Goal: Information Seeking & Learning: Find specific fact

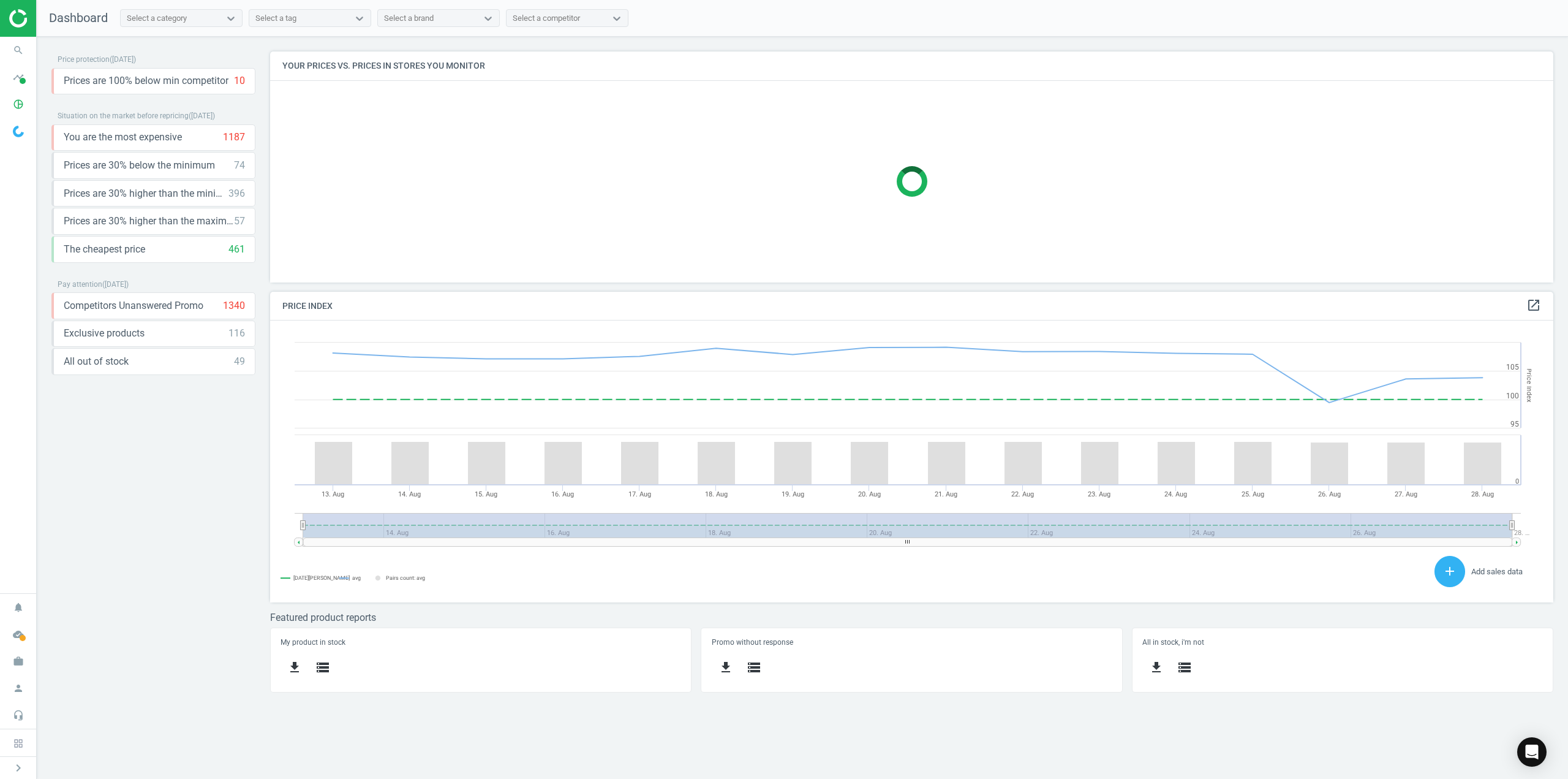
scroll to position [261, 1302]
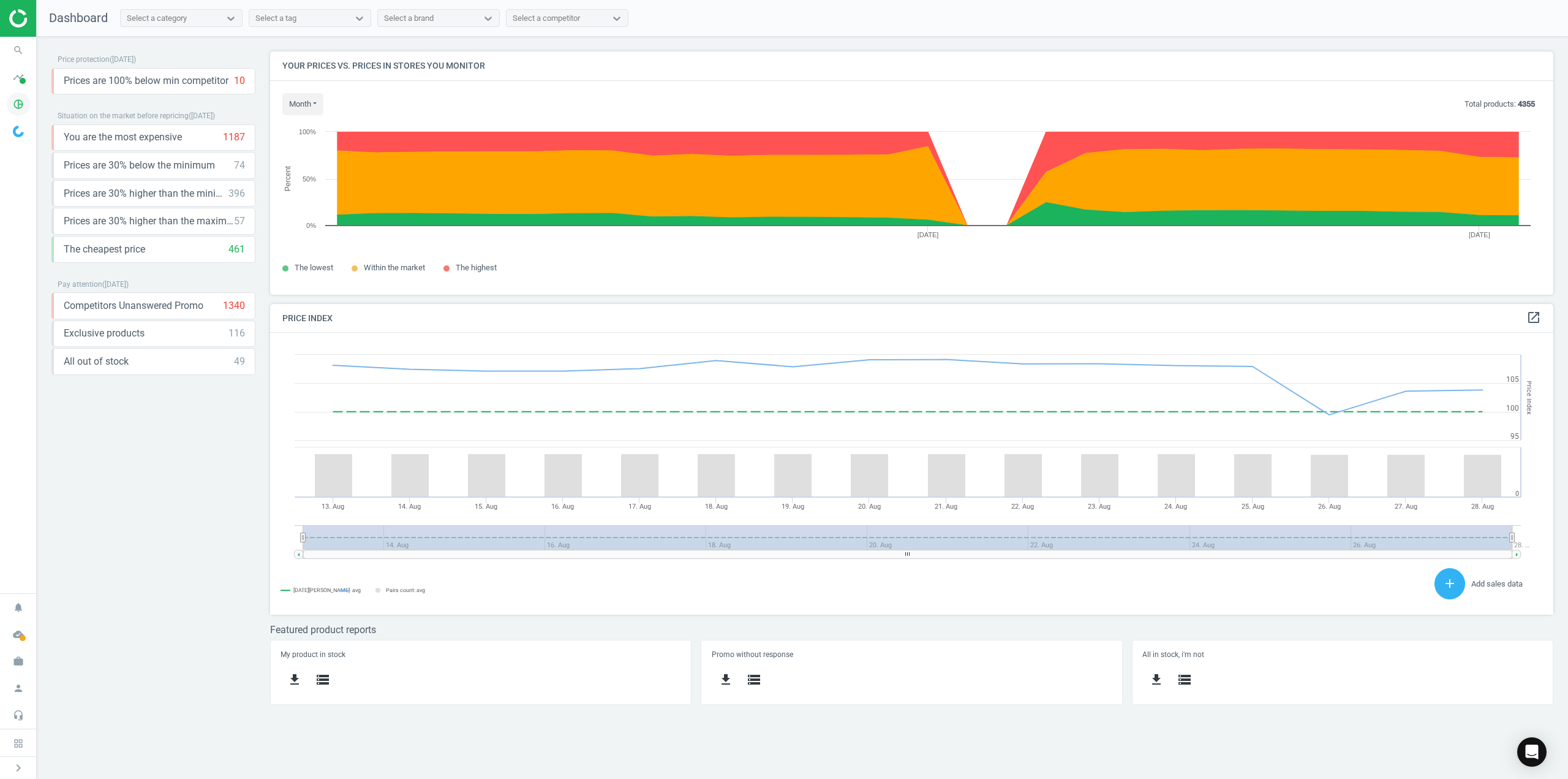
click at [22, 105] on icon "pie_chart_outlined" at bounding box center [18, 104] width 23 height 23
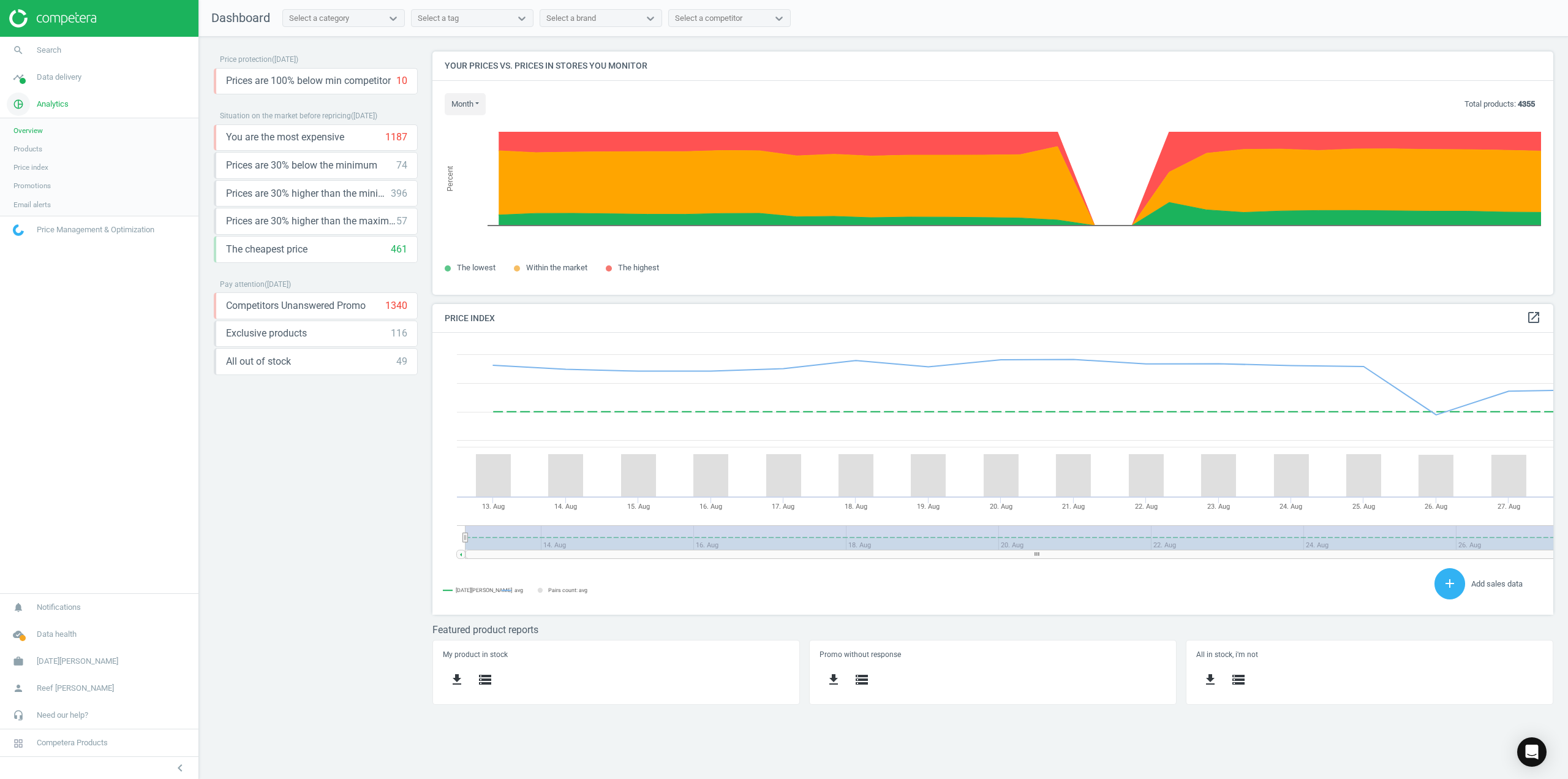
scroll to position [0, 0]
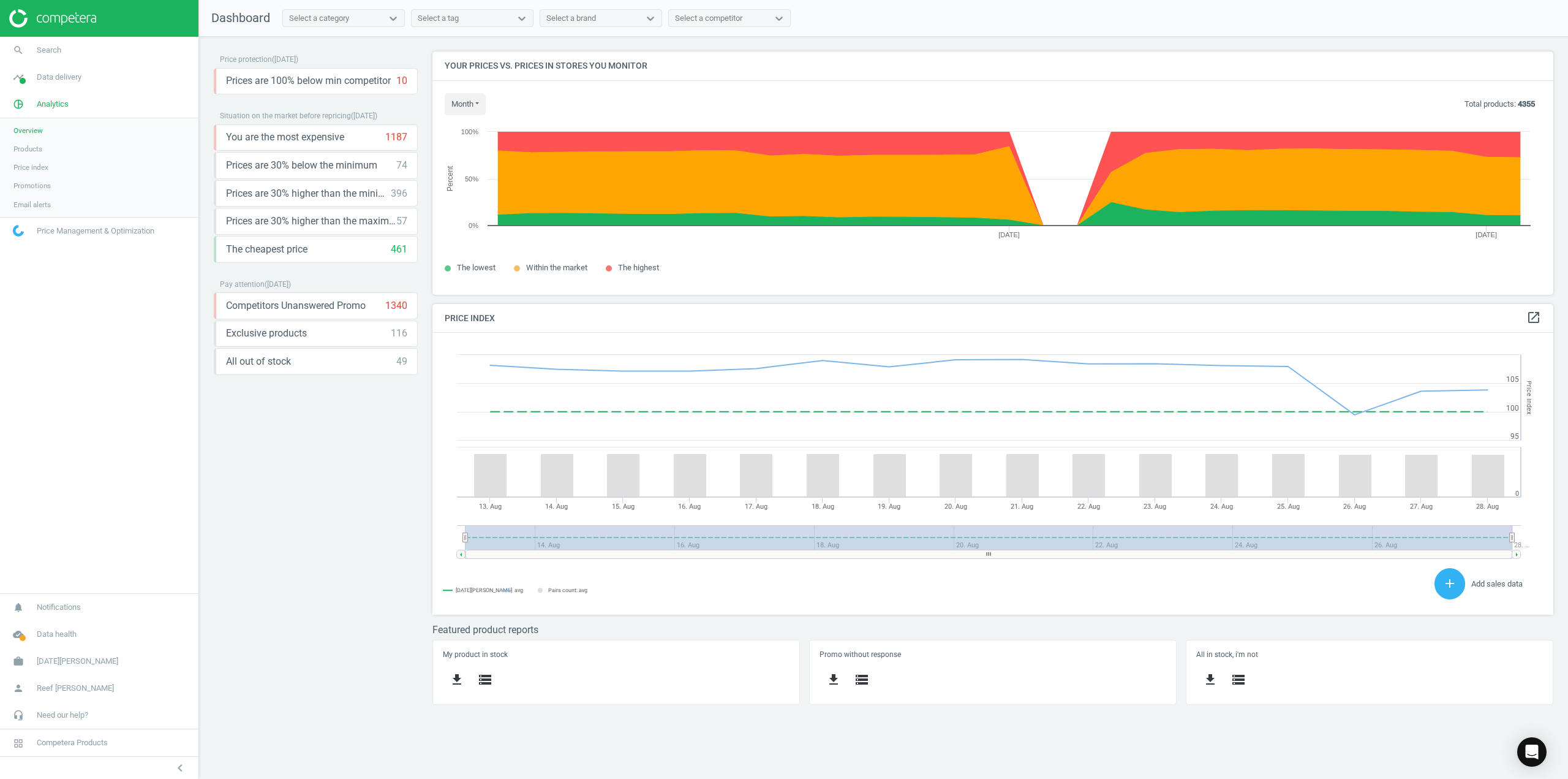
click at [33, 147] on span "Products" at bounding box center [28, 149] width 29 height 10
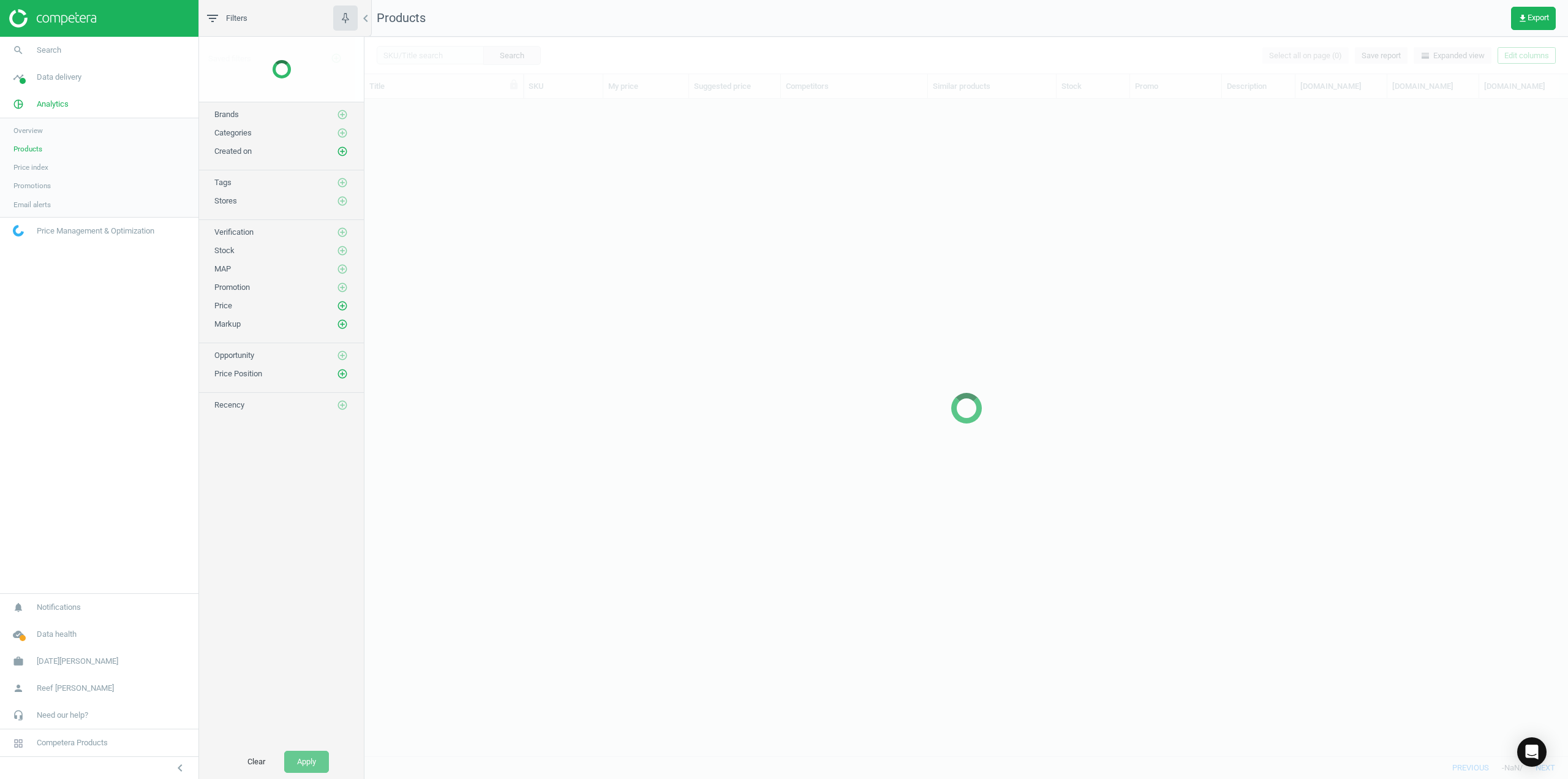
scroll to position [638, 1194]
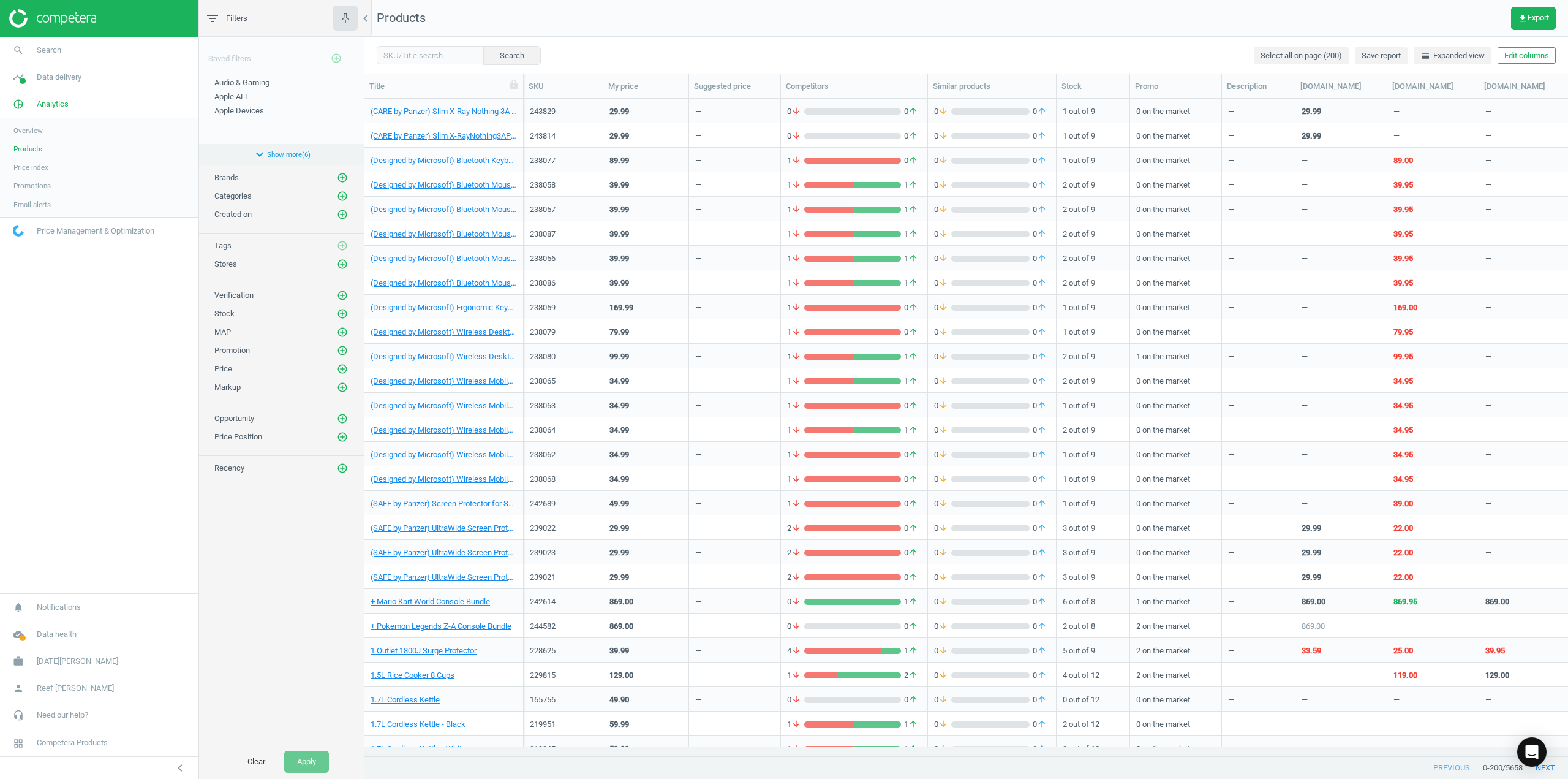
click at [270, 152] on button "expand_more Show more ( 6 )" at bounding box center [281, 154] width 165 height 21
click at [268, 178] on span "Smalls & Personal" at bounding box center [246, 177] width 63 height 10
click at [346, 99] on icon "delete" at bounding box center [343, 96] width 11 height 11
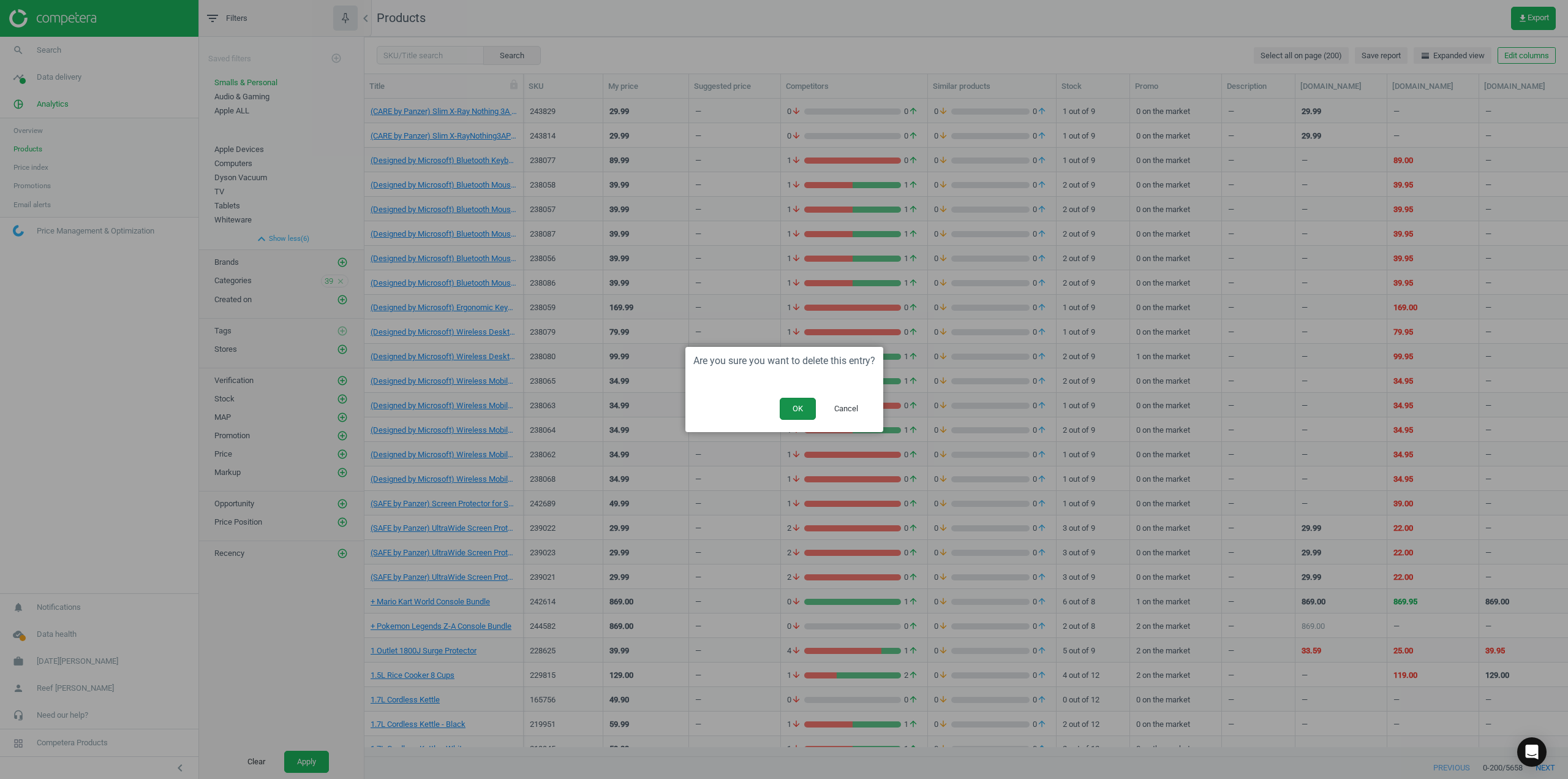
click at [809, 408] on button "OK" at bounding box center [798, 408] width 36 height 22
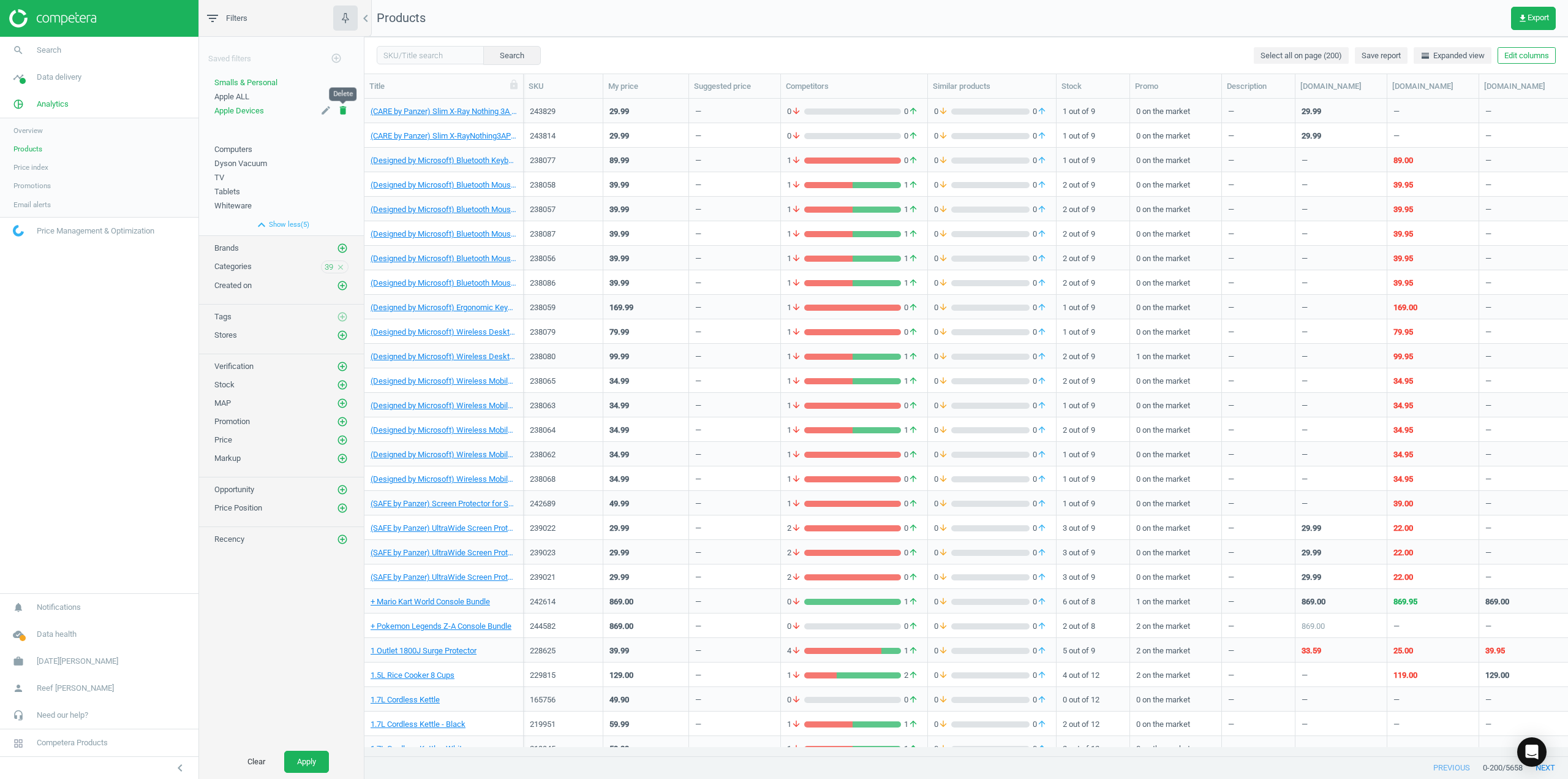
click at [347, 116] on span "delete" at bounding box center [343, 110] width 11 height 12
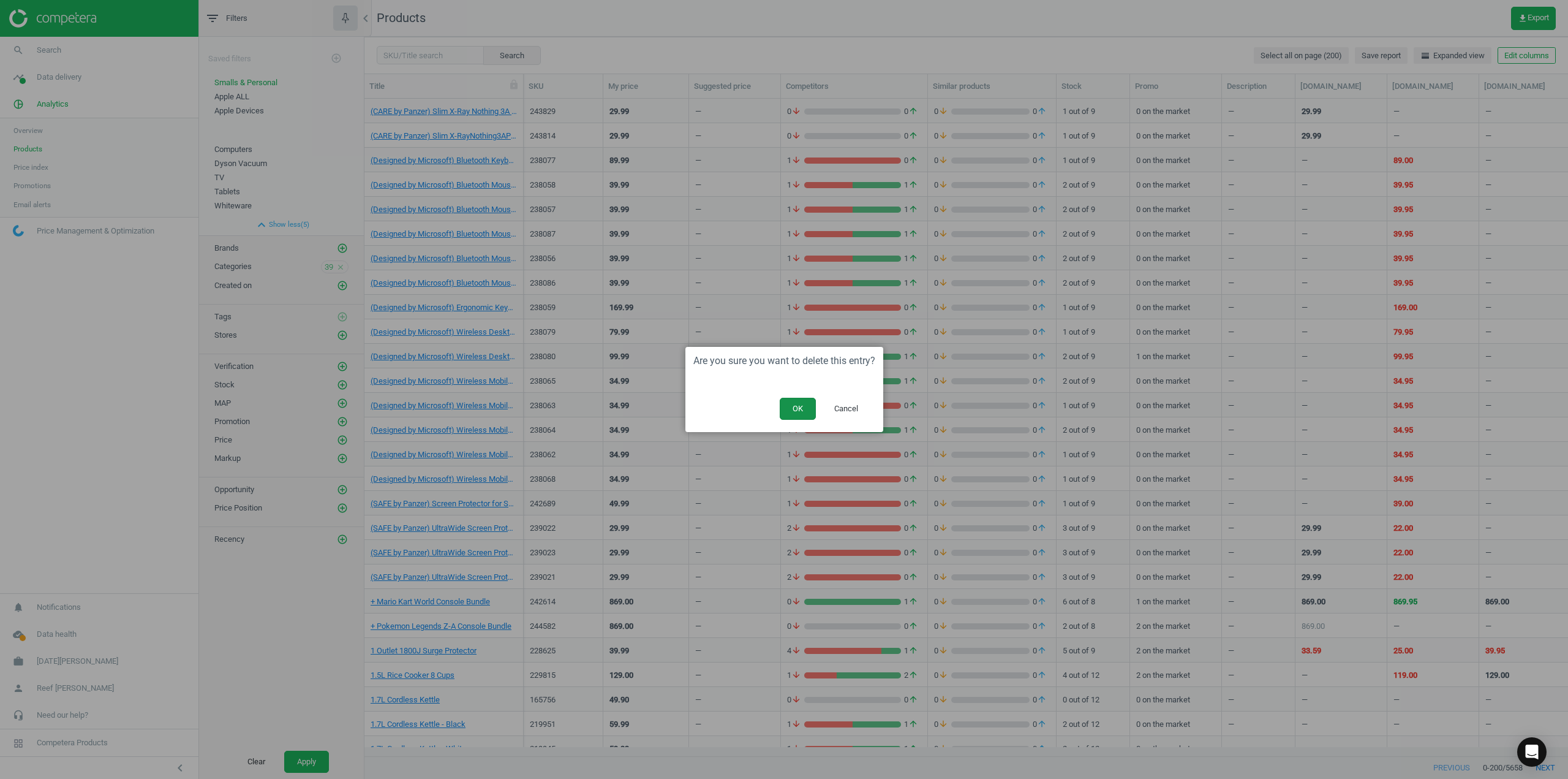
click at [802, 409] on button "OK" at bounding box center [798, 408] width 36 height 22
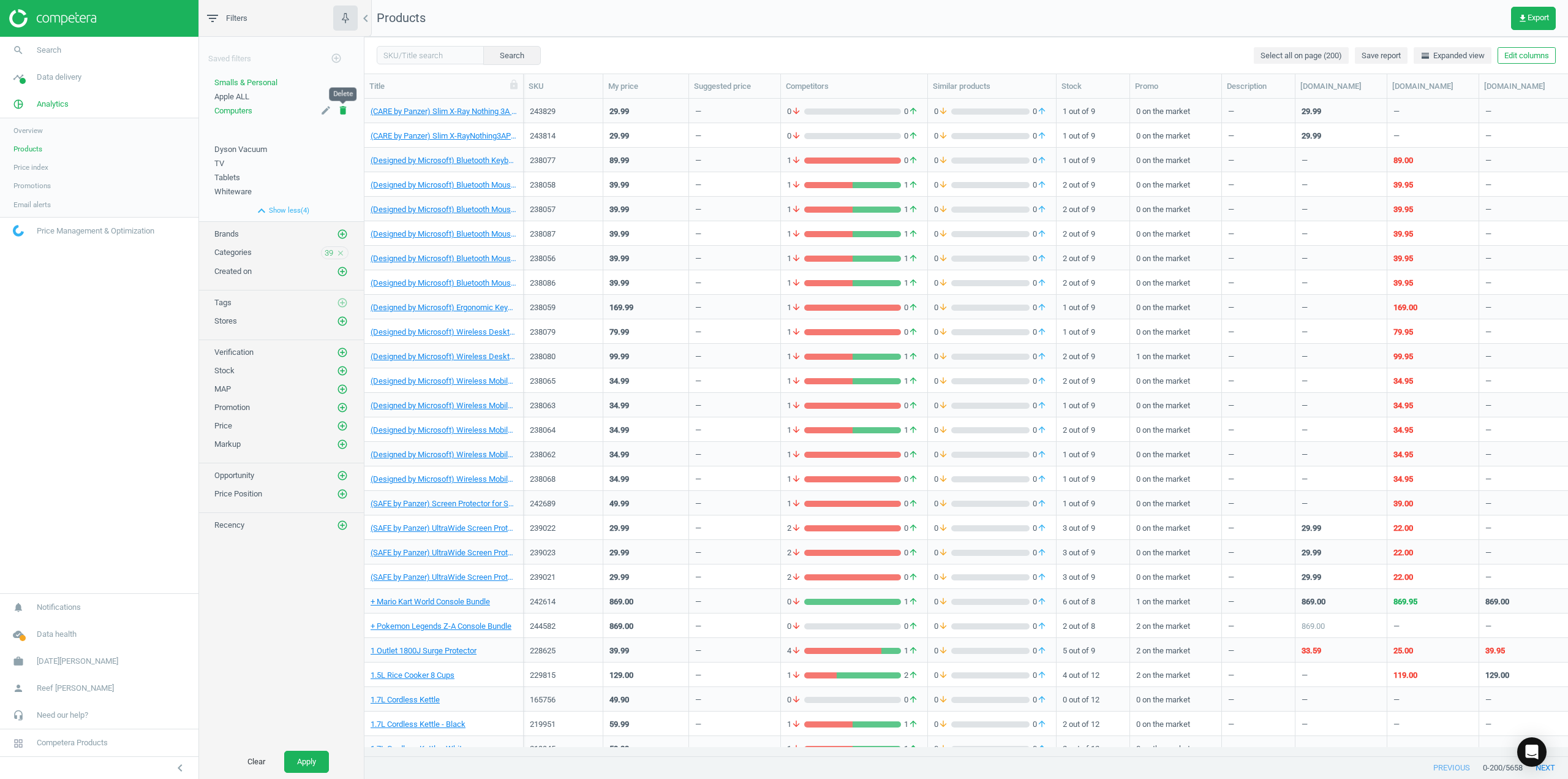
click at [347, 110] on icon "delete" at bounding box center [343, 110] width 11 height 11
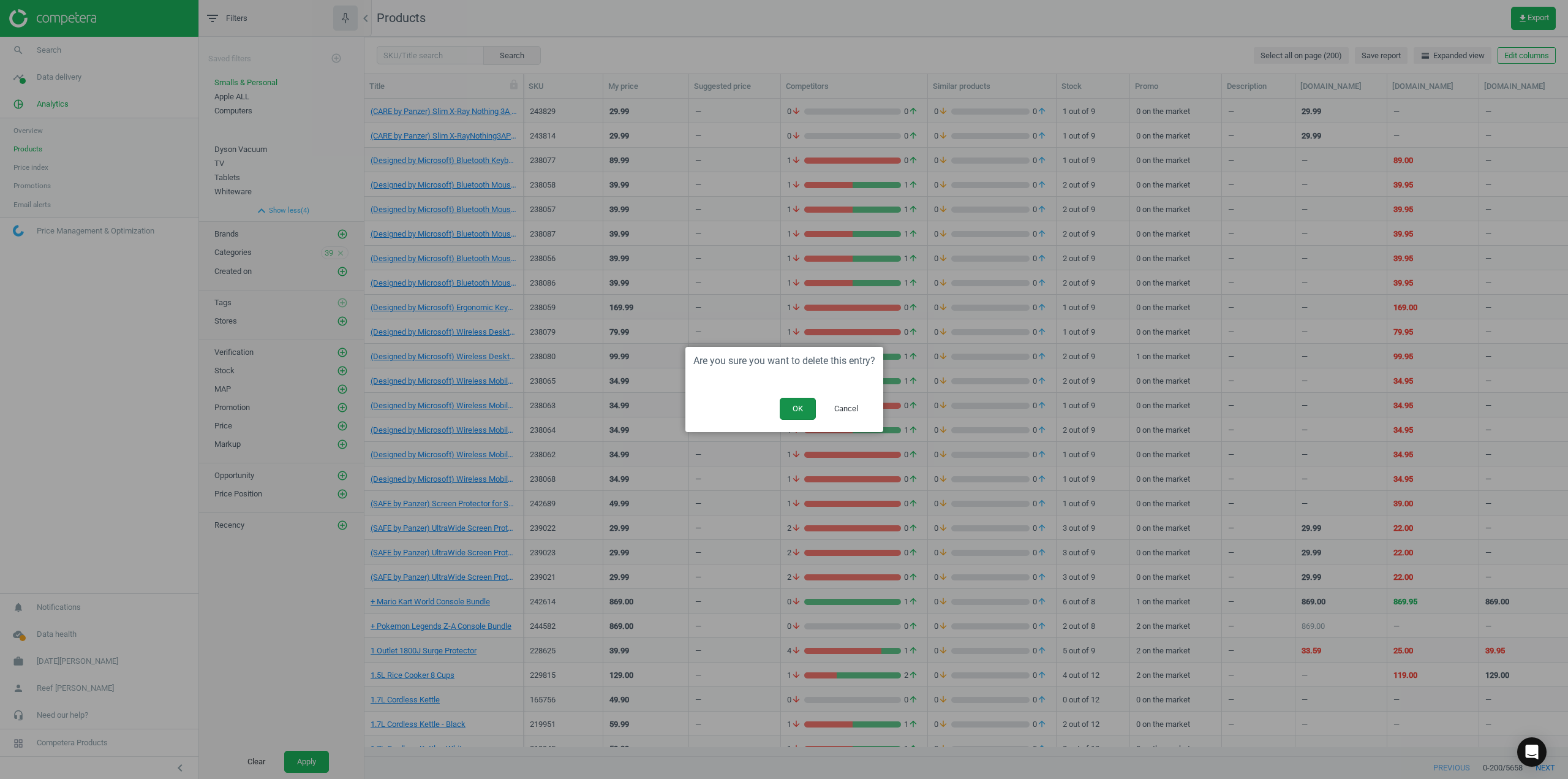
click at [801, 404] on button "OK" at bounding box center [798, 408] width 36 height 22
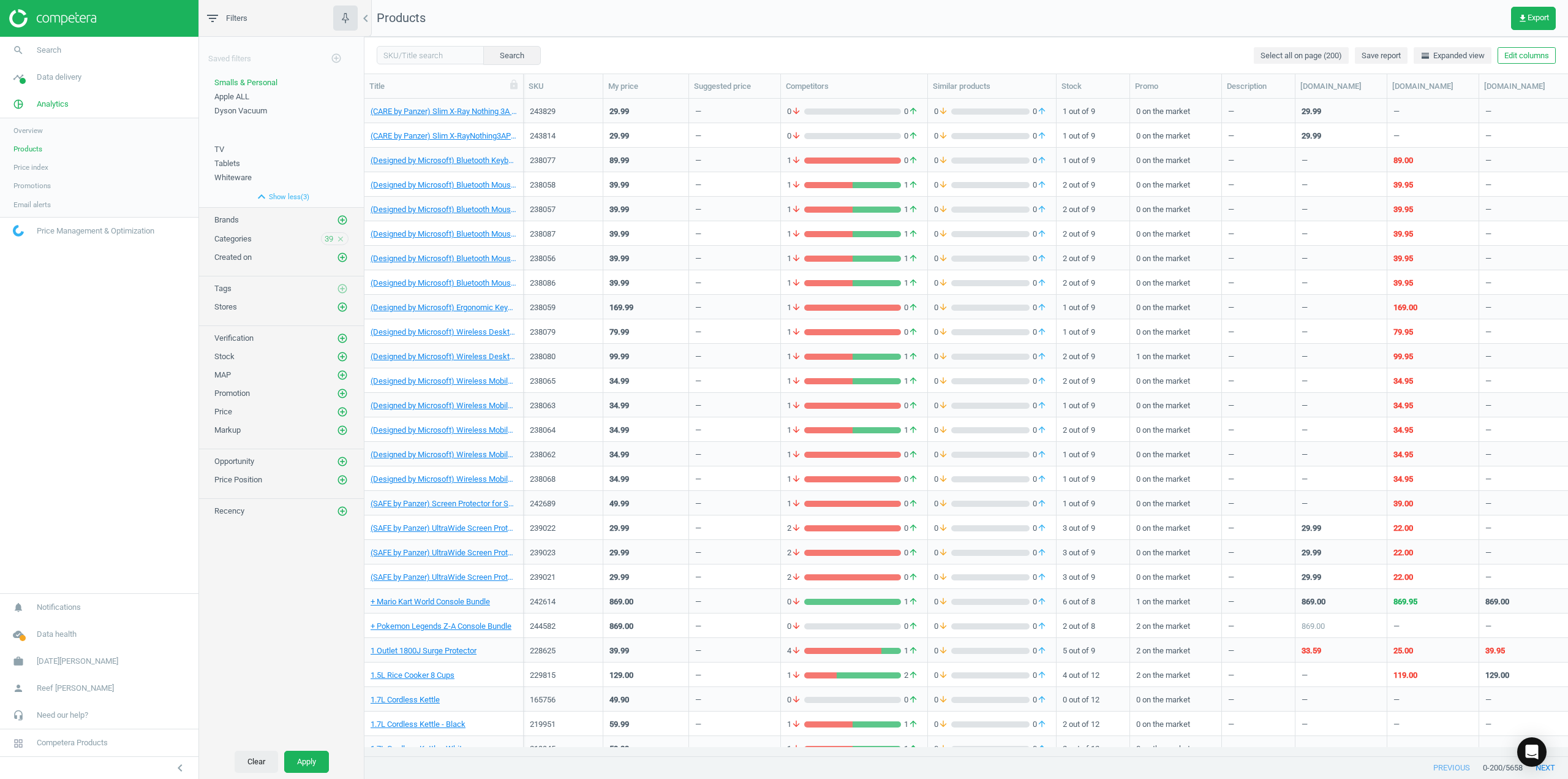
click at [264, 770] on button "Clear" at bounding box center [256, 761] width 44 height 22
click at [347, 18] on use "button" at bounding box center [345, 17] width 11 height 11
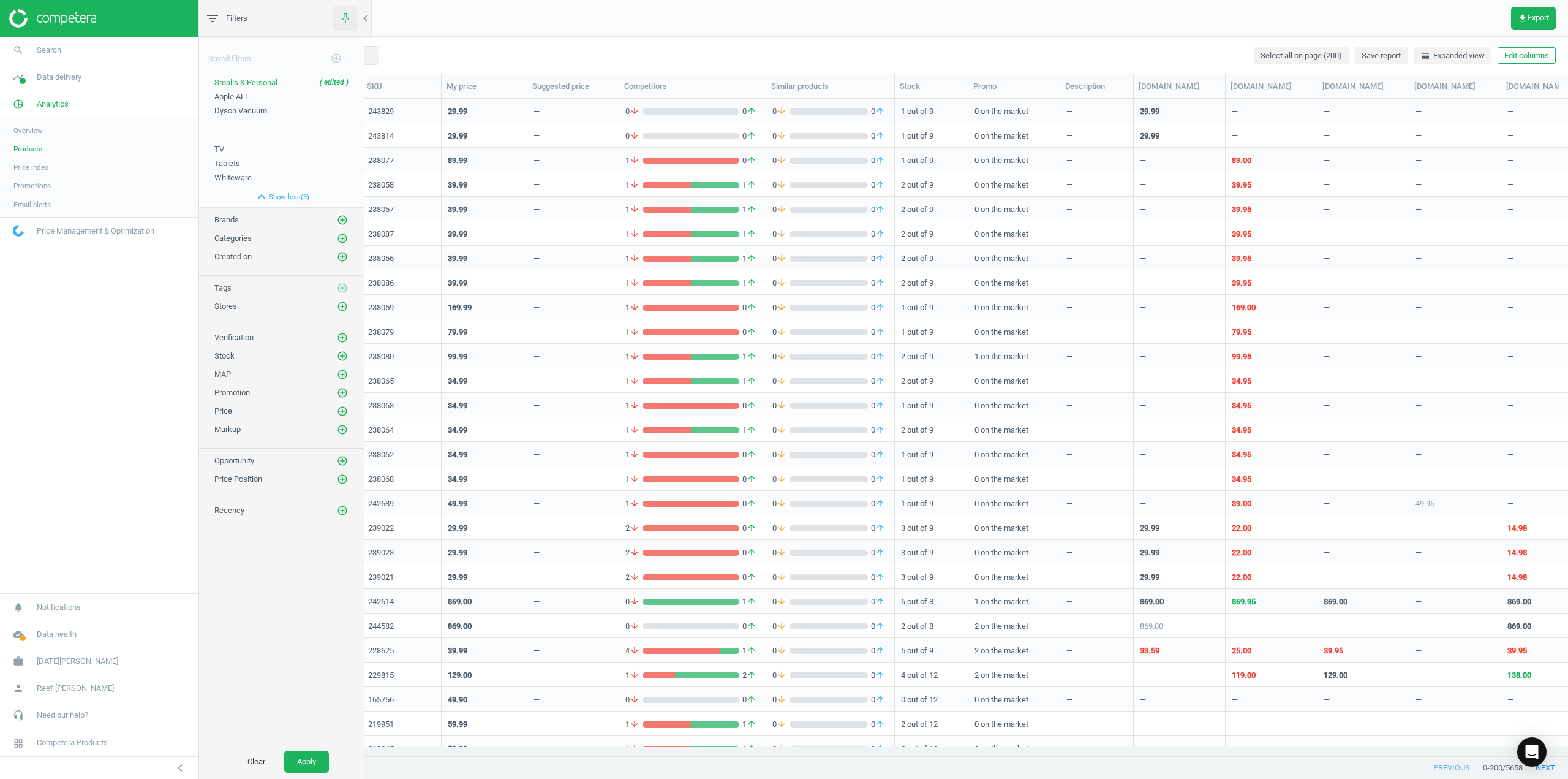
scroll to position [638, 1356]
click at [342, 20] on icon "button" at bounding box center [345, 17] width 15 height 15
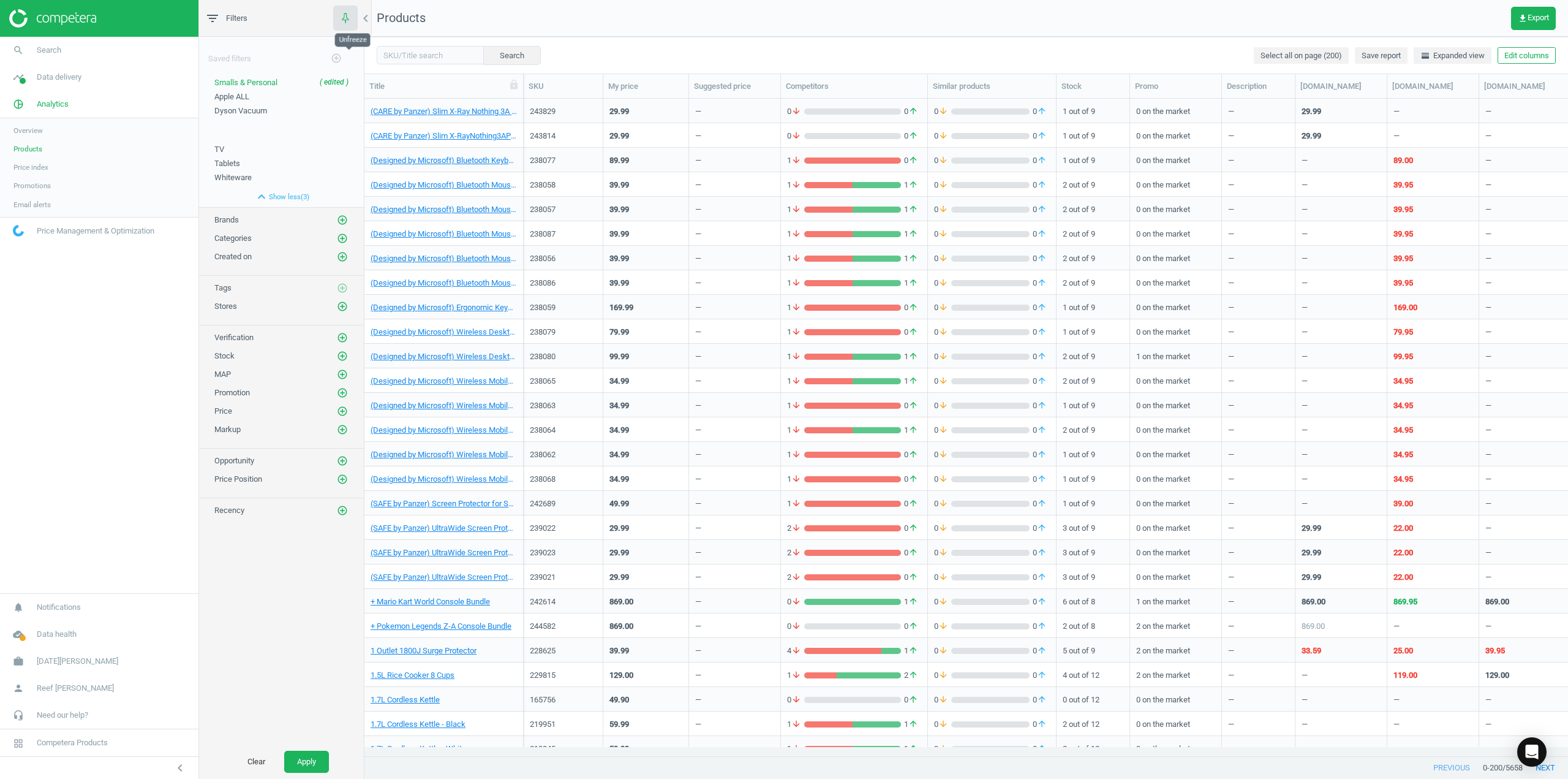
scroll to position [638, 1194]
click at [274, 84] on span "Smalls & Personal" at bounding box center [246, 83] width 63 height 10
click at [42, 164] on span "Price index" at bounding box center [30, 167] width 35 height 10
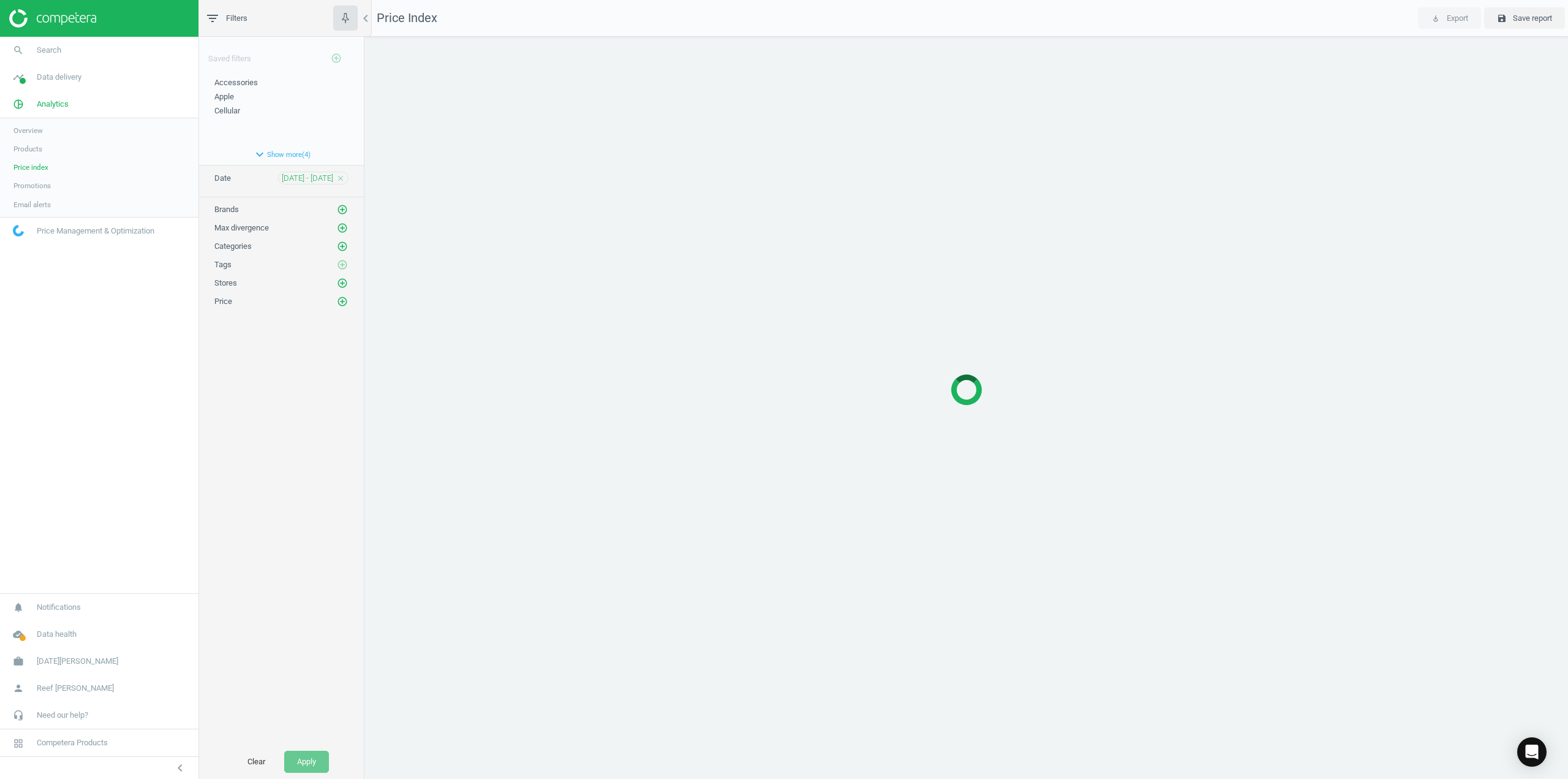
click at [38, 133] on span "Overview" at bounding box center [28, 130] width 30 height 10
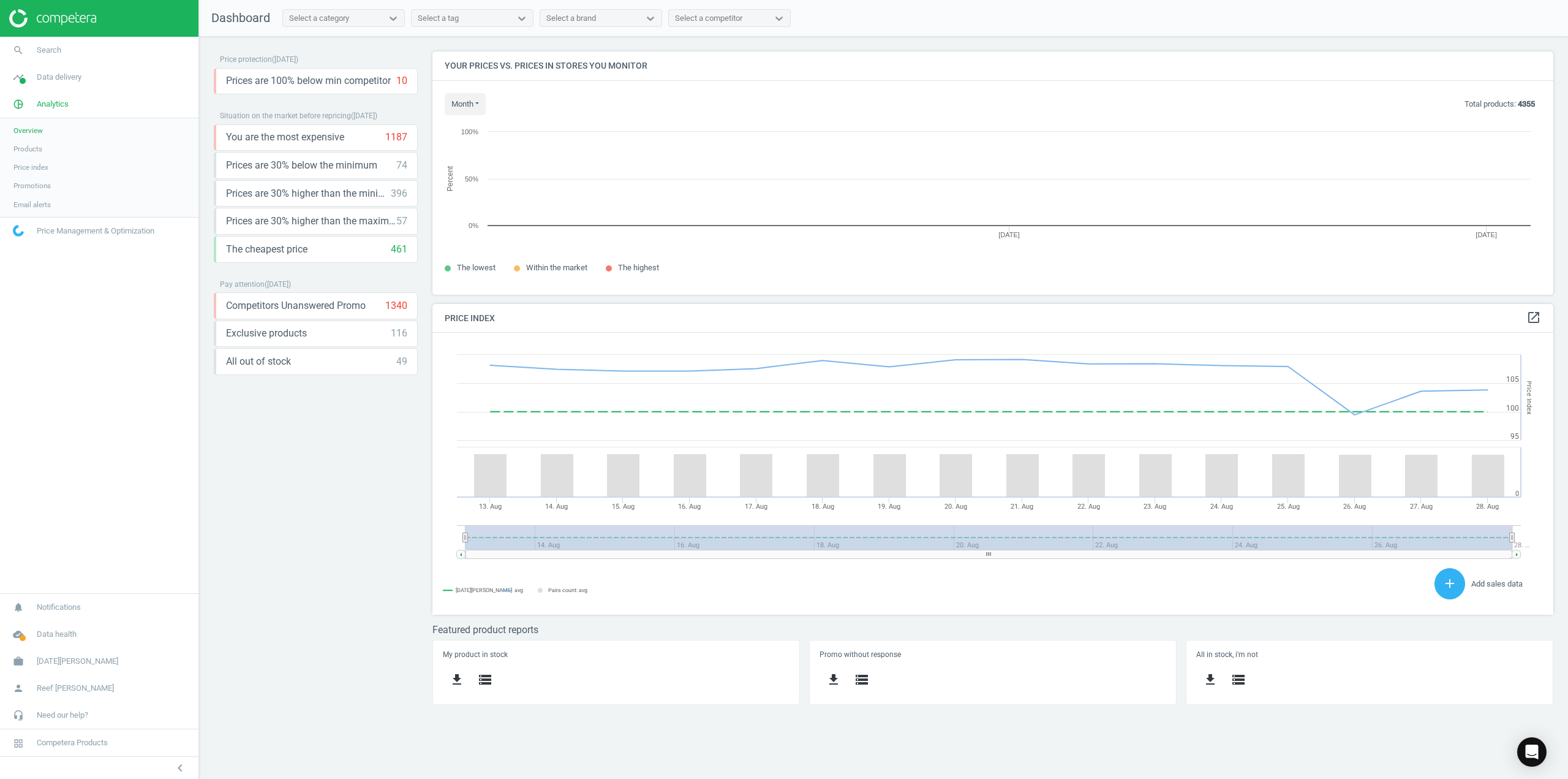
scroll to position [300, 1139]
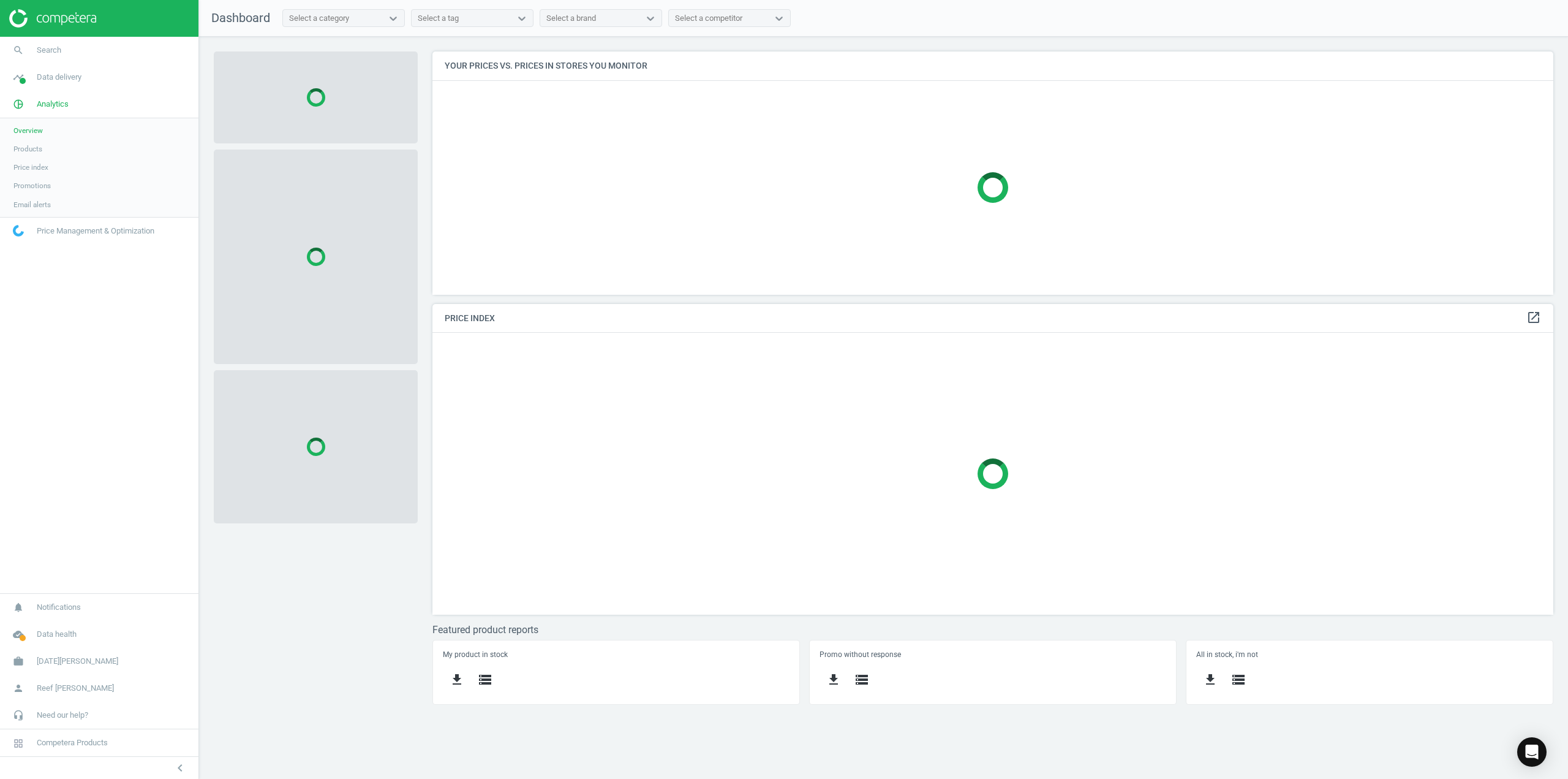
click at [30, 152] on span "Products" at bounding box center [28, 149] width 29 height 10
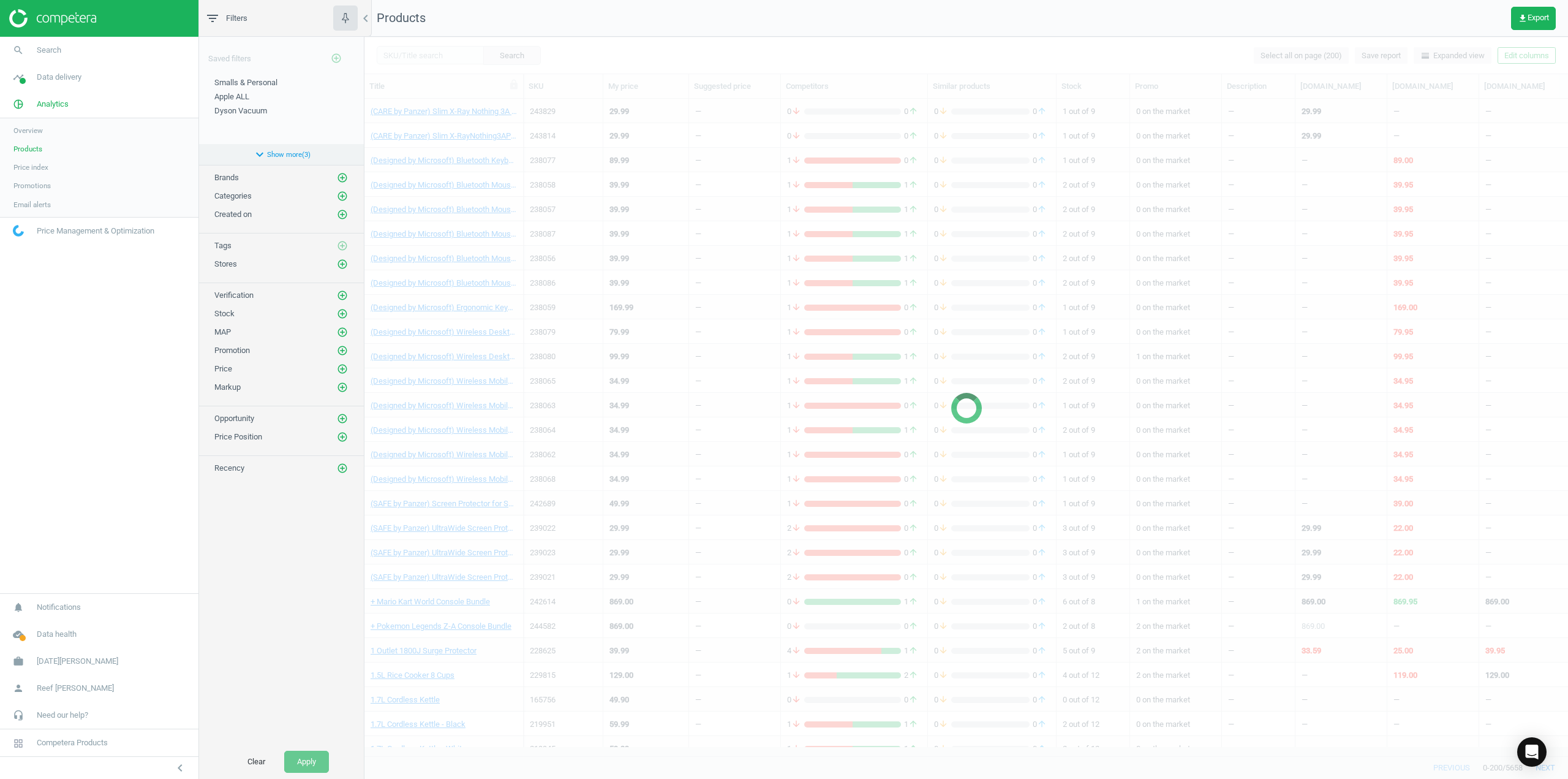
click at [296, 157] on button "expand_more Show more ( 3 )" at bounding box center [281, 154] width 165 height 21
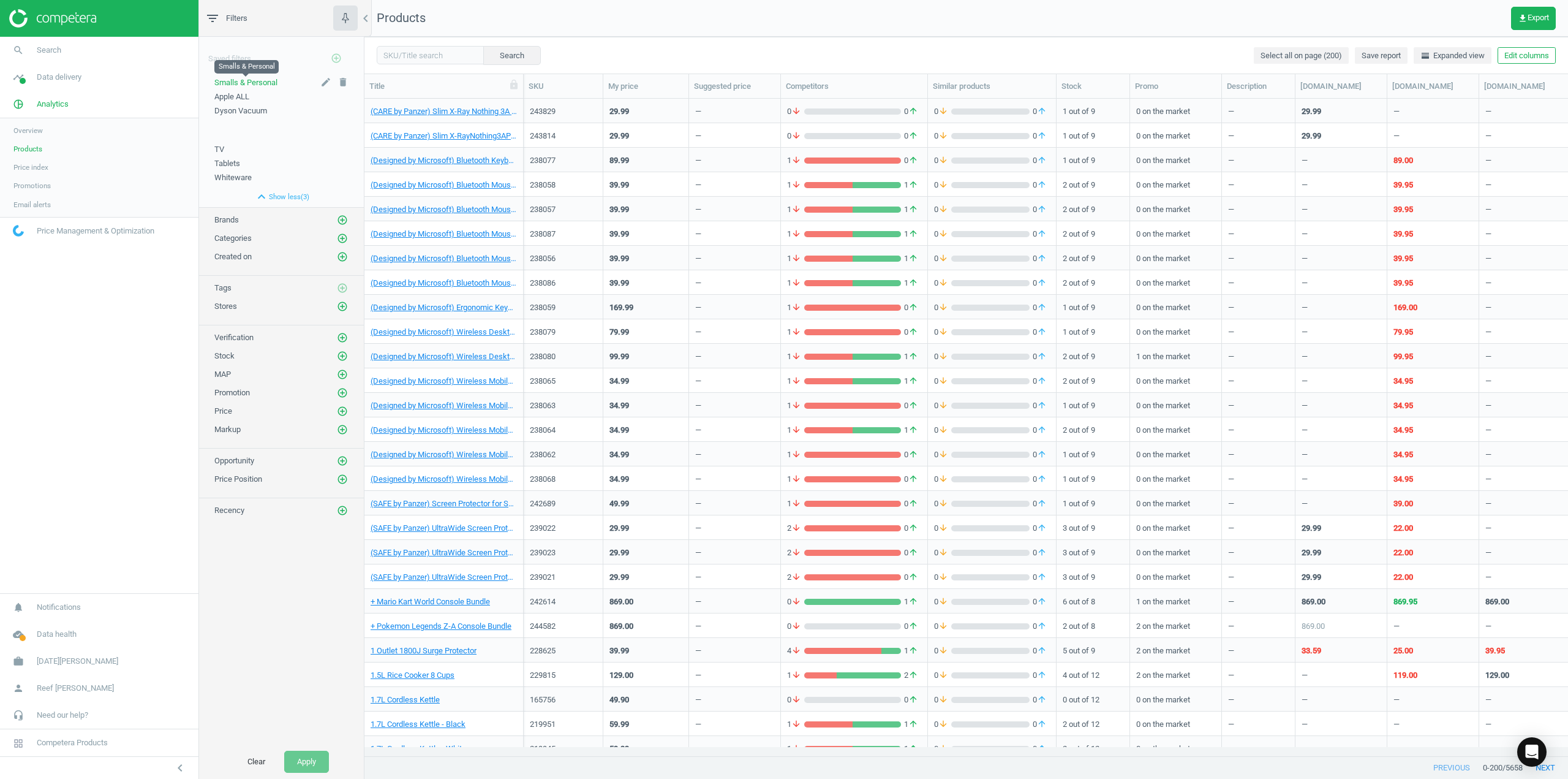
click at [247, 83] on span "Smalls & Personal" at bounding box center [246, 83] width 63 height 10
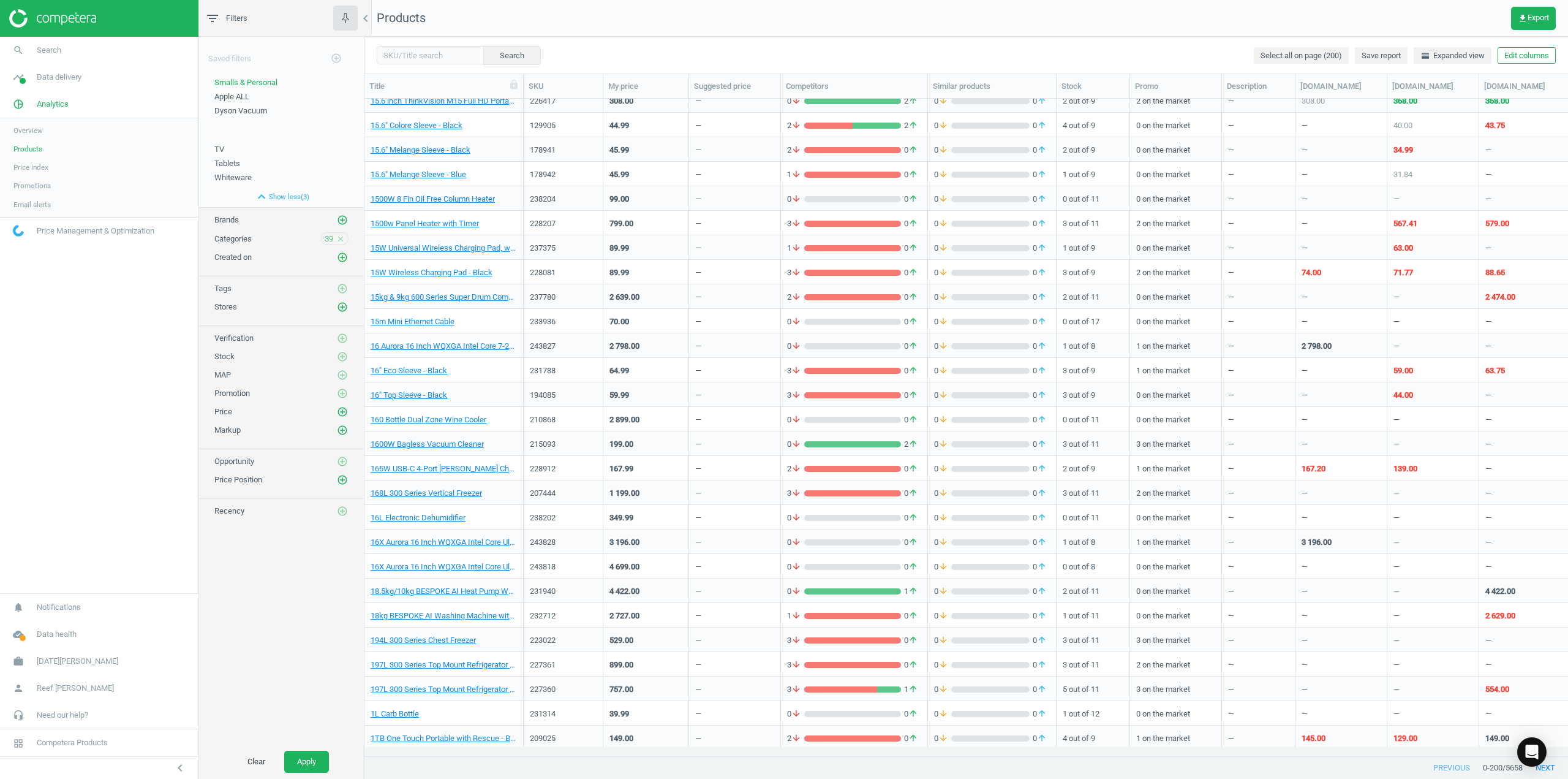
scroll to position [2818, 0]
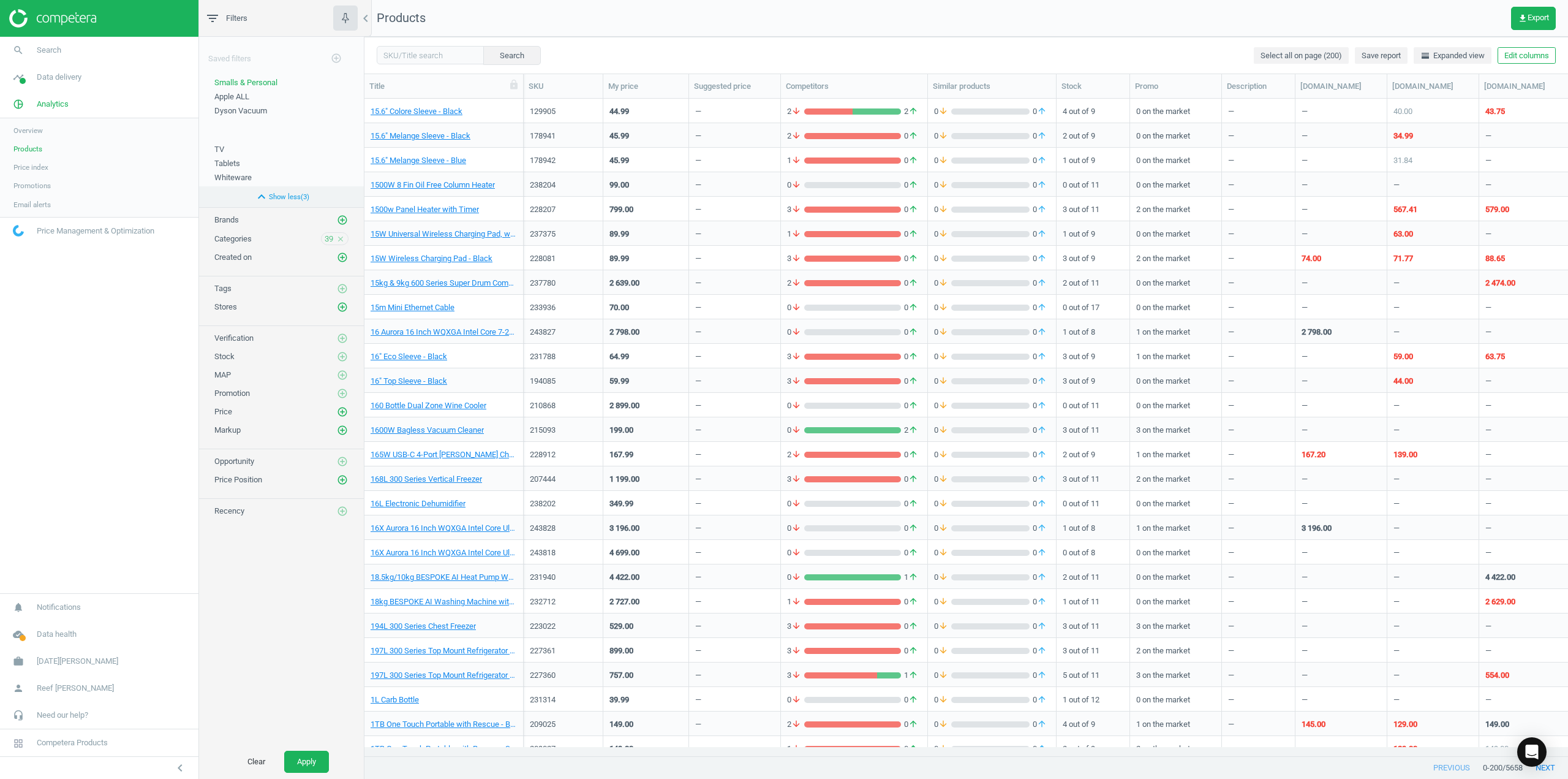
click at [267, 196] on icon "expand_less" at bounding box center [261, 196] width 14 height 14
click at [327, 82] on icon "edit" at bounding box center [326, 82] width 11 height 11
click at [294, 156] on button "expand_more Show more ( 3 )" at bounding box center [281, 158] width 165 height 21
click at [340, 236] on icon "close" at bounding box center [340, 238] width 9 height 9
click at [342, 236] on icon "add_circle_outline" at bounding box center [343, 238] width 11 height 11
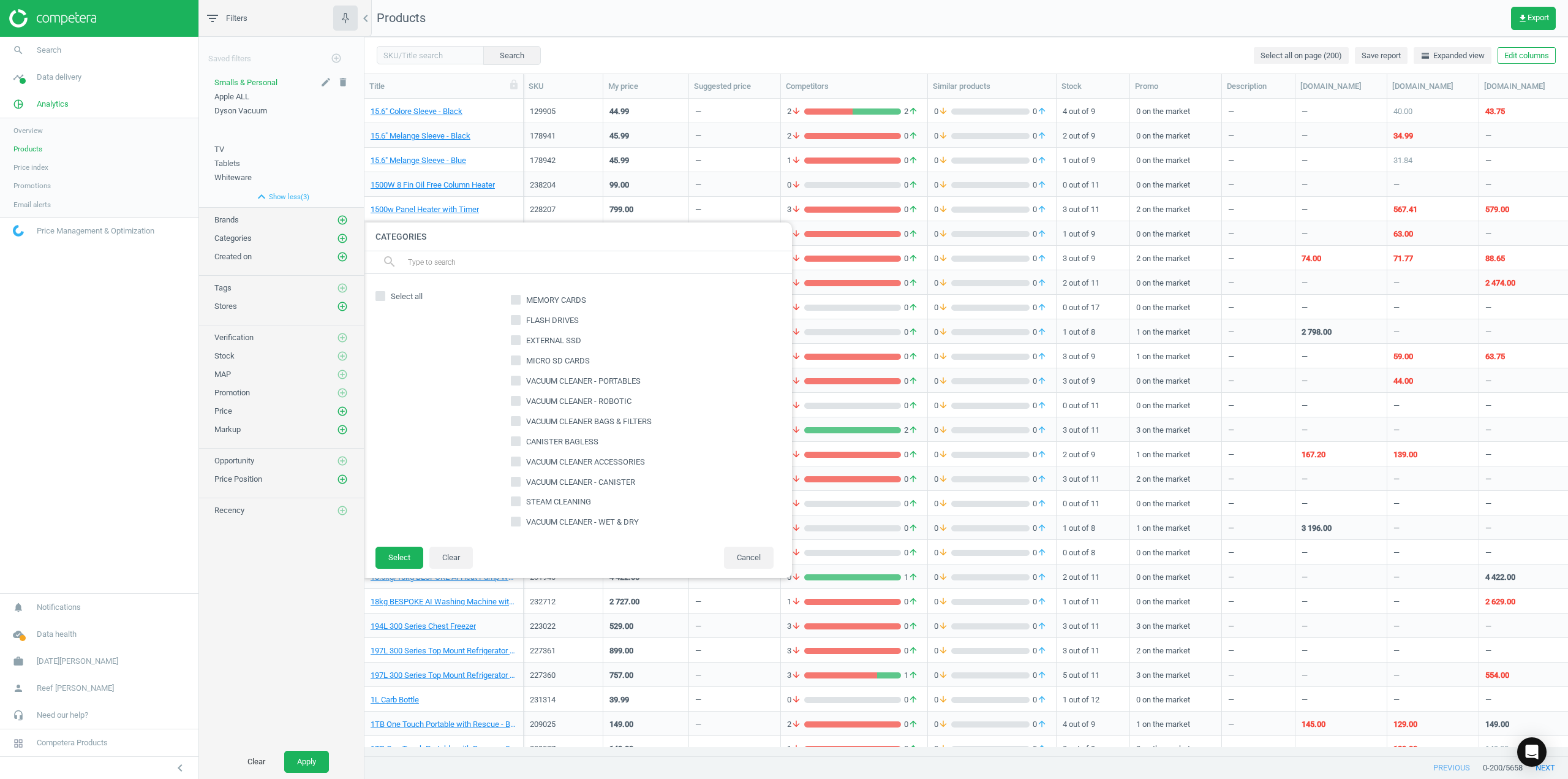
scroll to position [0, 0]
click at [69, 70] on link "timeline Data delivery" at bounding box center [99, 77] width 198 height 27
click at [72, 267] on span "Price Management & Optimization" at bounding box center [96, 268] width 118 height 11
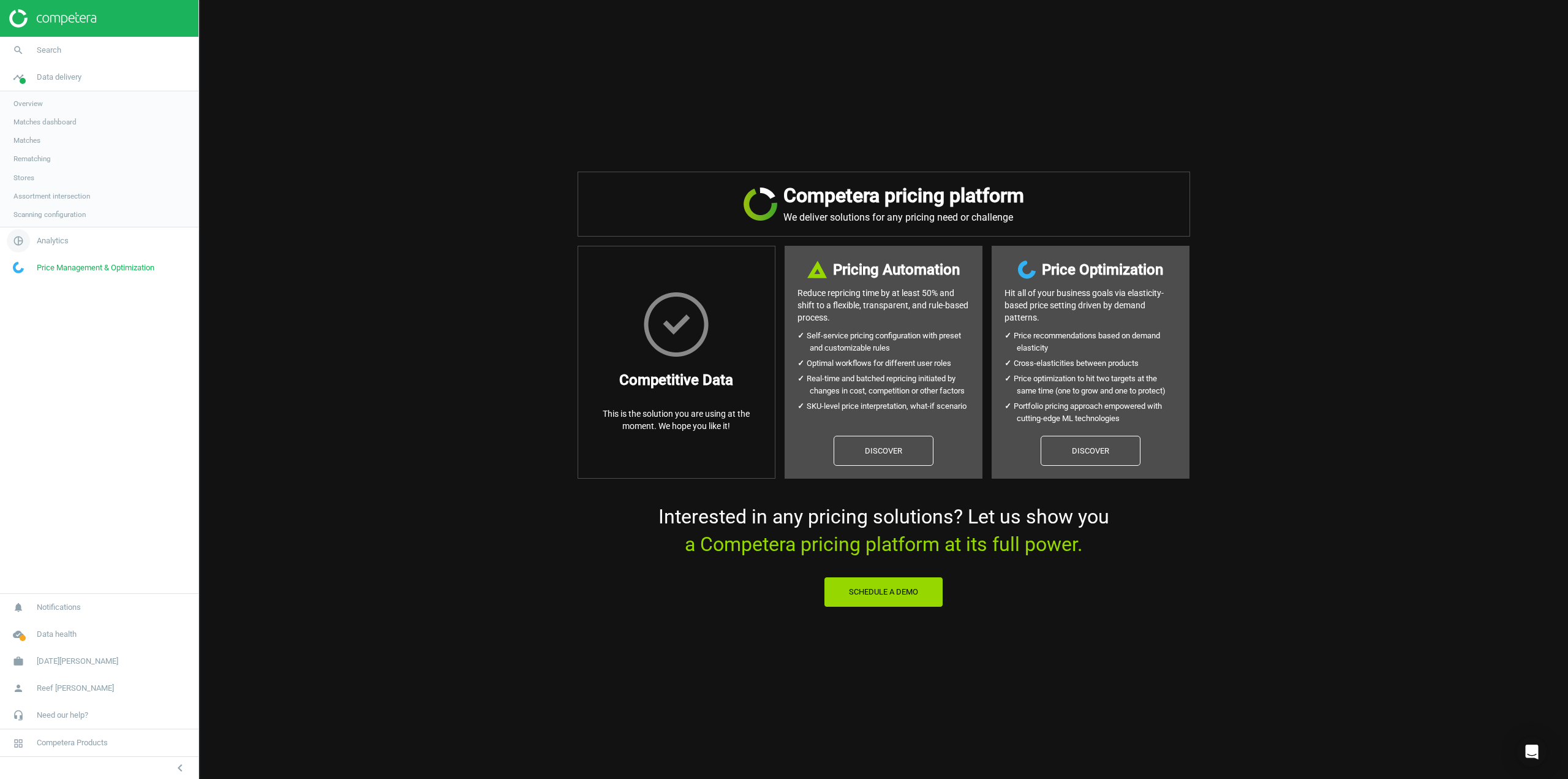
click at [75, 243] on link "pie_chart_outlined Analytics" at bounding box center [99, 241] width 198 height 27
click at [40, 131] on span "Overview" at bounding box center [28, 130] width 30 height 10
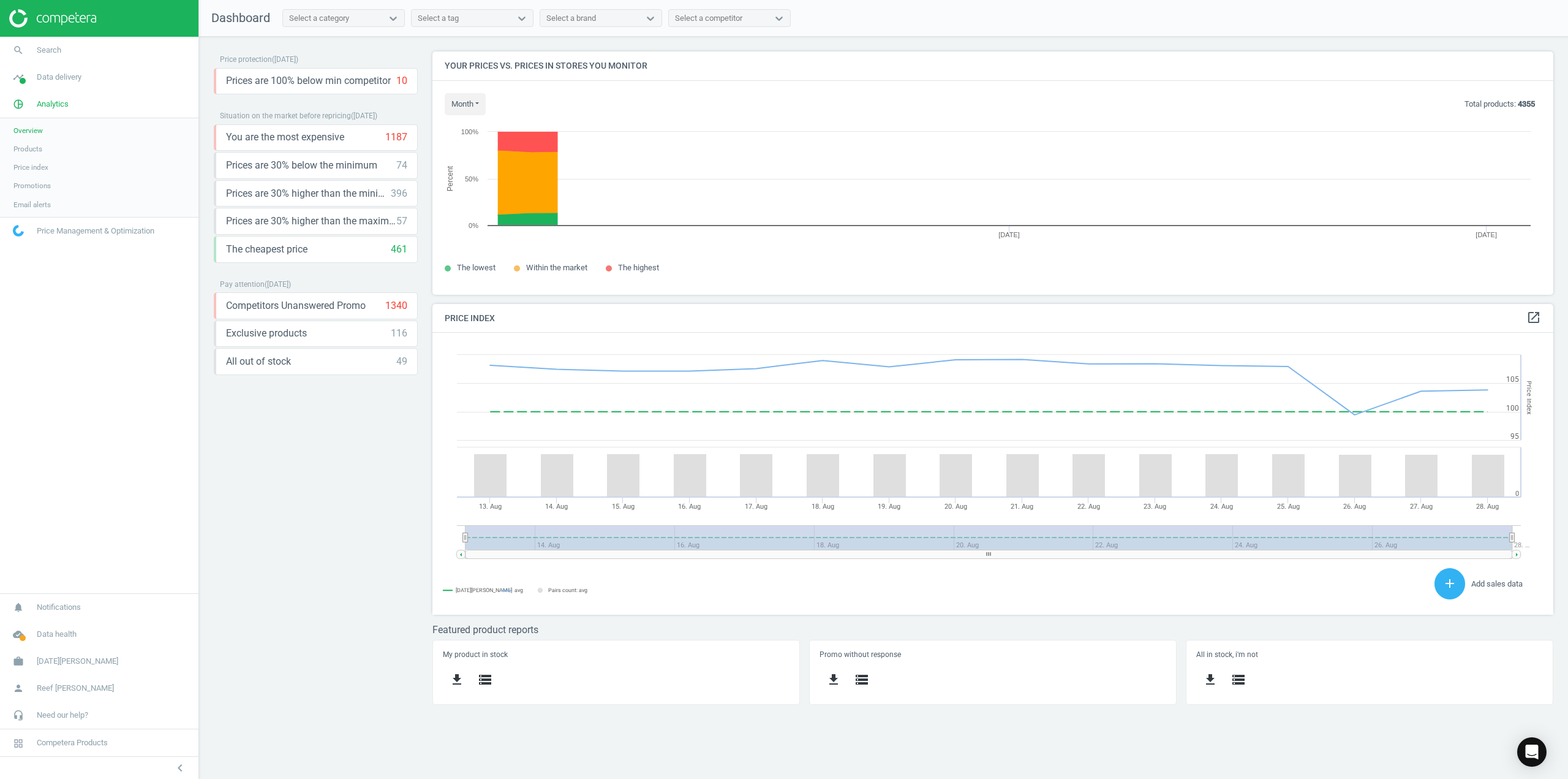
scroll to position [300, 1139]
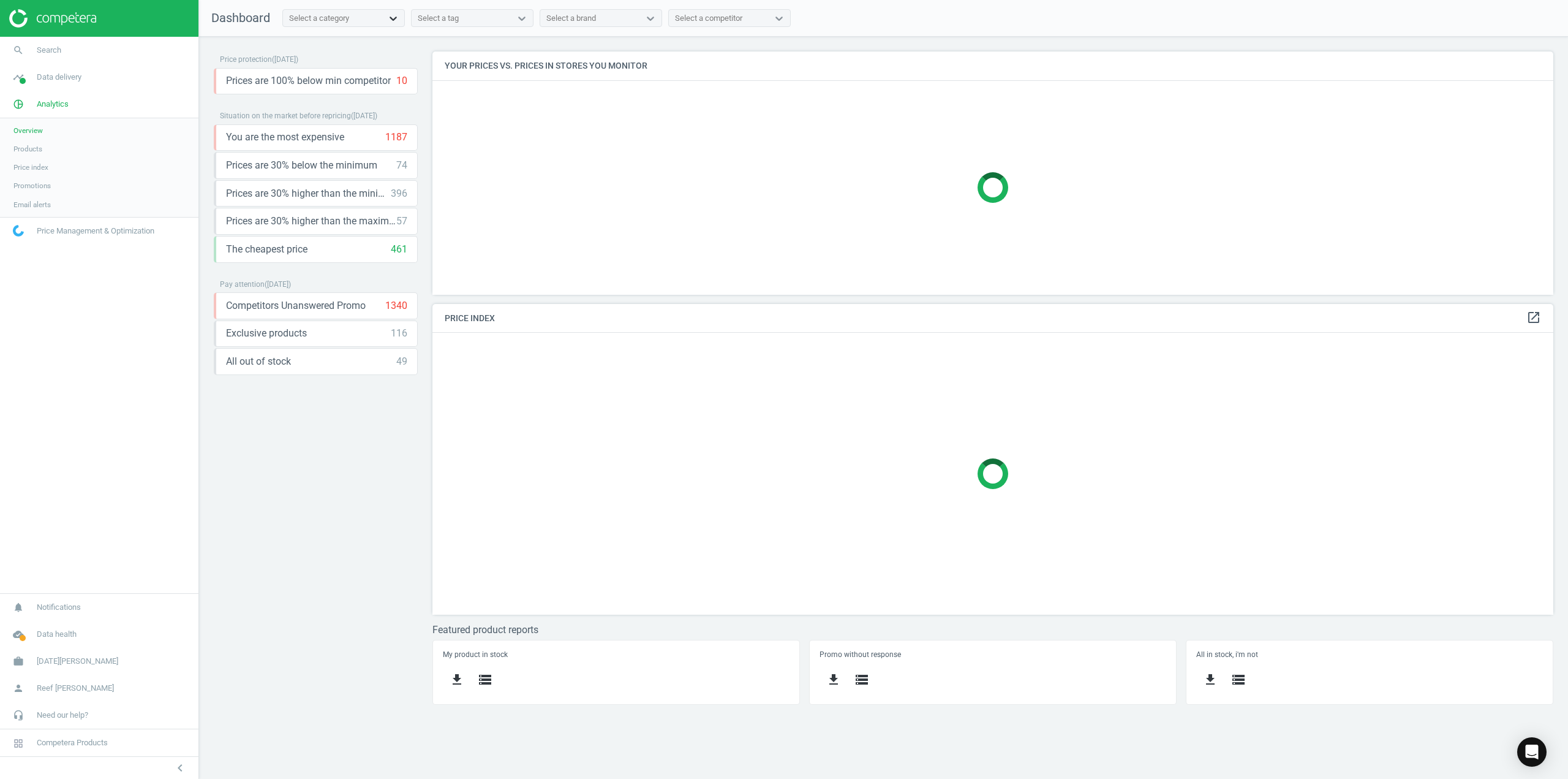
click at [384, 19] on div at bounding box center [392, 18] width 22 height 12
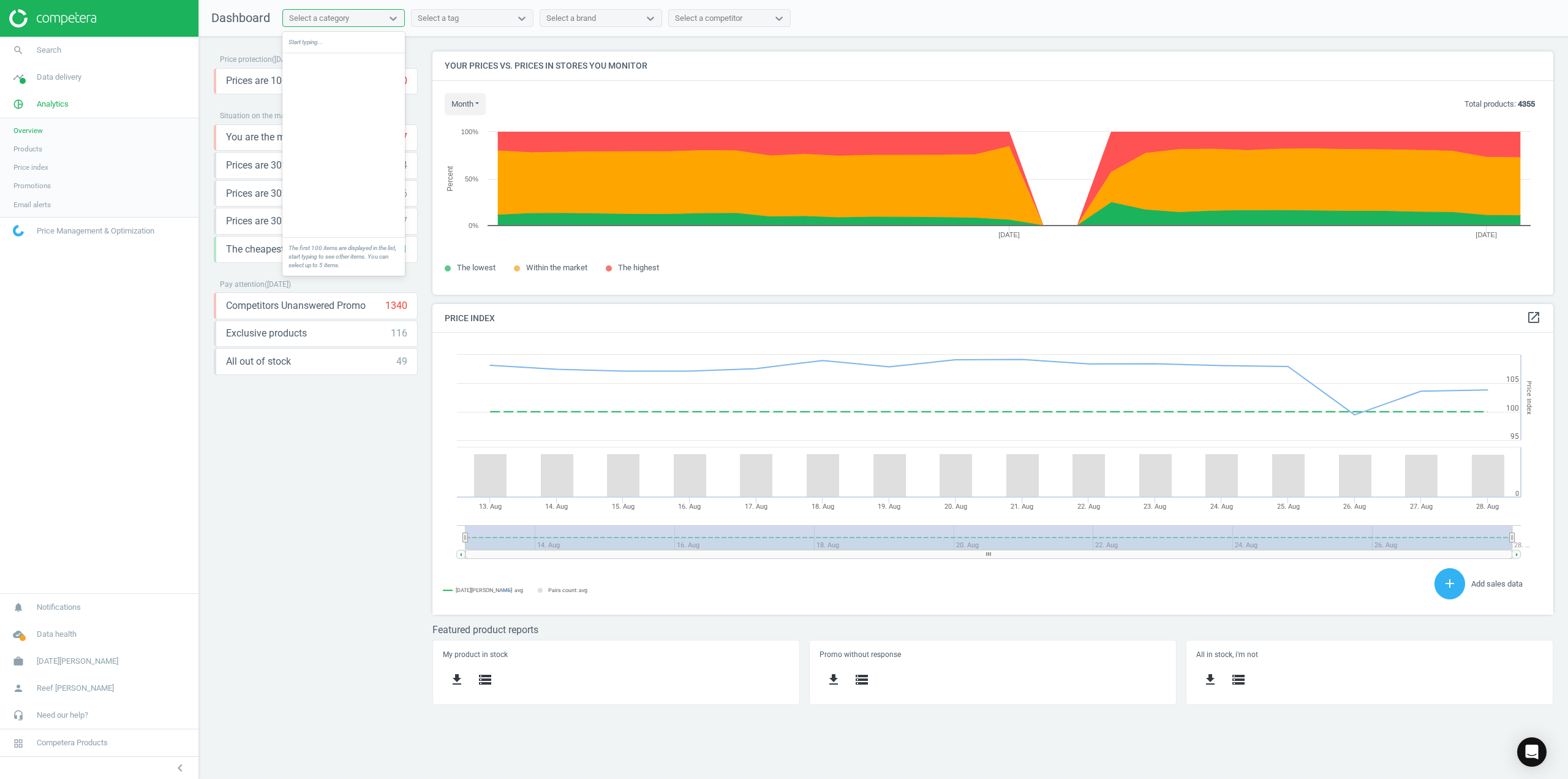
scroll to position [1715, 0]
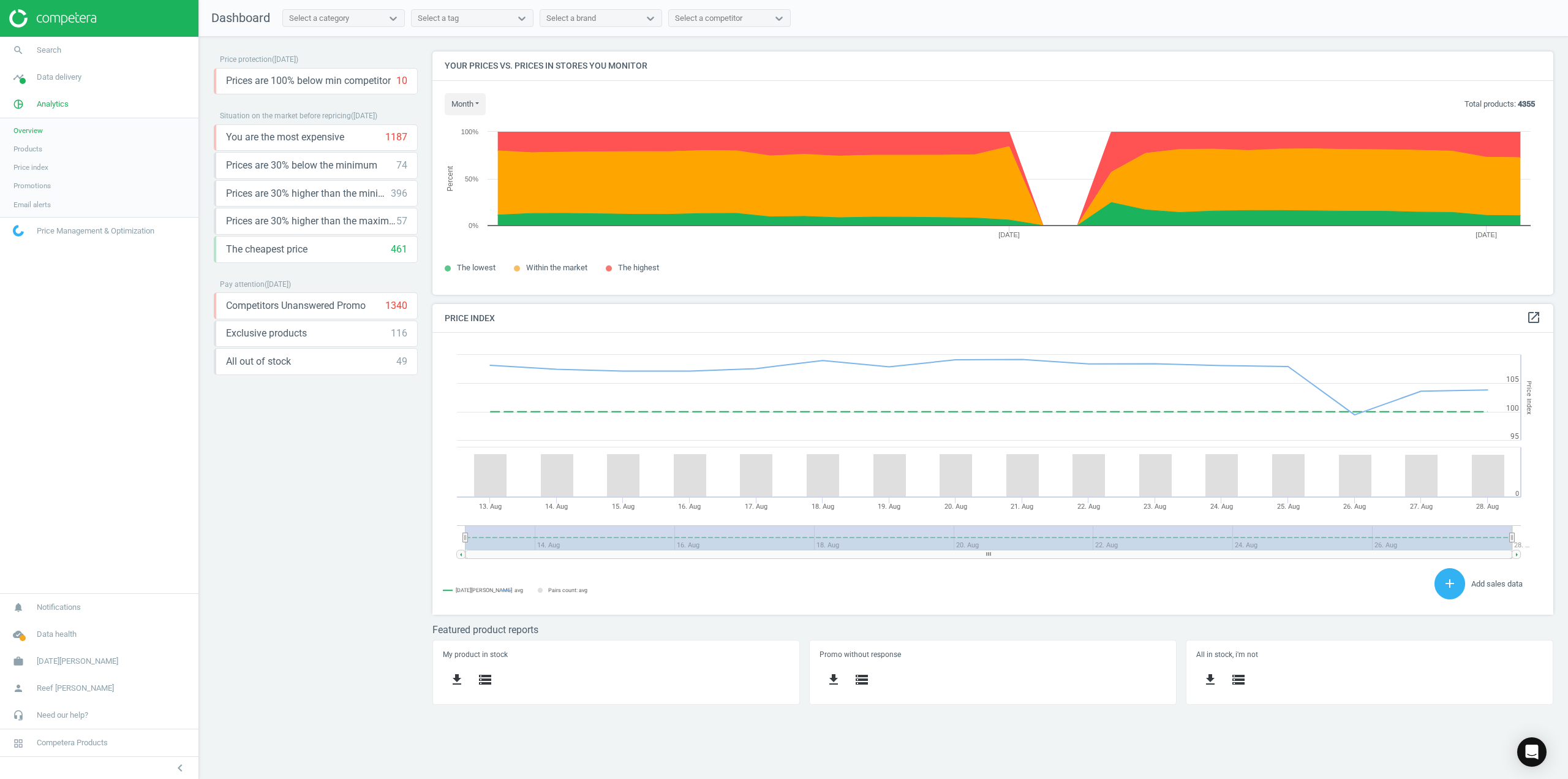
click at [41, 145] on link "Products" at bounding box center [99, 149] width 198 height 18
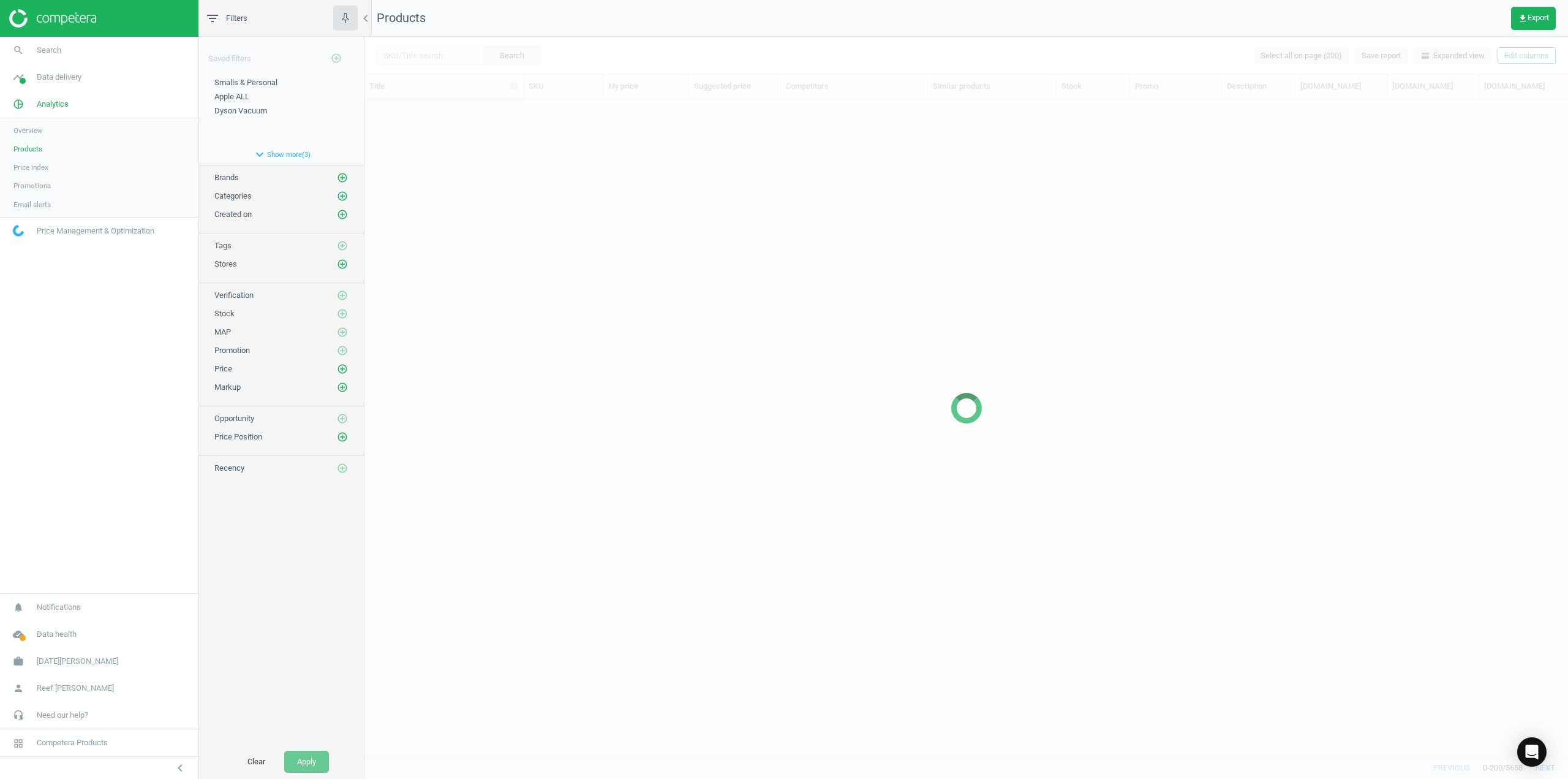
scroll to position [638, 1194]
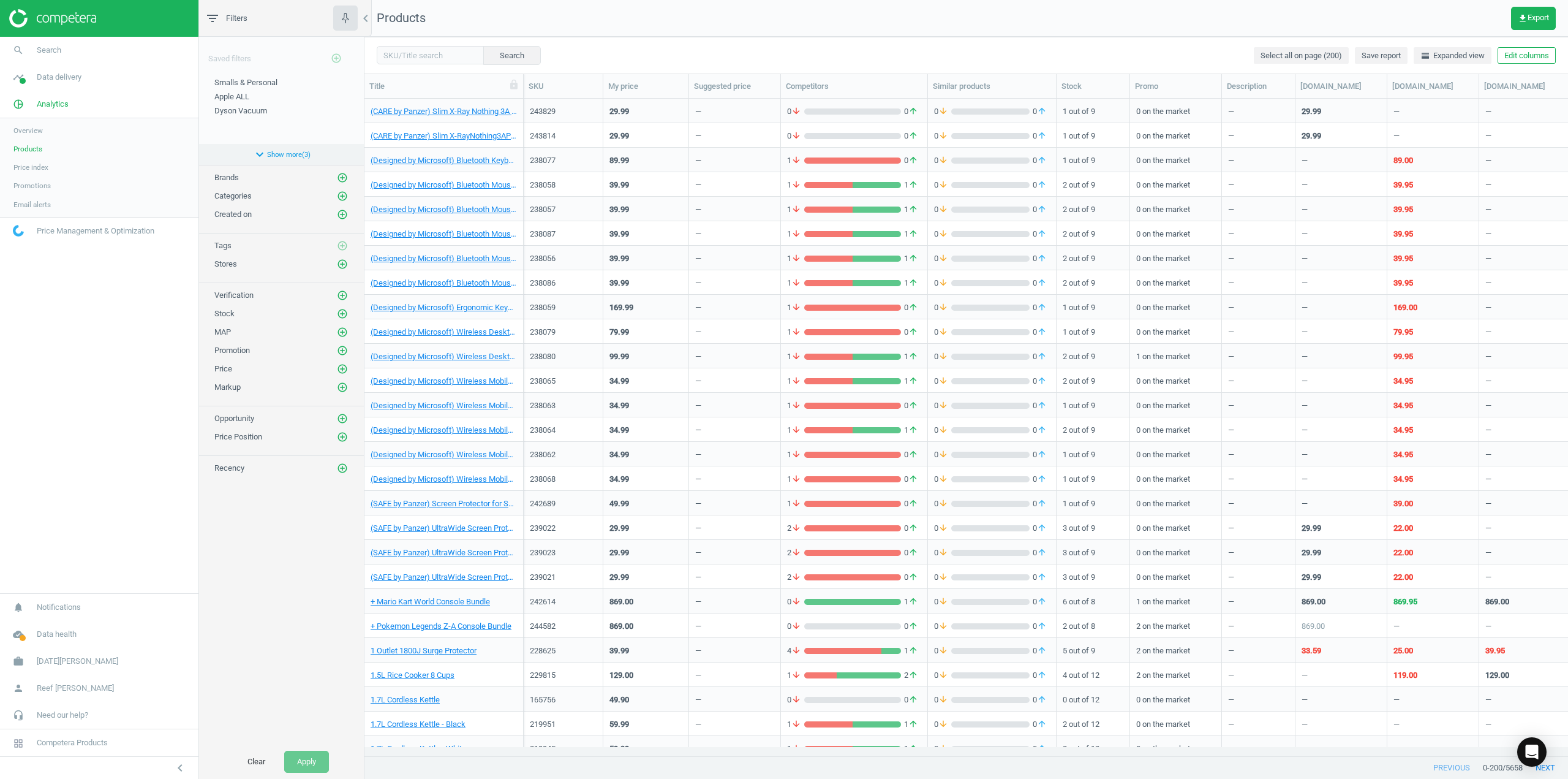
click at [263, 149] on icon "expand_more" at bounding box center [259, 153] width 14 height 14
click at [344, 236] on icon "add_circle_outline" at bounding box center [343, 238] width 11 height 11
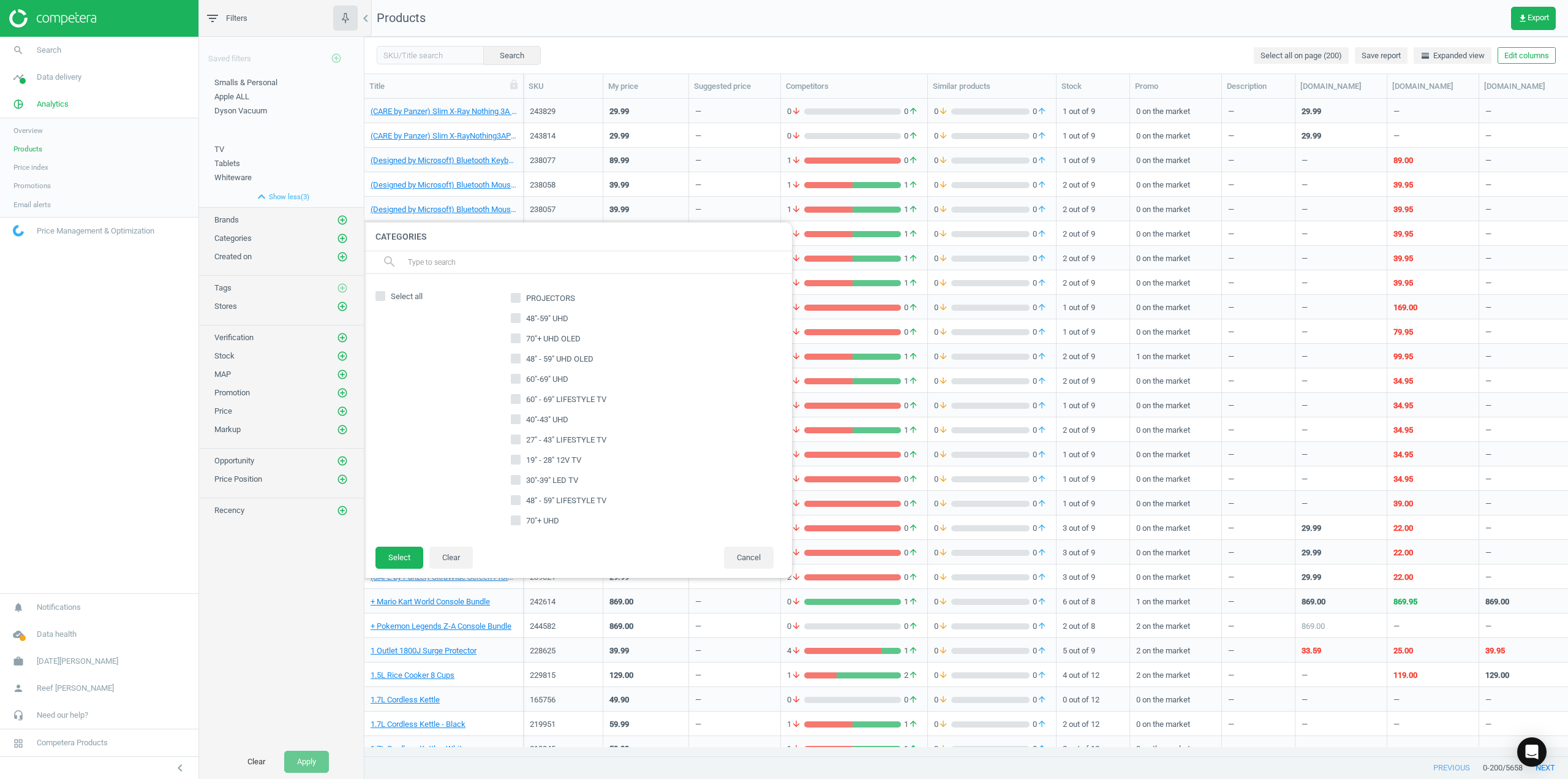
scroll to position [1348, 0]
click at [279, 536] on div "Saved filters add_circle_outline Smalls & Personal edit delete Apple ALL edit d…" at bounding box center [281, 390] width 165 height 708
click at [768, 563] on button "Cancel" at bounding box center [748, 557] width 50 height 22
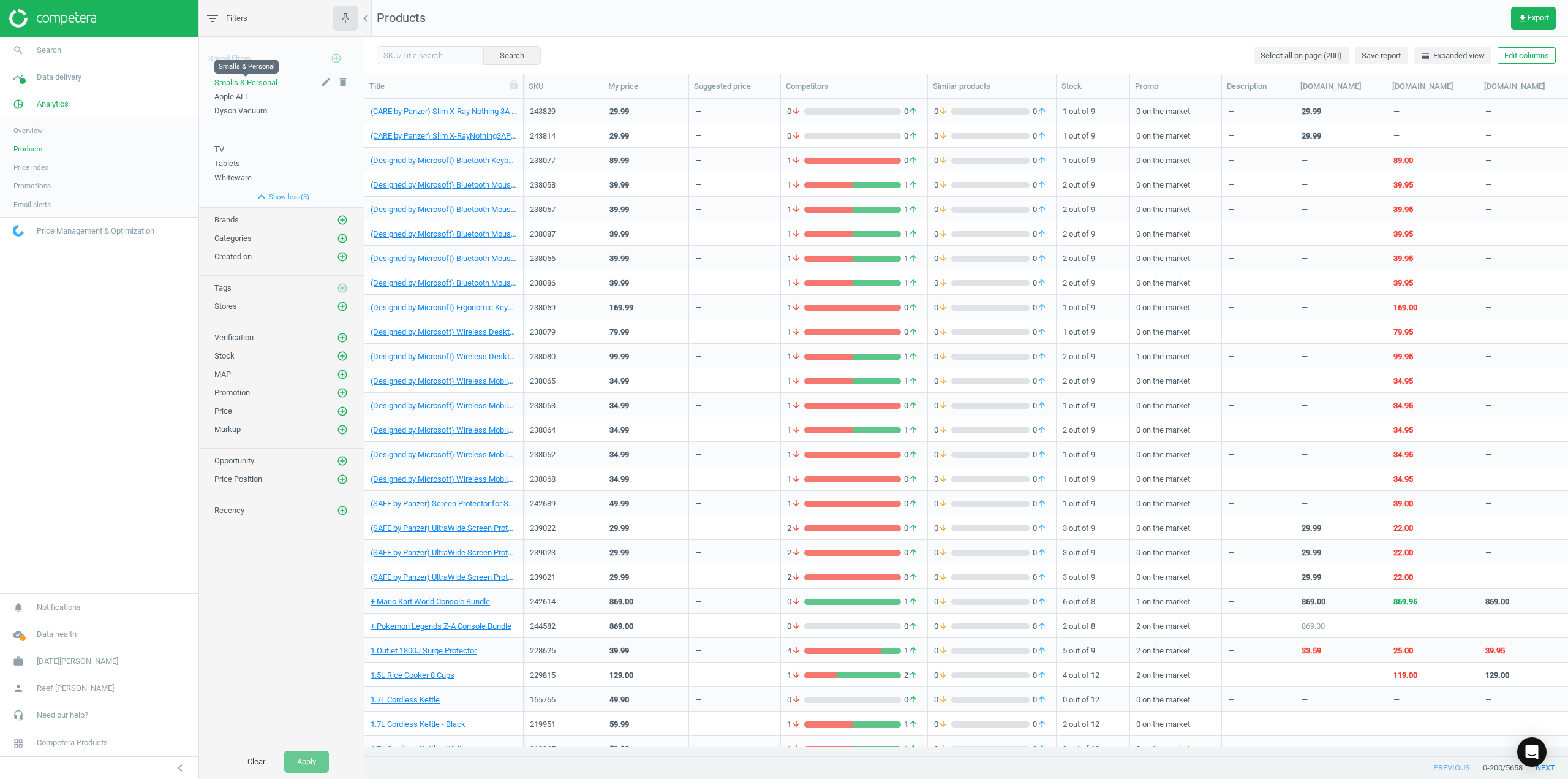
click at [234, 85] on span "Smalls & Personal" at bounding box center [246, 83] width 63 height 10
click at [231, 100] on span "Apple ALL" at bounding box center [231, 96] width 35 height 10
click at [246, 110] on span "Dyson Vacuum" at bounding box center [240, 110] width 52 height 10
click at [246, 110] on span "Smalls & Personal" at bounding box center [246, 110] width 63 height 10
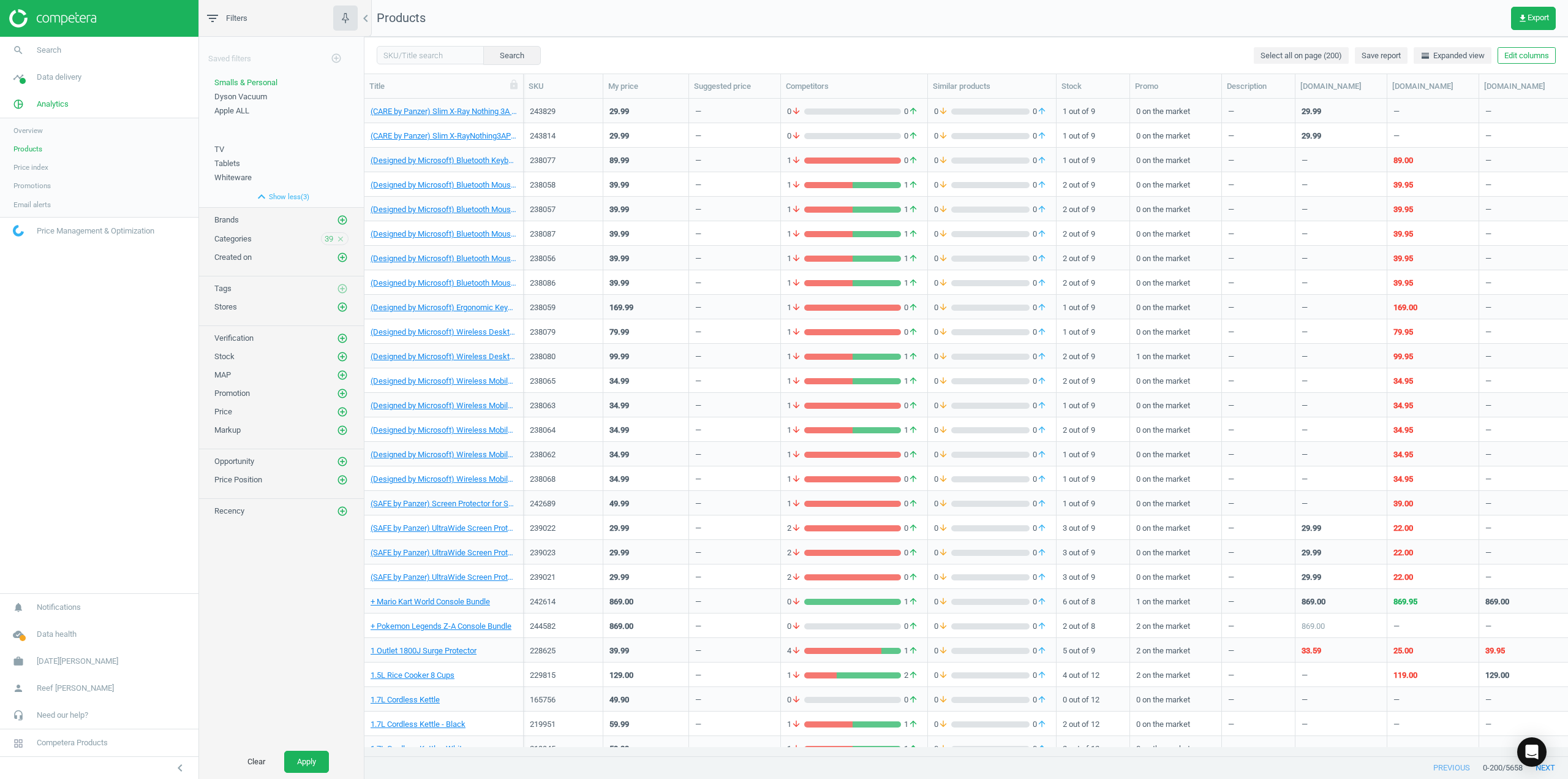
click at [52, 14] on img at bounding box center [52, 18] width 87 height 18
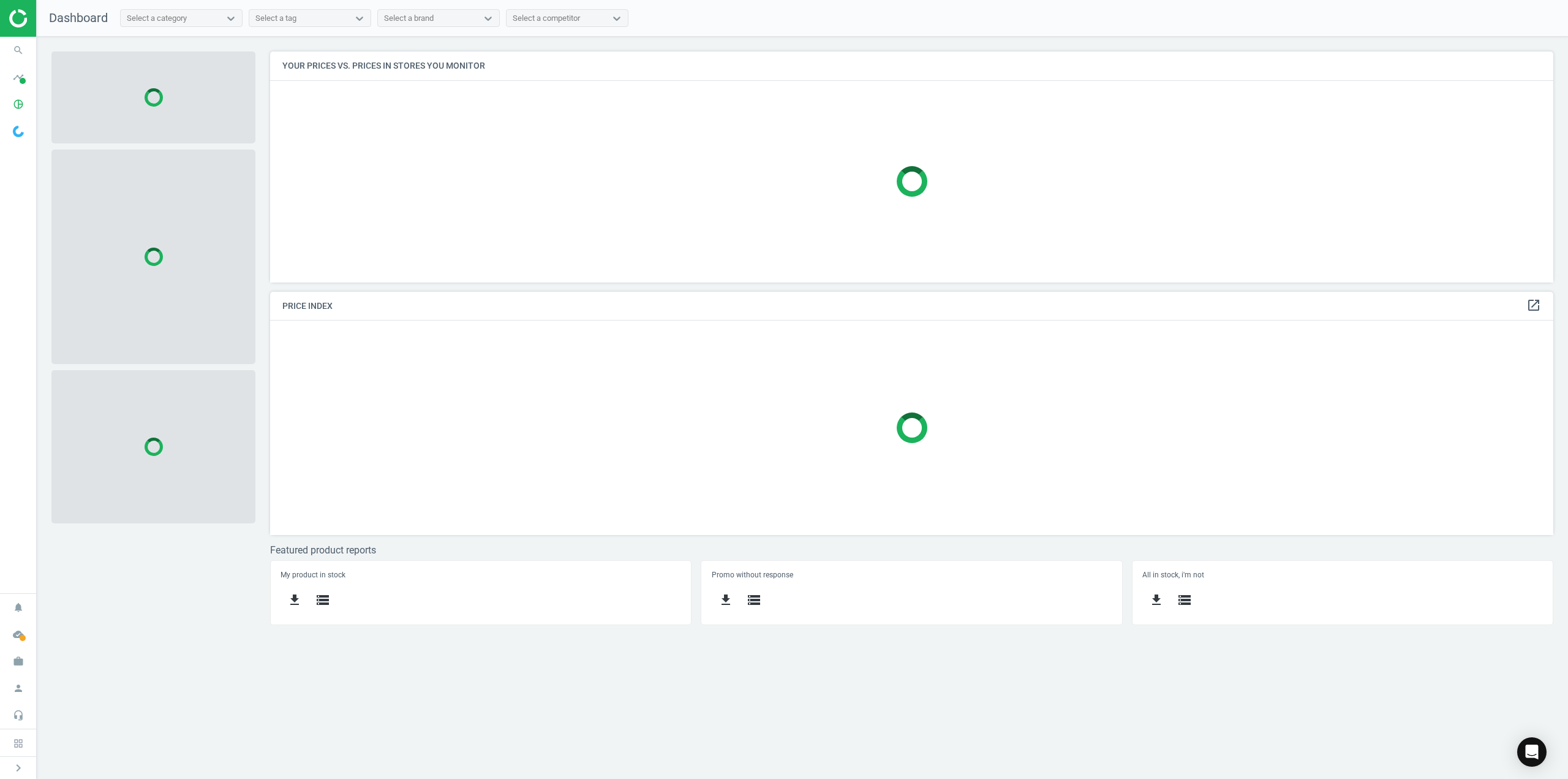
scroll to position [249, 1302]
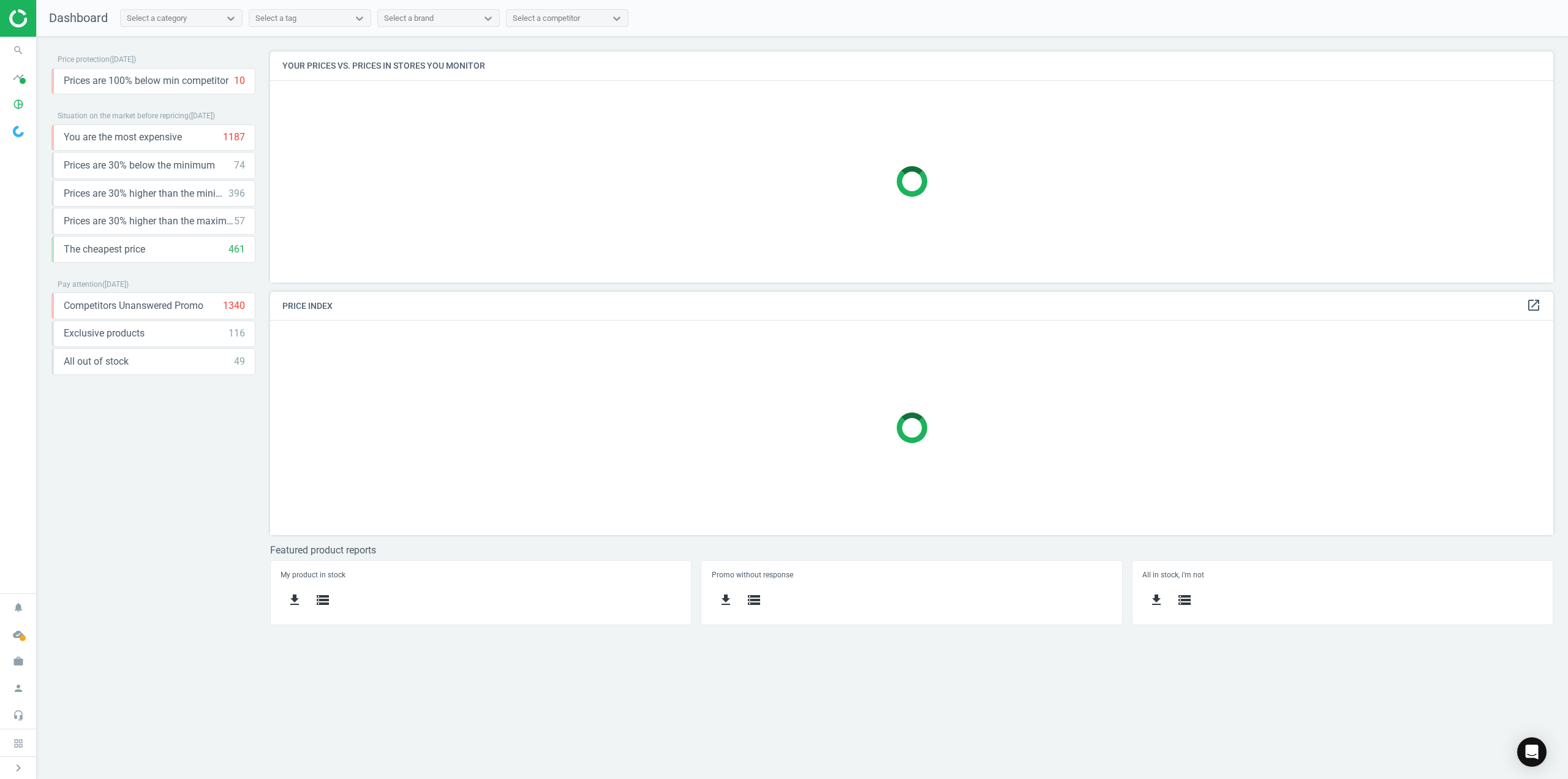
click at [20, 126] on img at bounding box center [19, 131] width 11 height 11
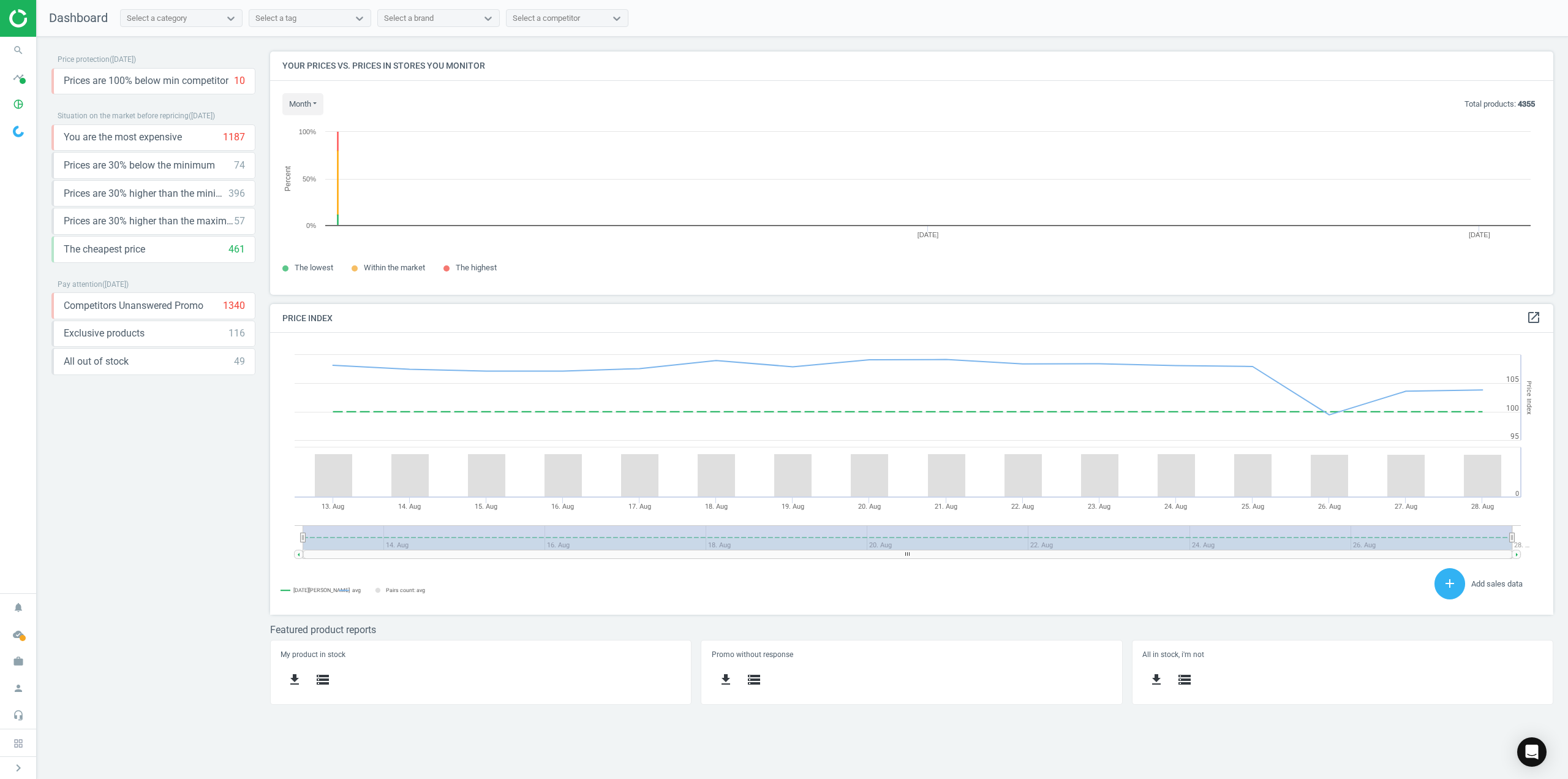
scroll to position [300, 1302]
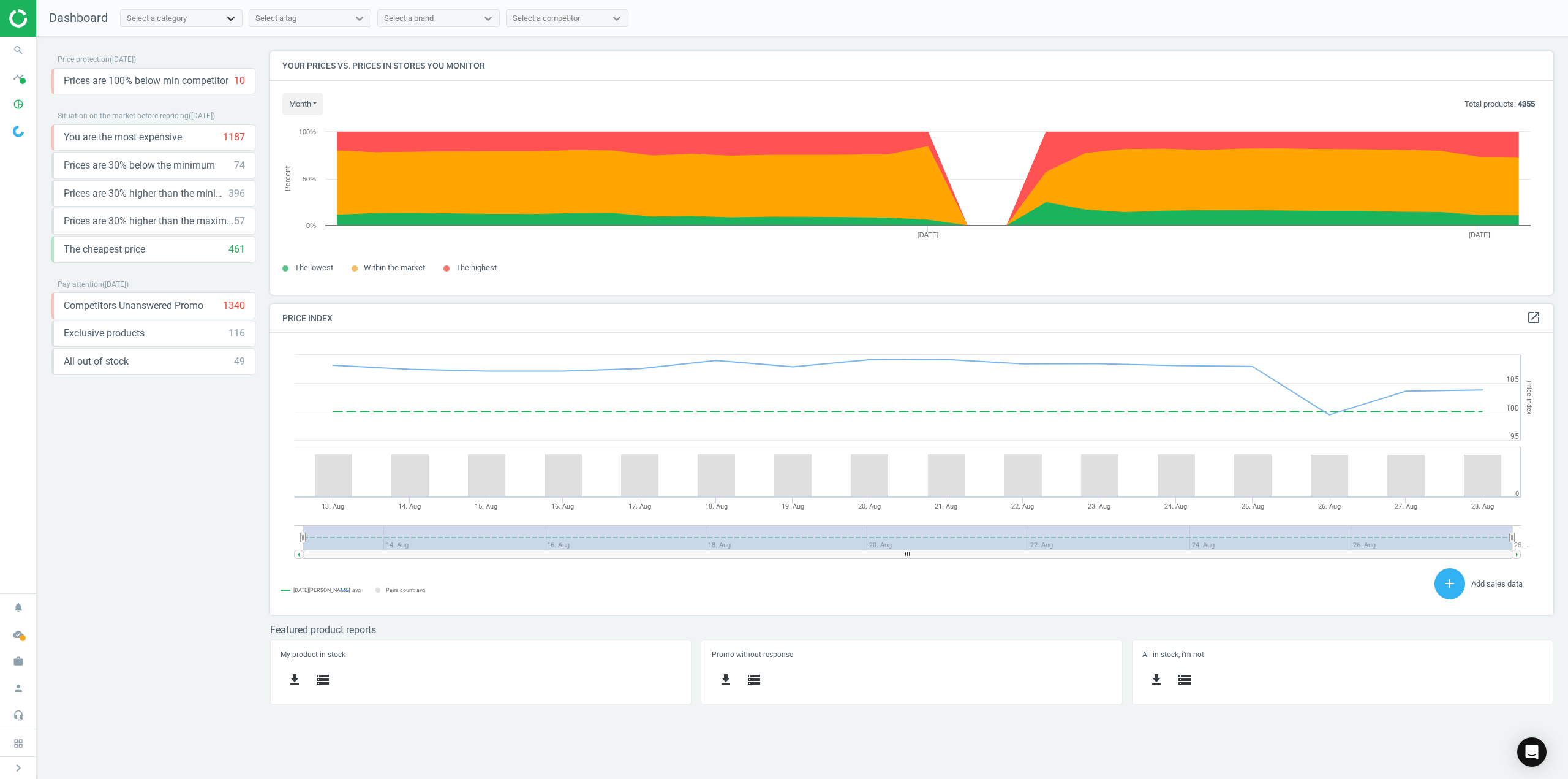
click at [223, 15] on div at bounding box center [230, 18] width 22 height 12
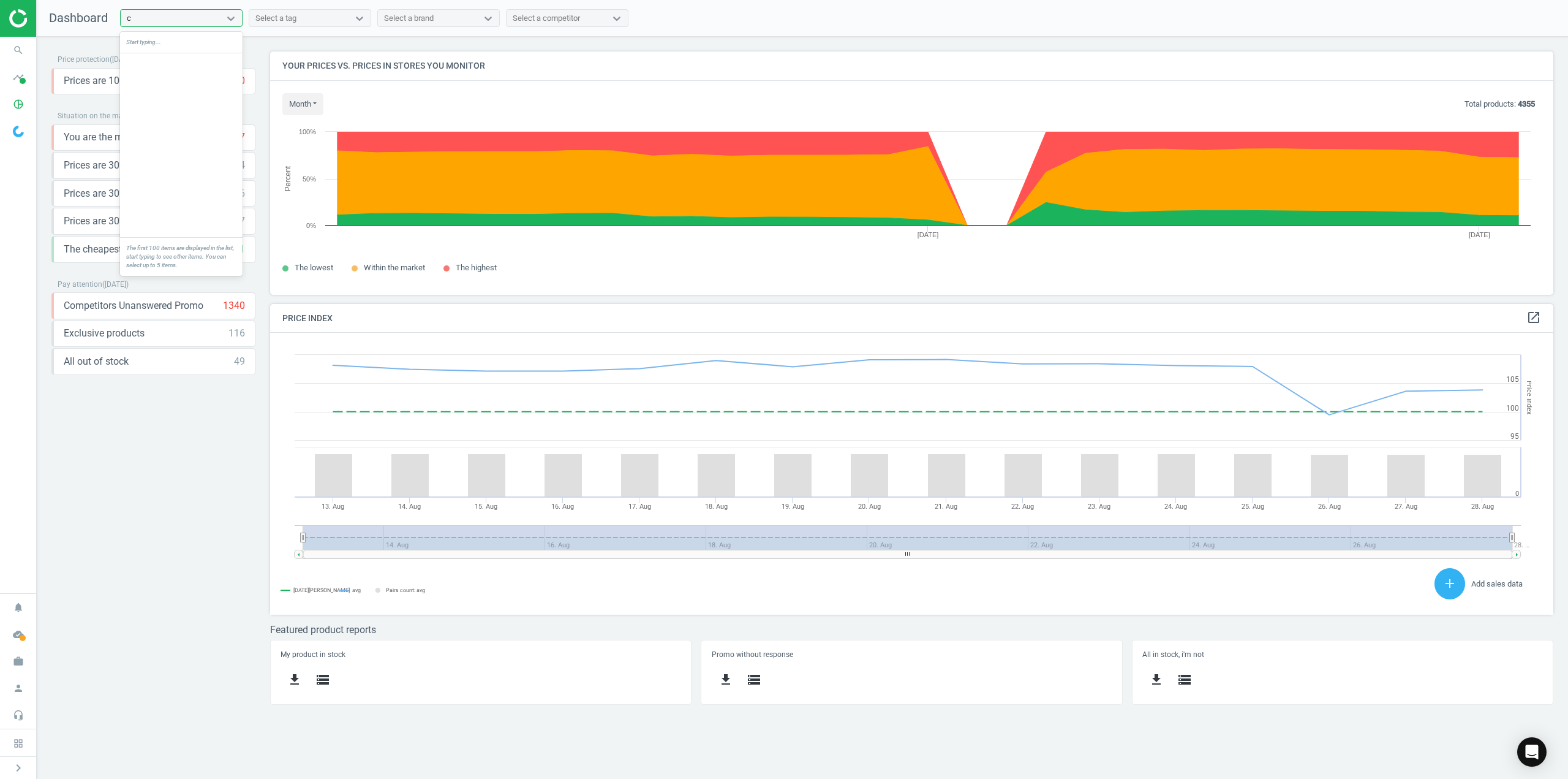
scroll to position [0, 0]
type input "cof"
click at [179, 75] on div "FILTER COFFEE MAKERS" at bounding box center [181, 85] width 123 height 21
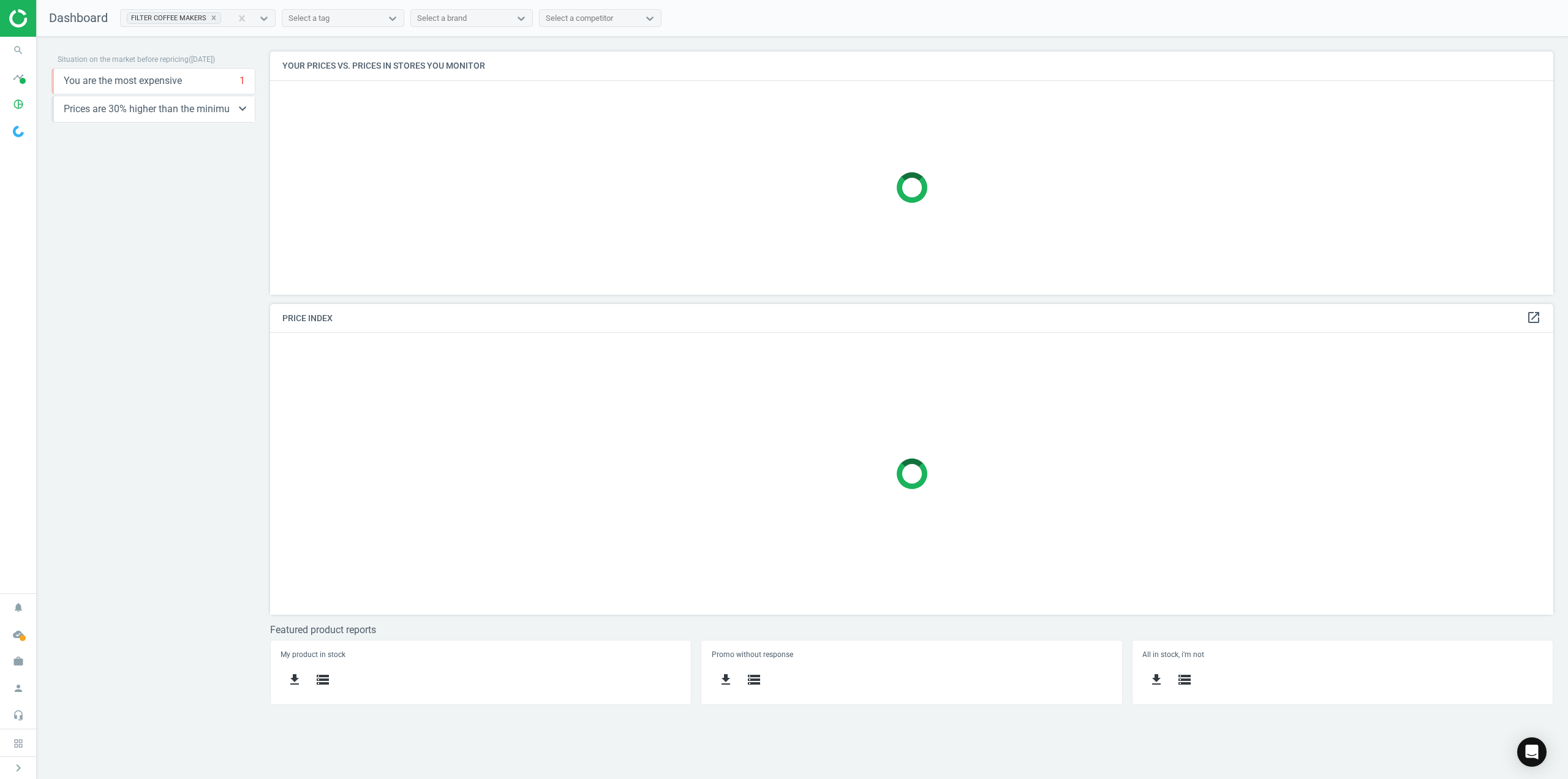
click at [212, 116] on div "Prices are 30% higher than the minimum 3 keyboard_arrow_down get_app storage" at bounding box center [153, 109] width 204 height 27
click at [209, 108] on span "Prices are 30% higher than the minimum" at bounding box center [150, 109] width 174 height 13
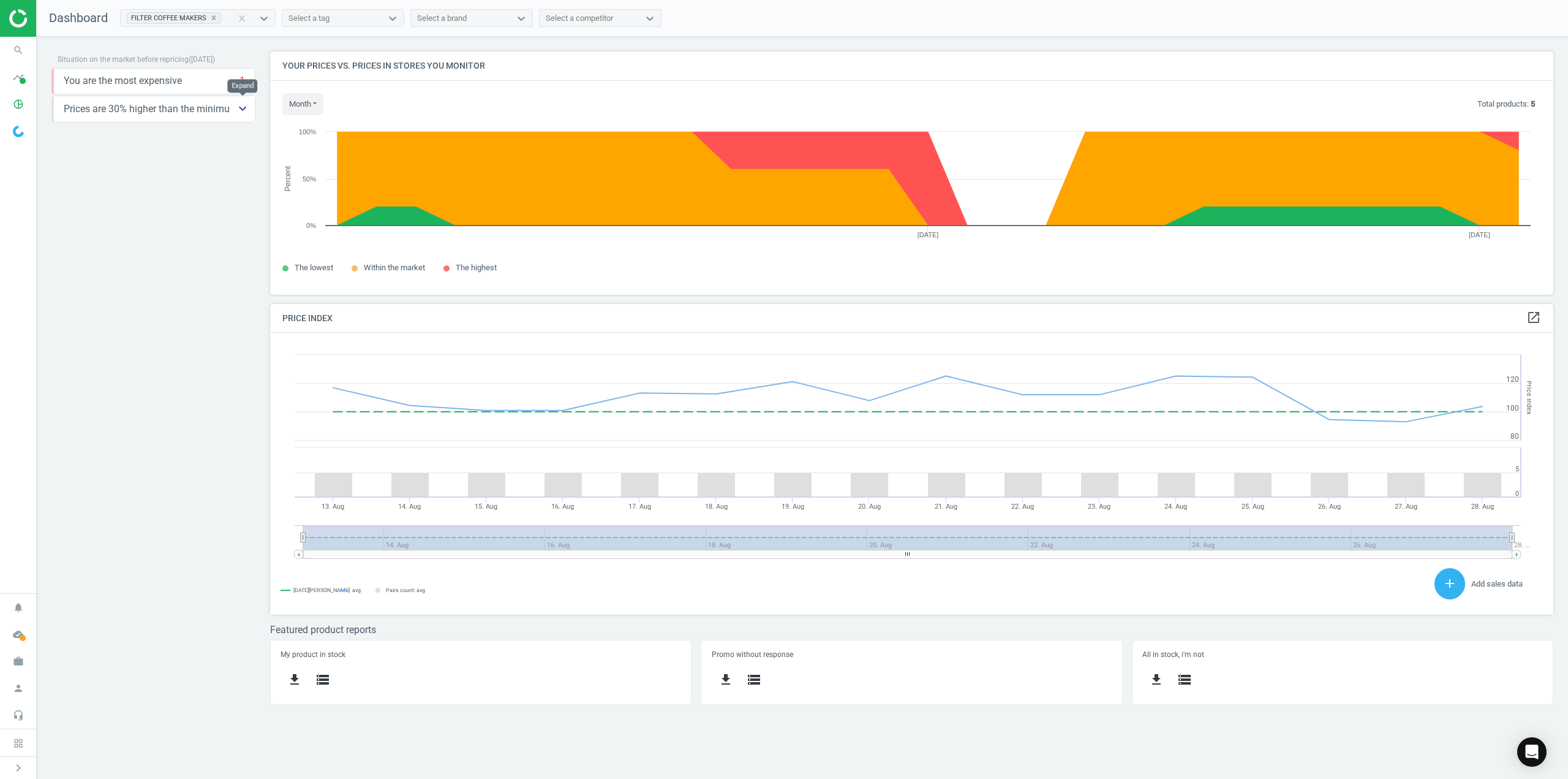
click at [239, 108] on icon "keyboard_arrow_down" at bounding box center [242, 108] width 14 height 14
click at [240, 82] on icon "keyboard_arrow_down" at bounding box center [242, 80] width 14 height 14
click at [25, 83] on span at bounding box center [23, 81] width 6 height 6
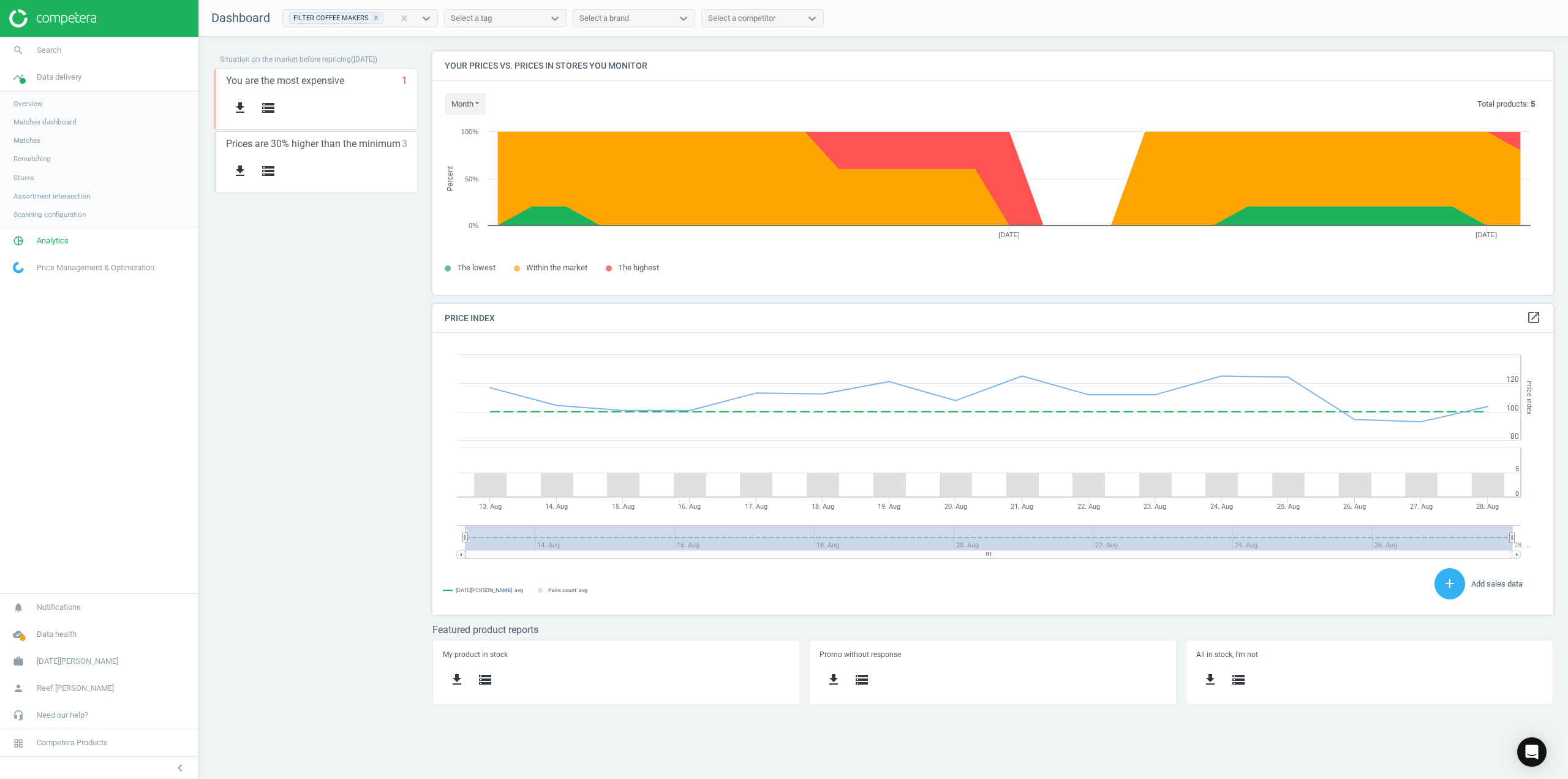
click at [39, 102] on span "Overview" at bounding box center [28, 104] width 30 height 10
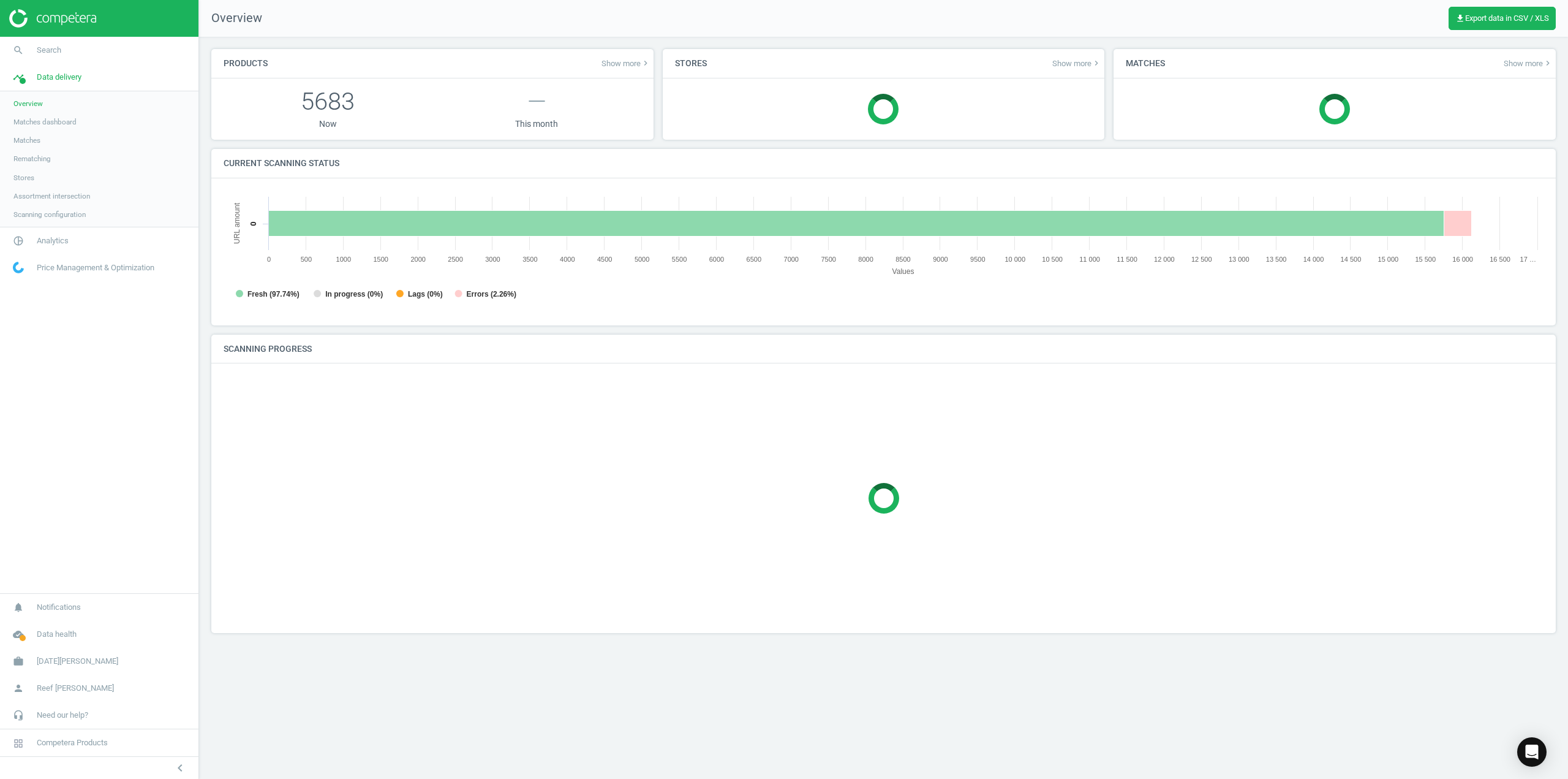
scroll to position [264, 1339]
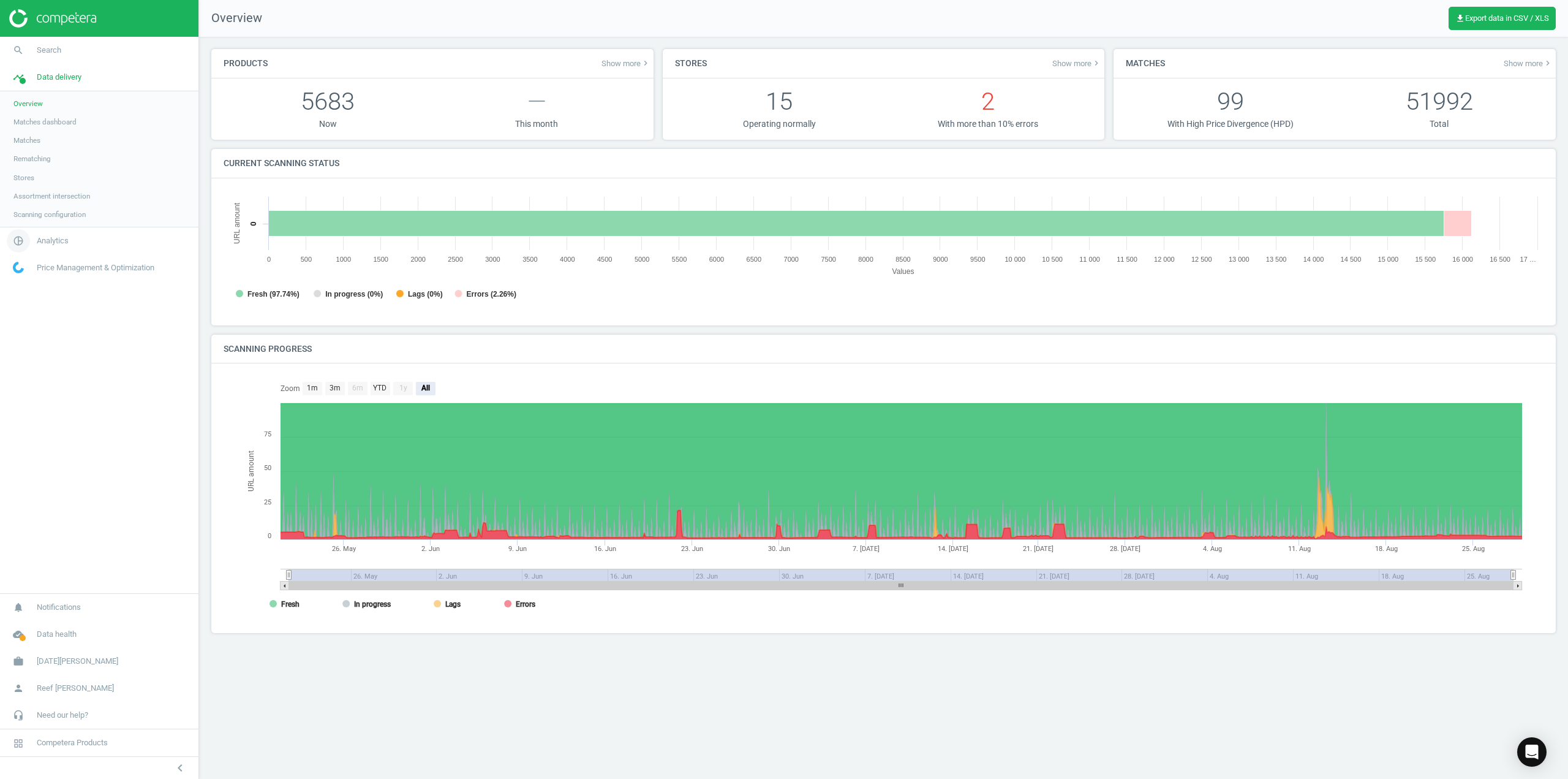
click at [56, 241] on span "Analytics" at bounding box center [52, 241] width 31 height 11
click at [38, 130] on span "Overview" at bounding box center [28, 130] width 30 height 10
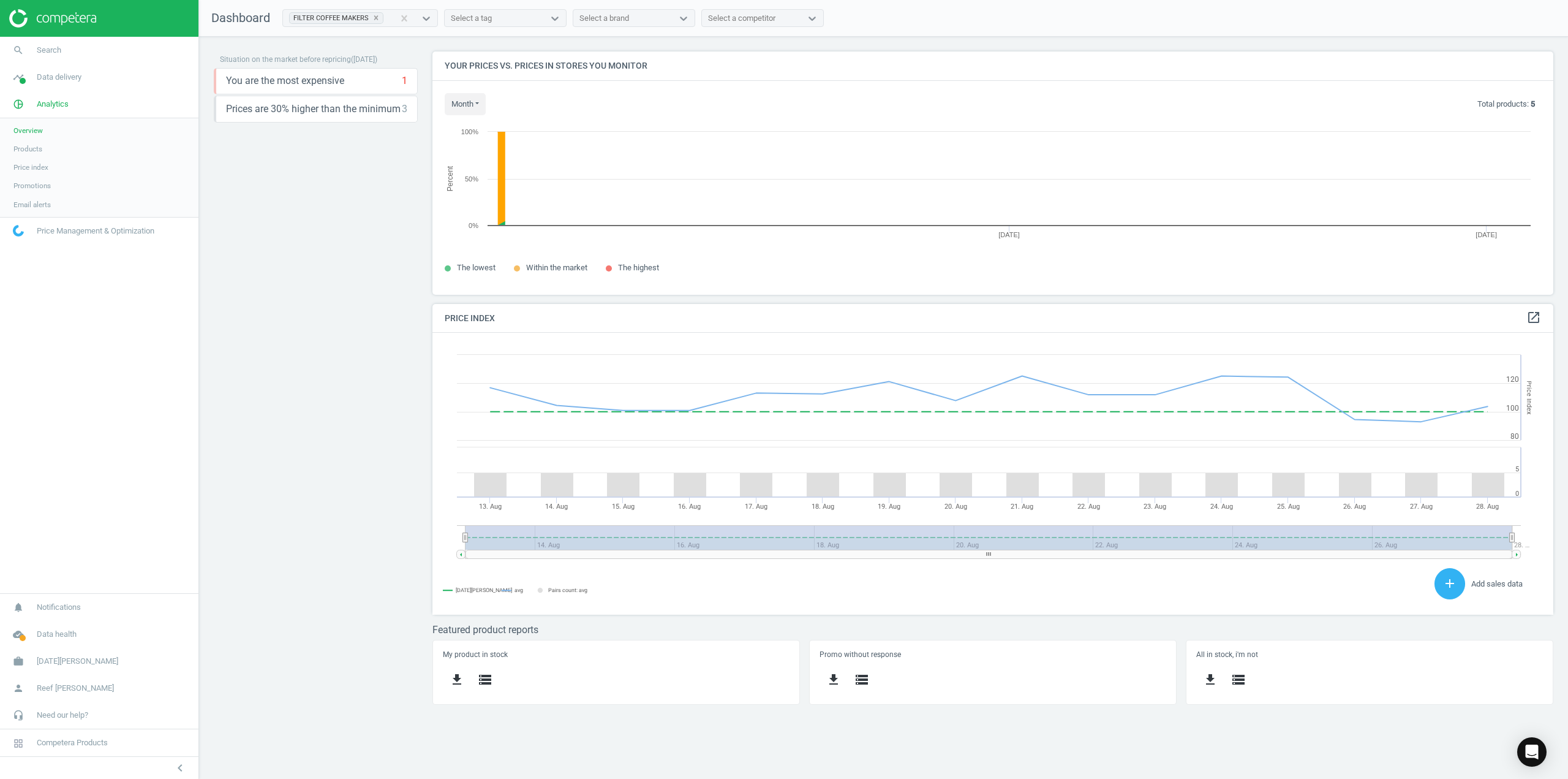
scroll to position [300, 1139]
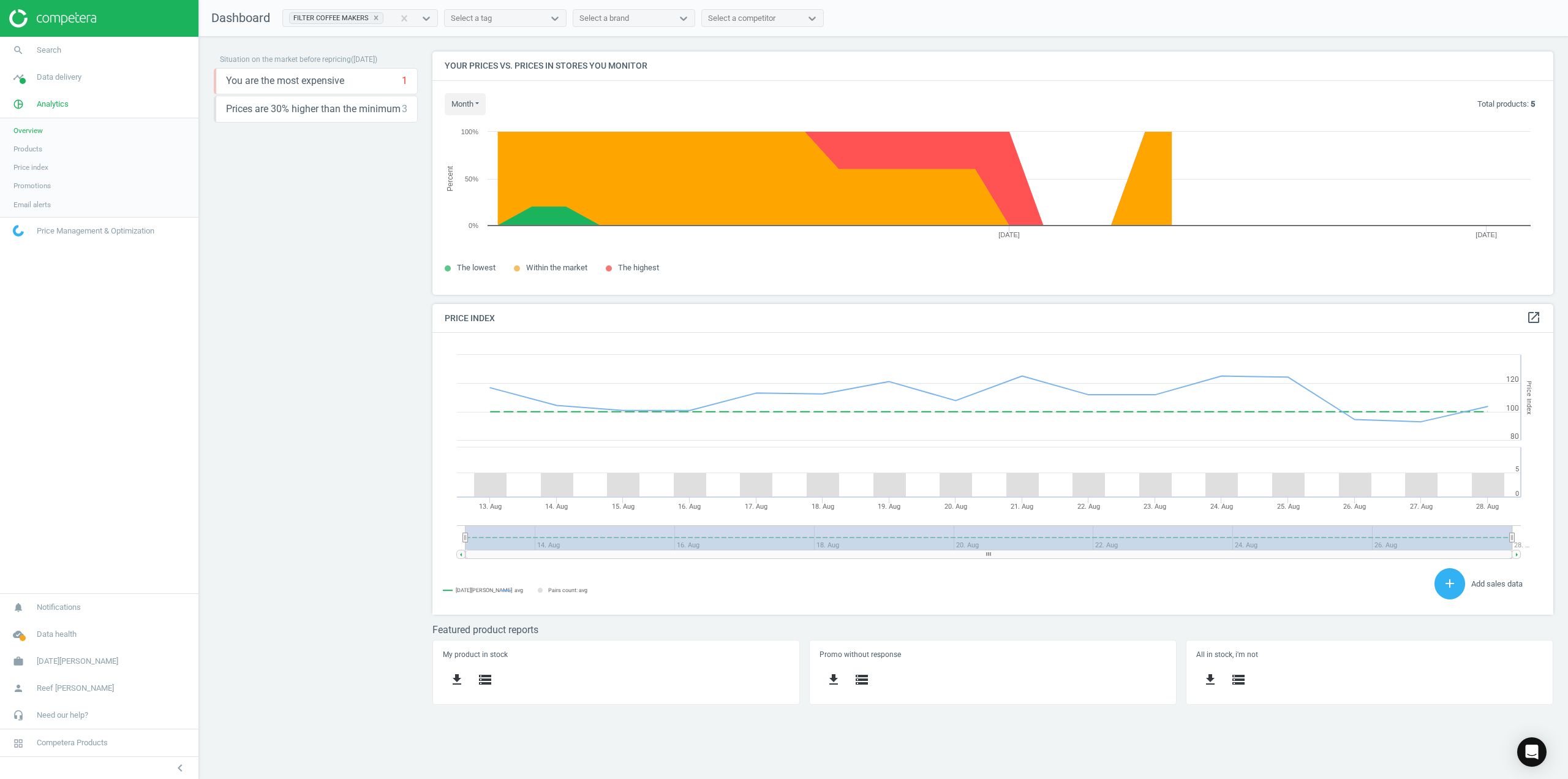
click at [26, 150] on span "Products" at bounding box center [28, 149] width 29 height 10
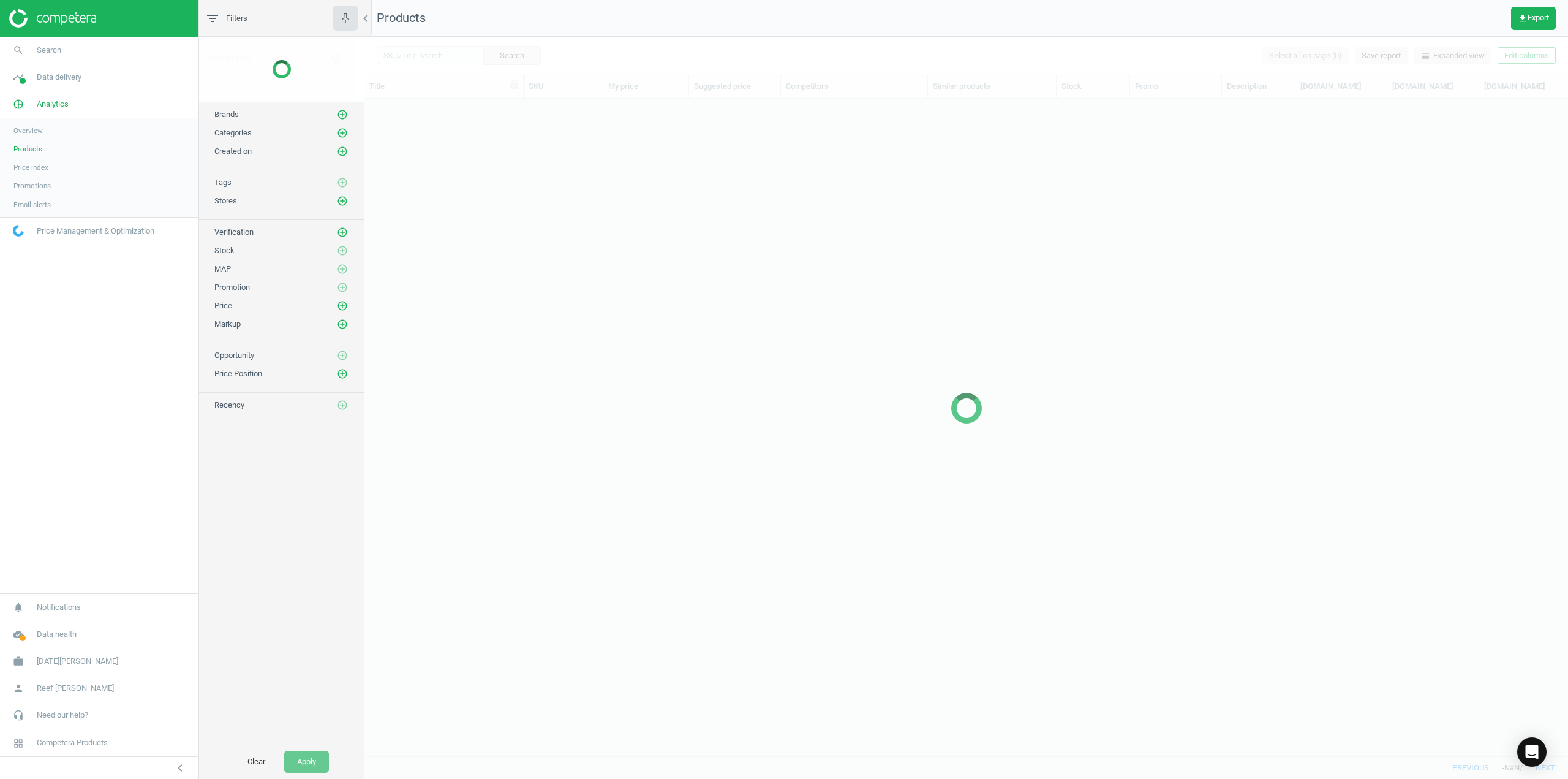
scroll to position [638, 1194]
click at [339, 13] on button "button" at bounding box center [346, 18] width 25 height 25
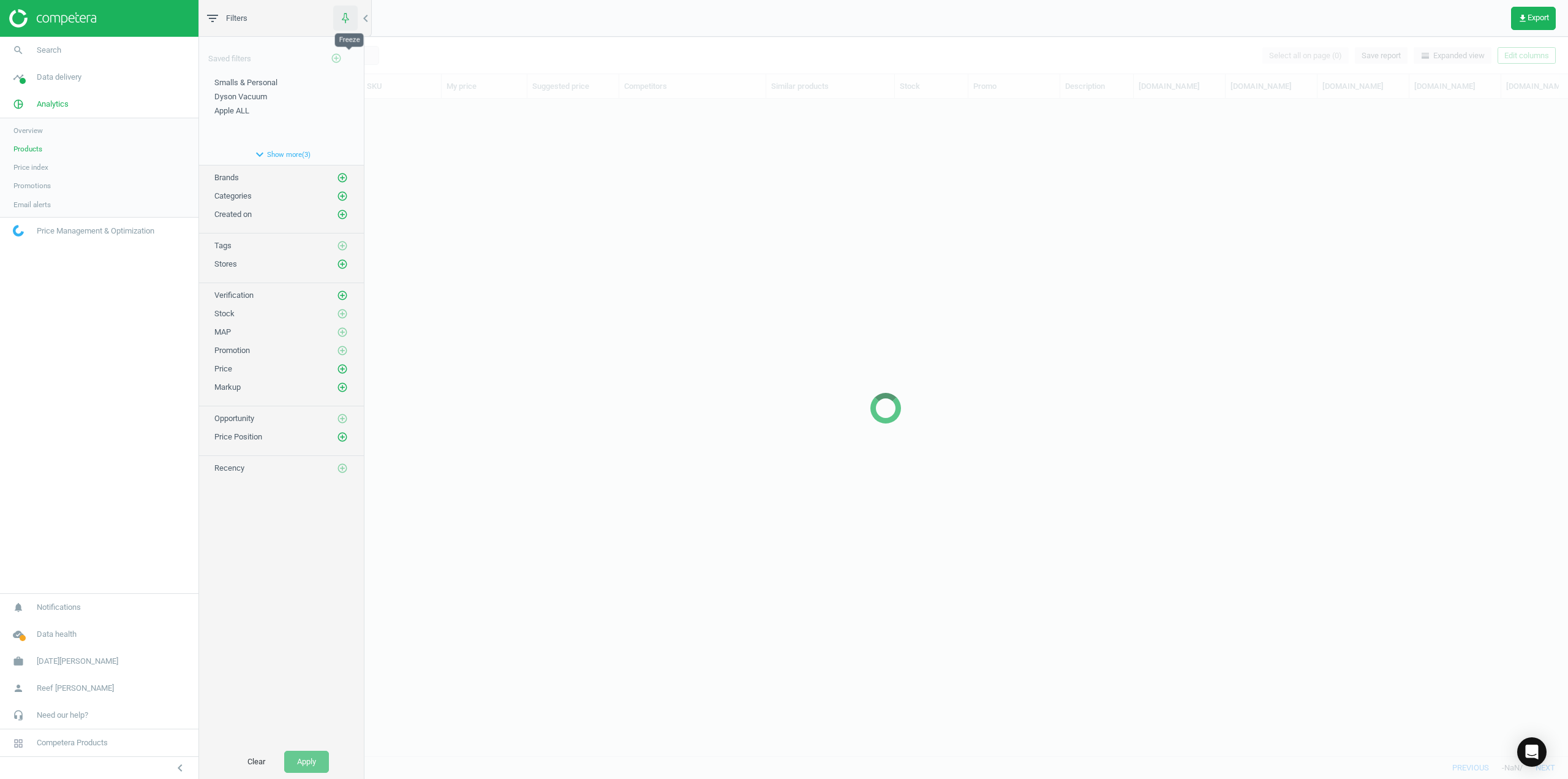
click at [342, 16] on icon "button" at bounding box center [345, 17] width 15 height 15
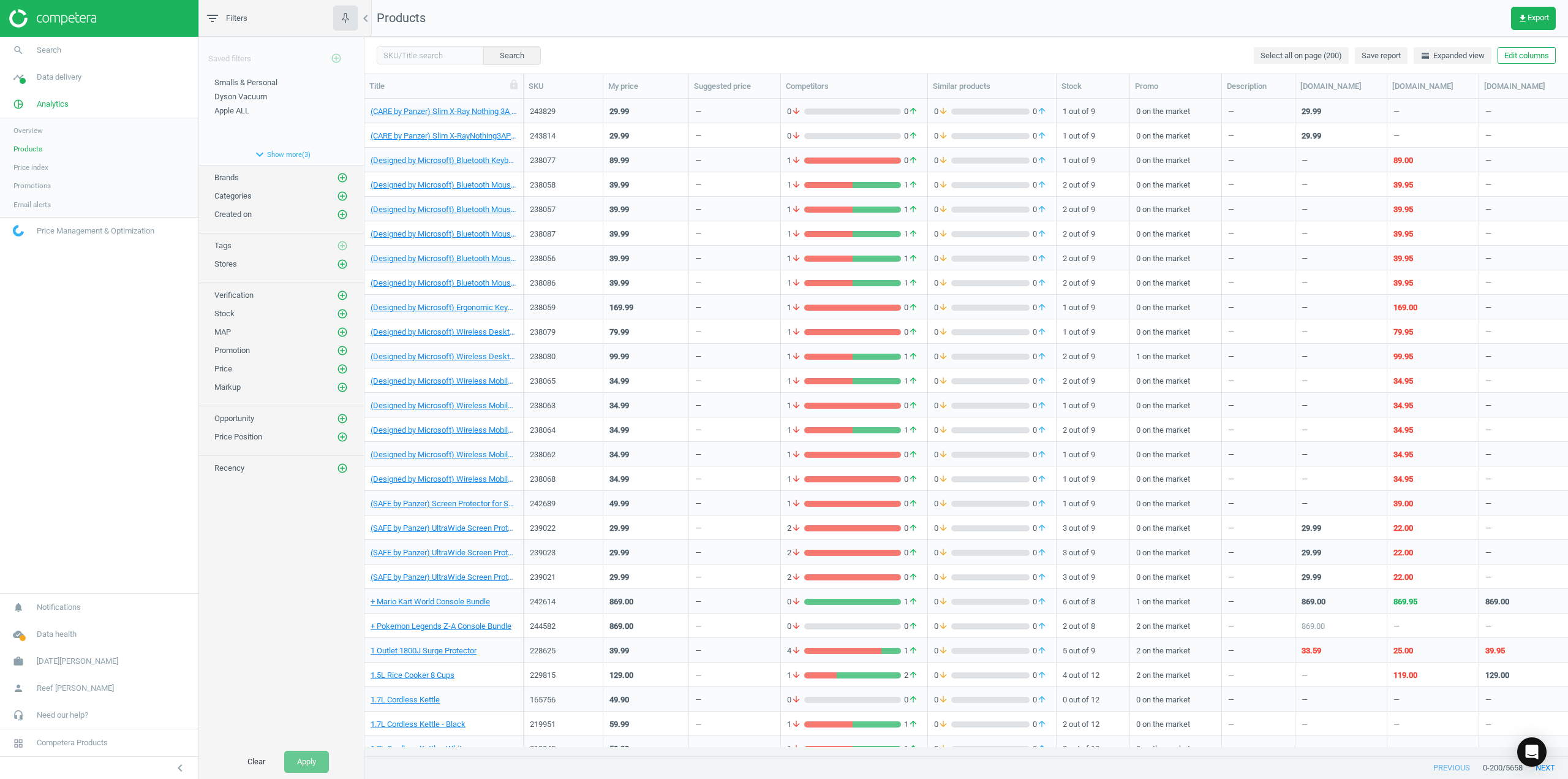
click at [208, 18] on icon "filter_list" at bounding box center [211, 18] width 14 height 14
click at [274, 145] on button "expand_more Show more ( 3 )" at bounding box center [281, 154] width 165 height 21
click at [342, 221] on icon "add_circle_outline" at bounding box center [343, 220] width 11 height 11
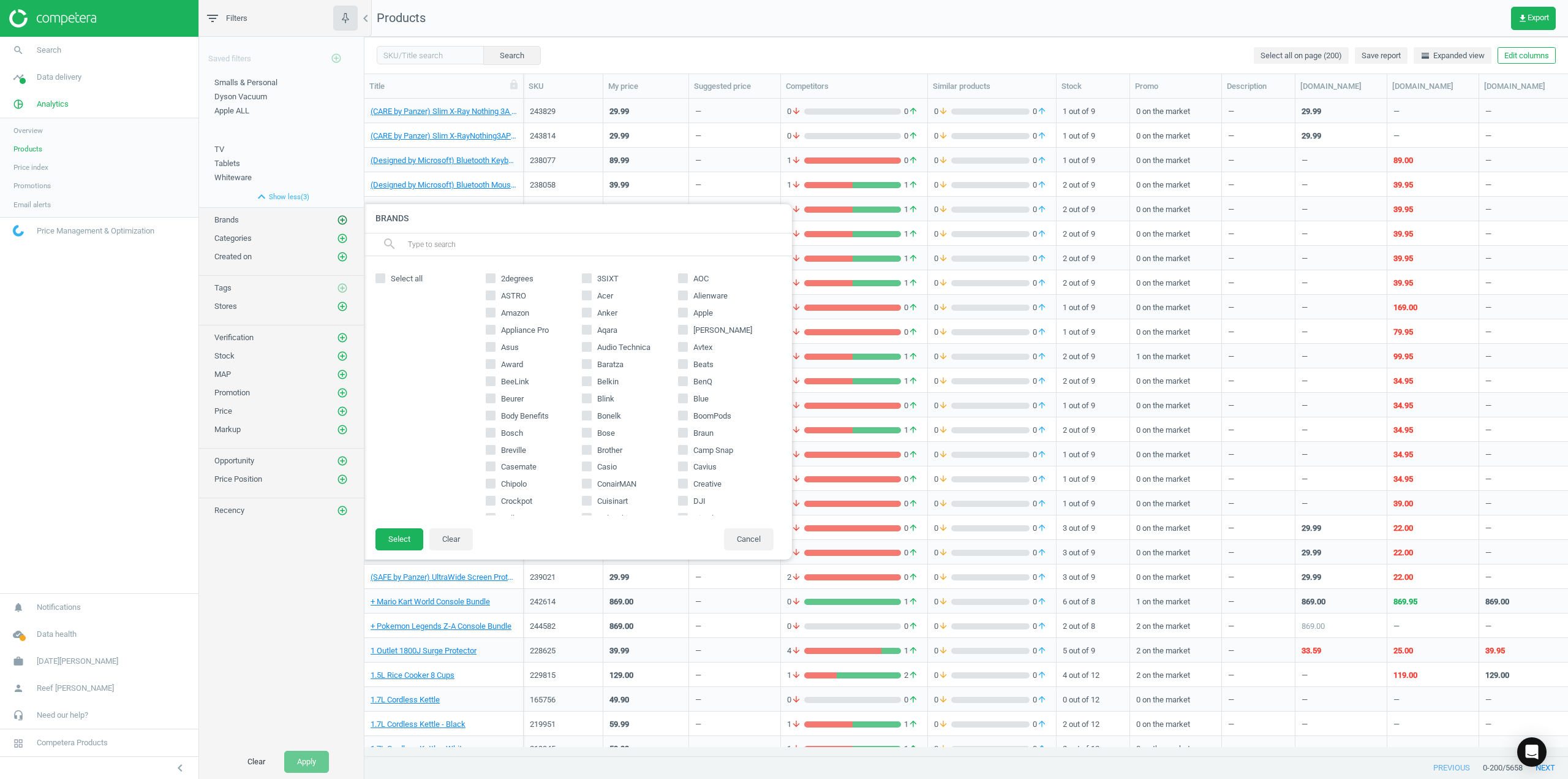
click at [342, 221] on icon "add_circle_outline" at bounding box center [343, 220] width 11 height 11
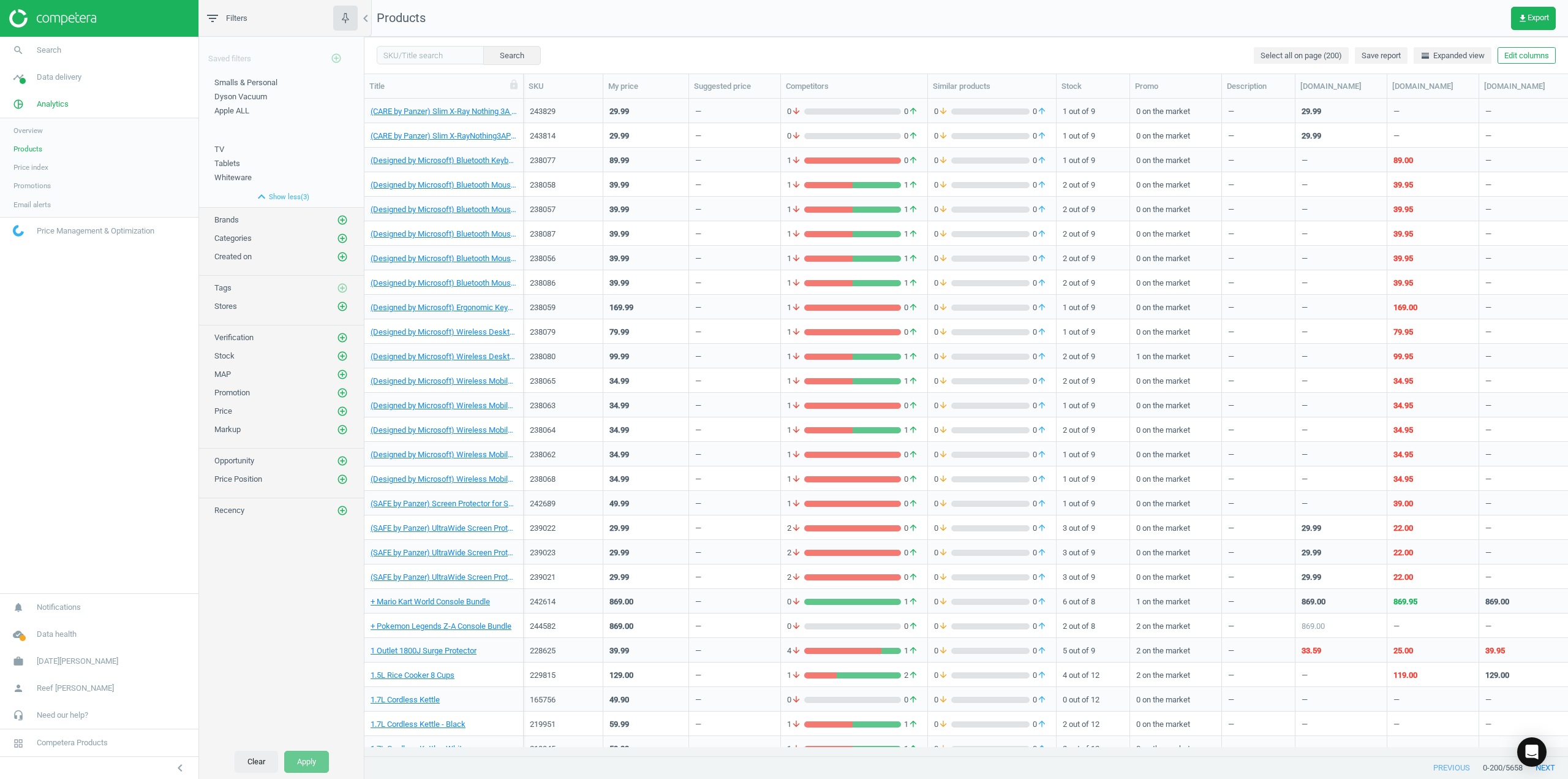
click at [244, 765] on button "Clear" at bounding box center [256, 761] width 44 height 22
click at [243, 79] on span "Smalls & Personal" at bounding box center [246, 83] width 63 height 10
click at [305, 762] on button "Apply" at bounding box center [306, 761] width 45 height 22
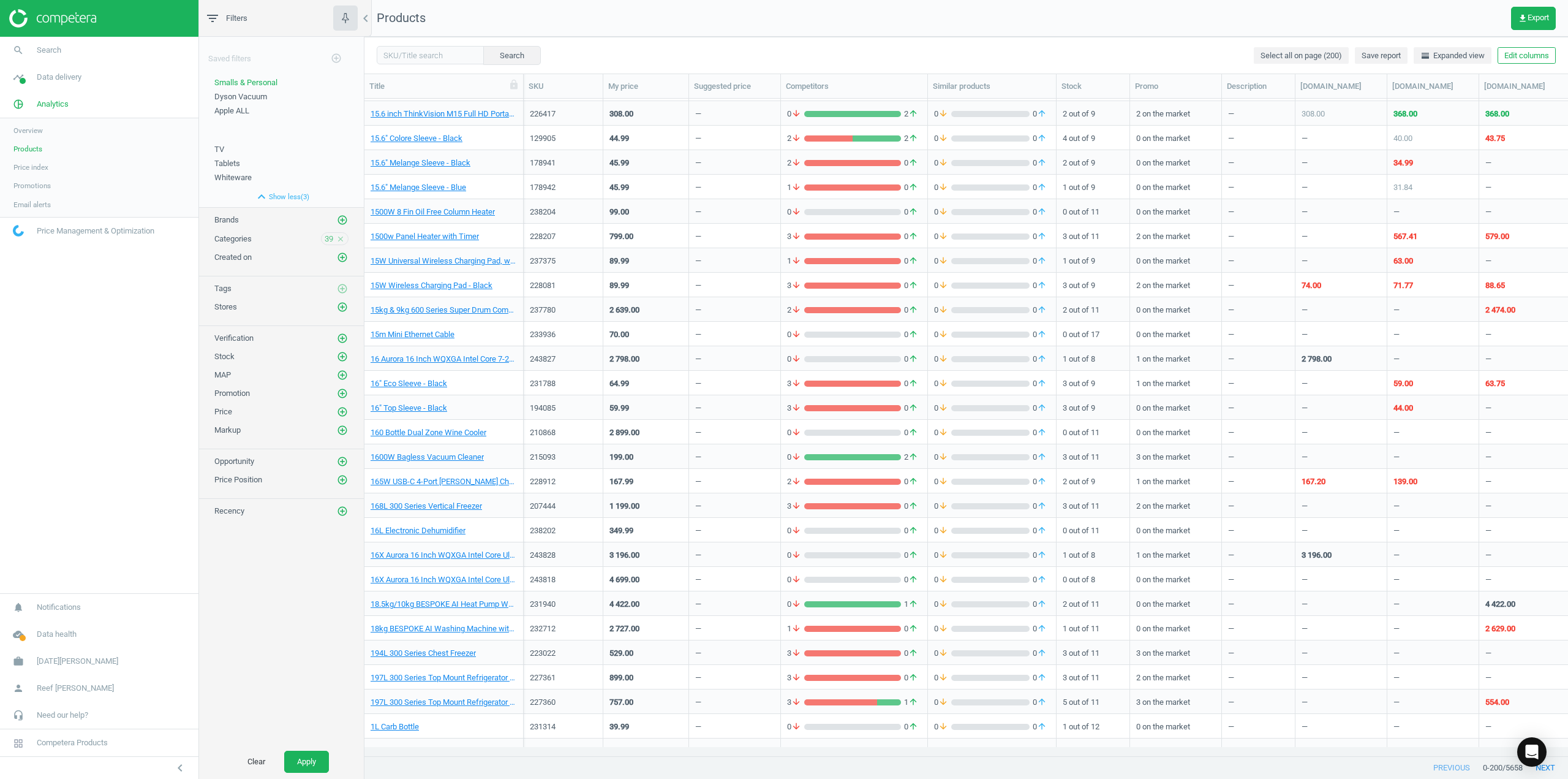
scroll to position [3002, 0]
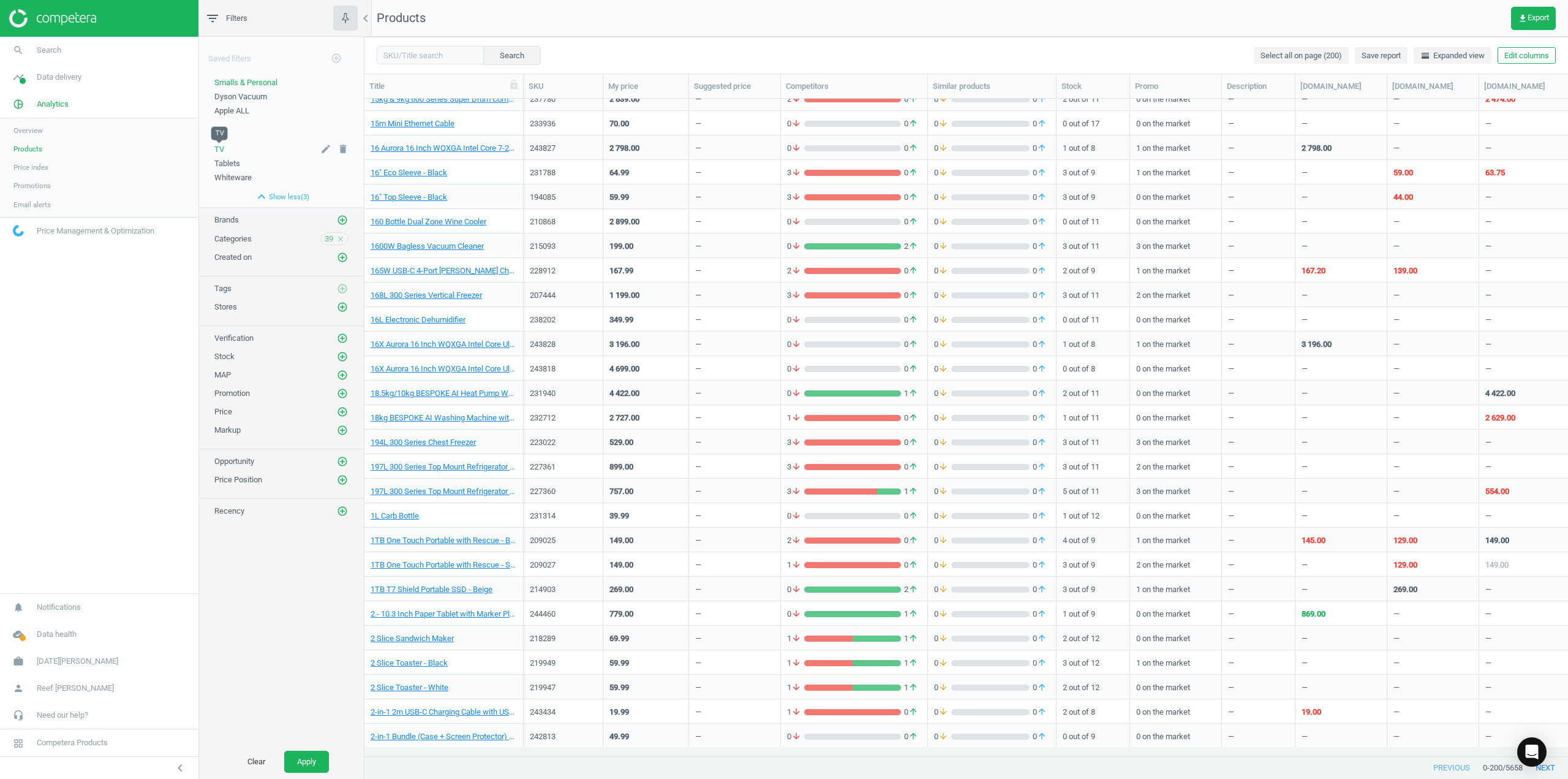
click at [222, 150] on span "TV" at bounding box center [219, 150] width 10 height 10
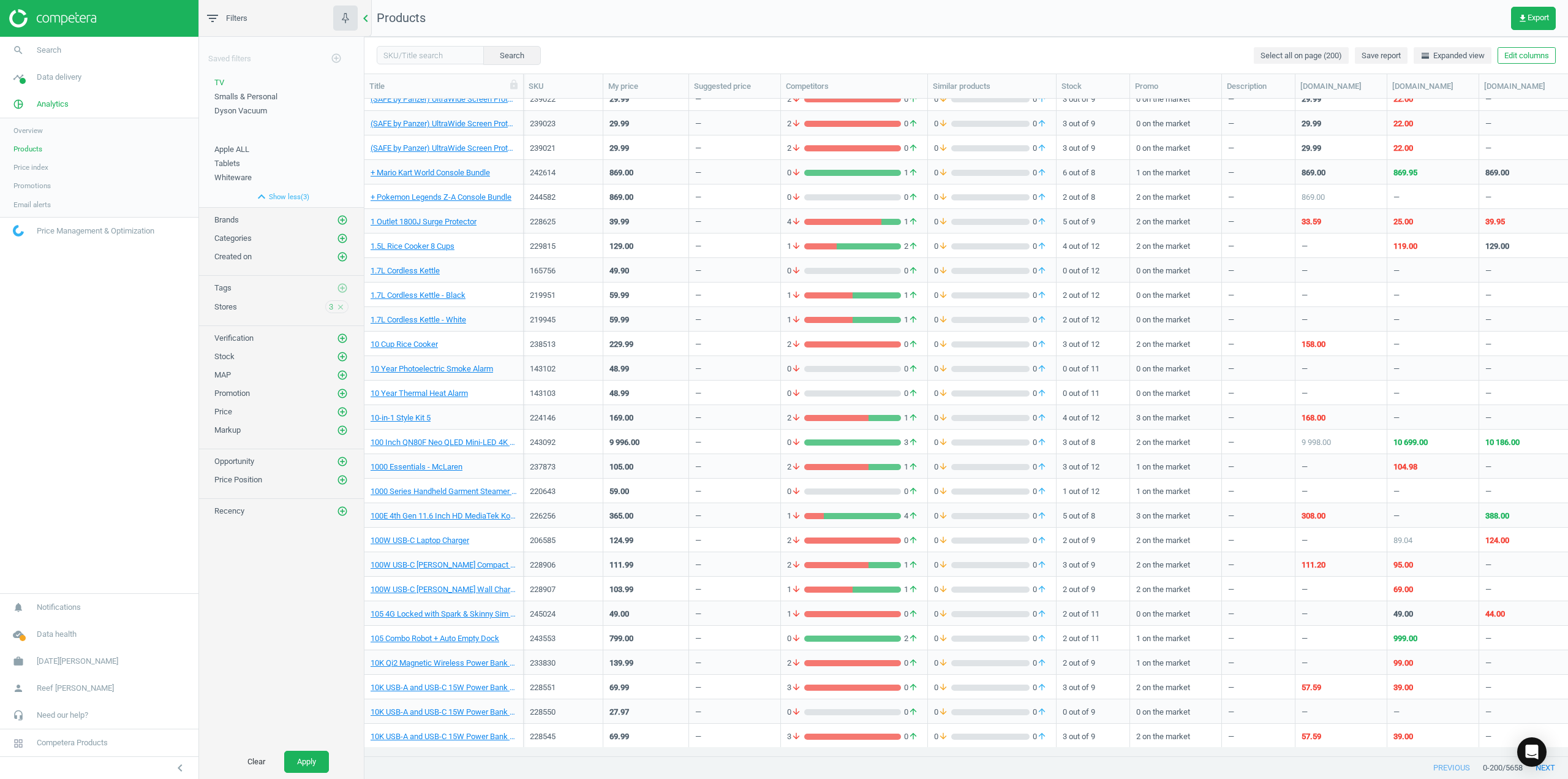
click at [367, 21] on icon "chevron_left" at bounding box center [365, 18] width 14 height 14
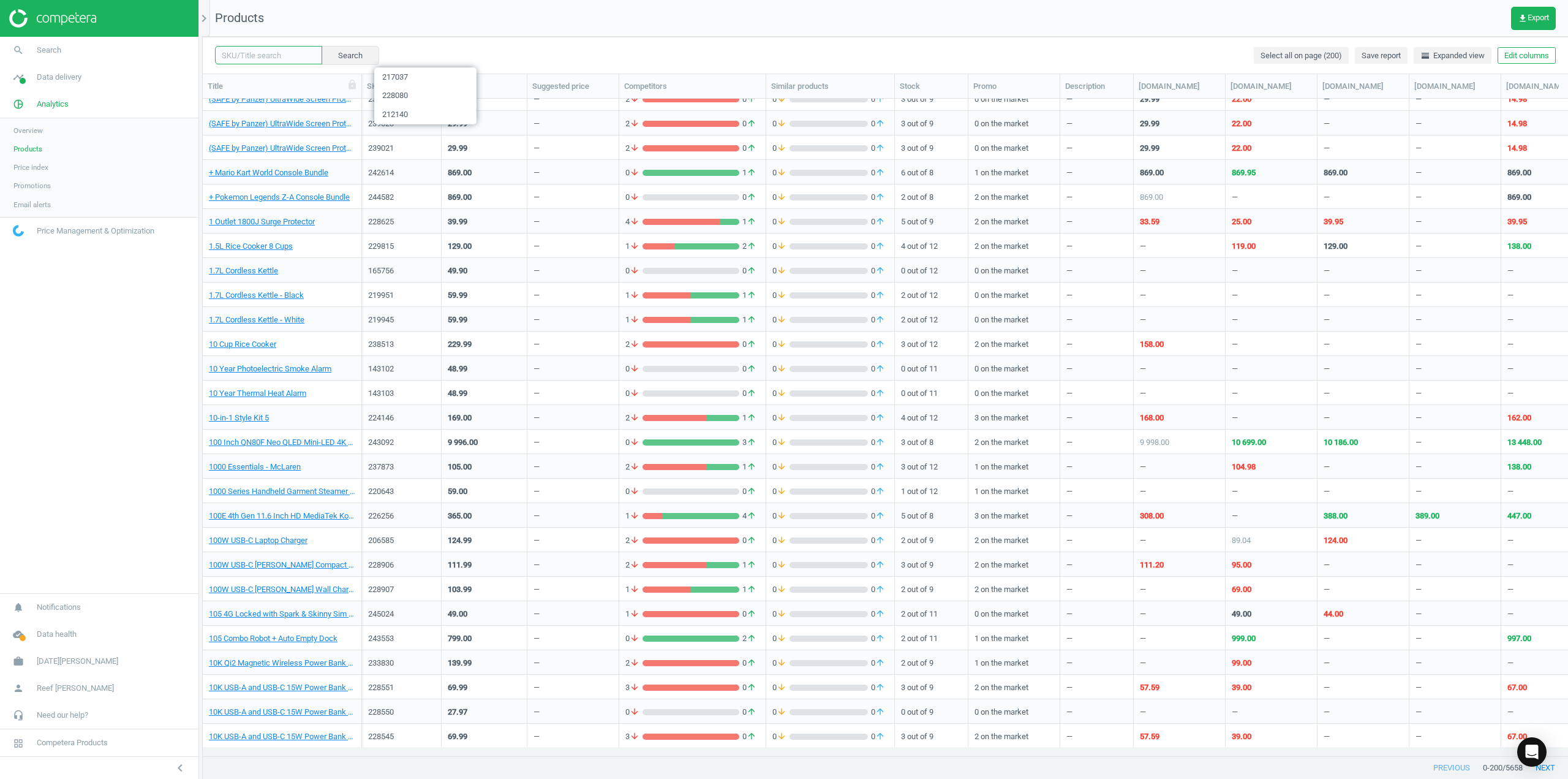
click at [288, 58] on input "text" at bounding box center [268, 54] width 108 height 18
type input "212951"
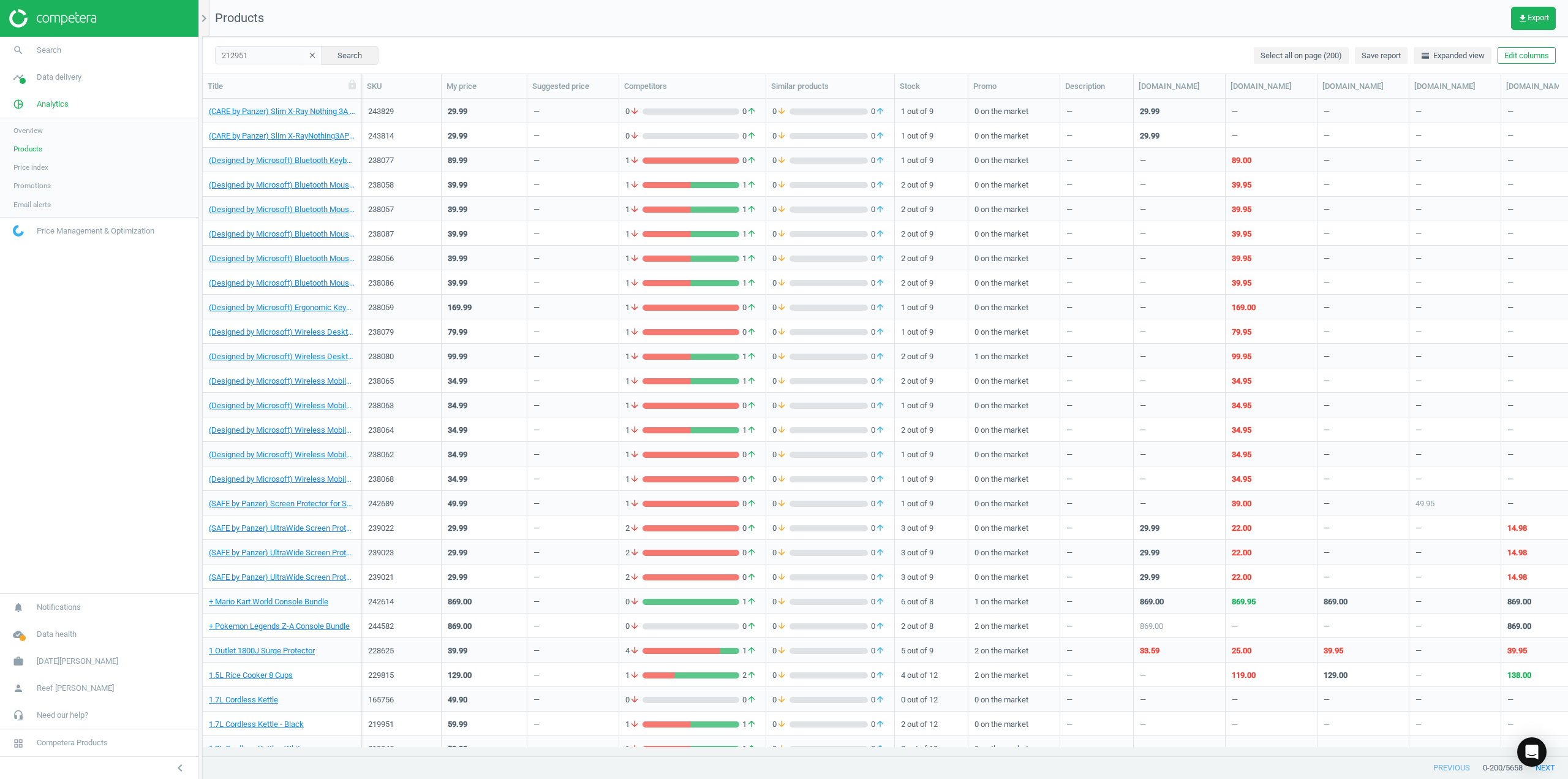
click at [55, 20] on img at bounding box center [52, 18] width 87 height 18
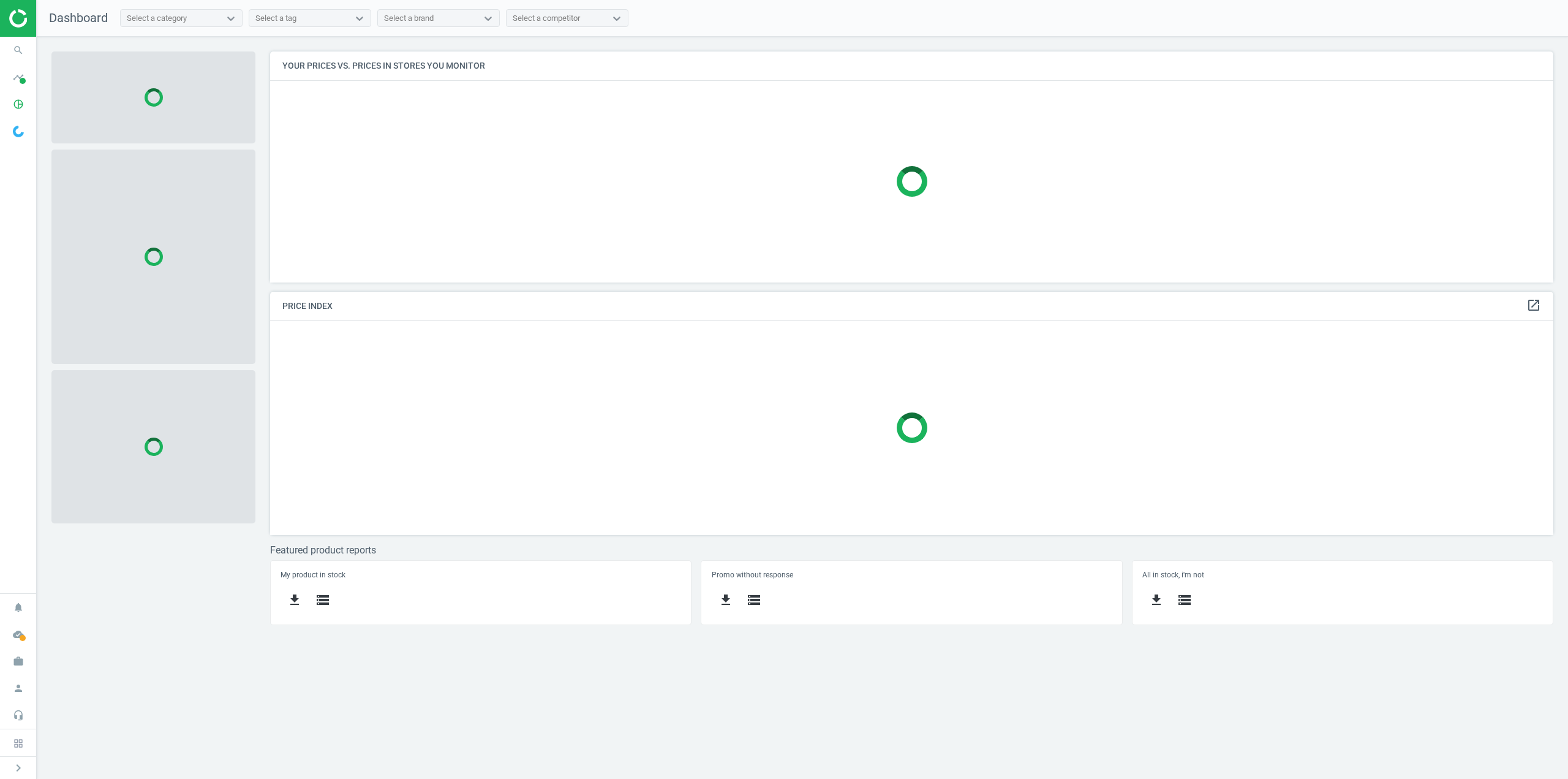
scroll to position [249, 1302]
click at [25, 76] on icon "timeline" at bounding box center [18, 77] width 23 height 23
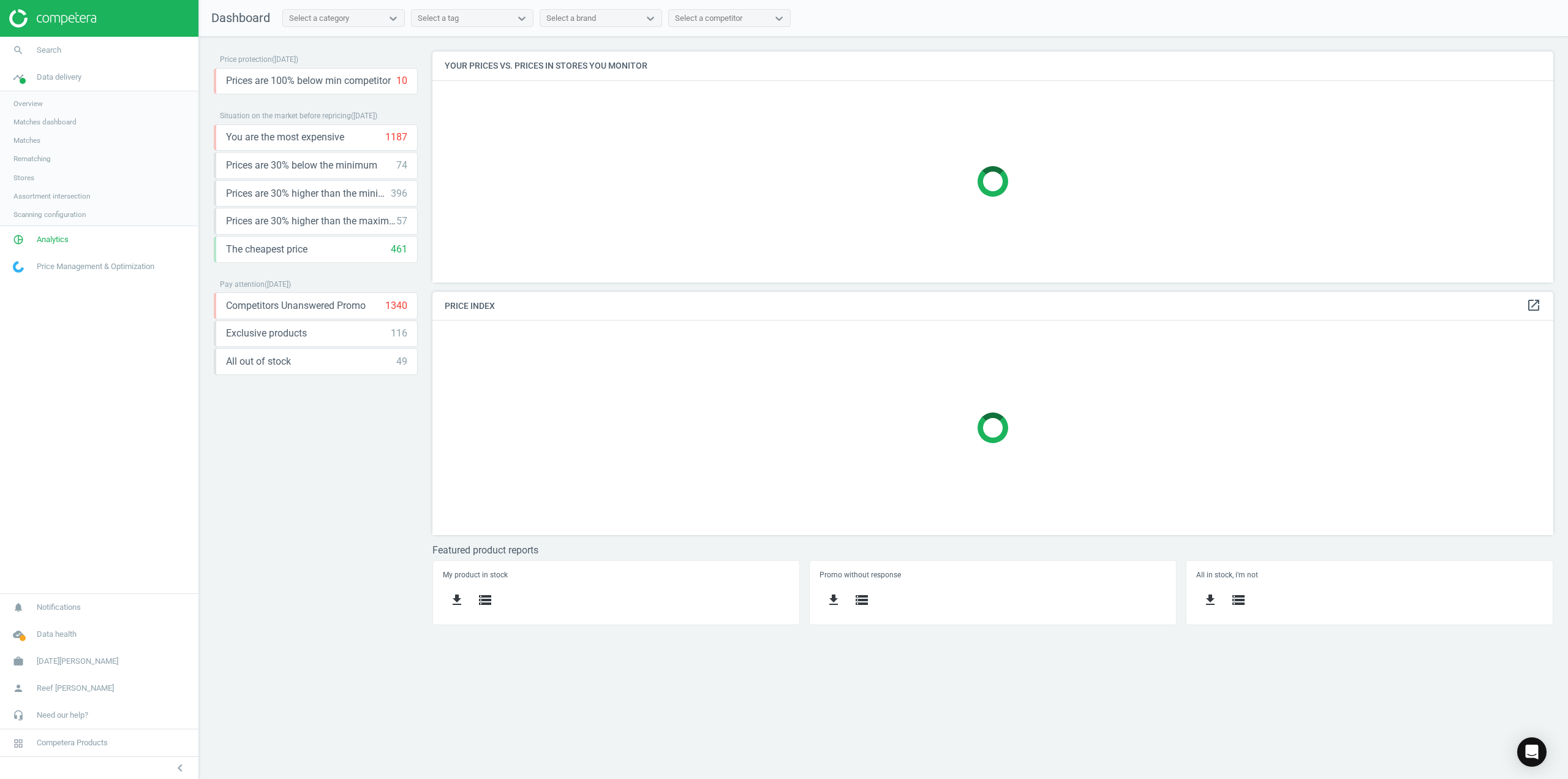
scroll to position [6, 6]
click at [48, 236] on span "Analytics" at bounding box center [52, 241] width 31 height 11
click at [30, 150] on span "Products" at bounding box center [28, 149] width 29 height 10
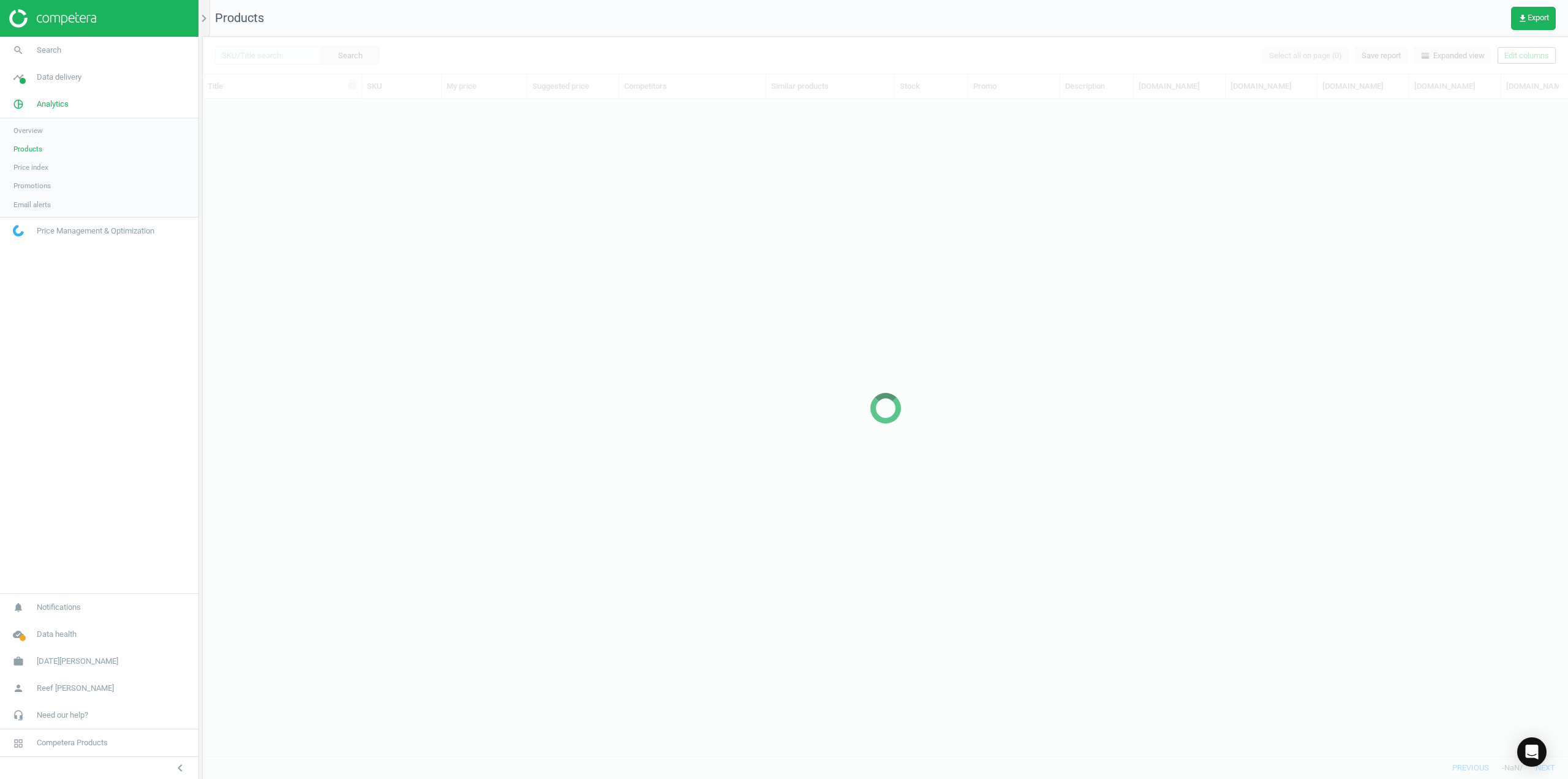
scroll to position [638, 1356]
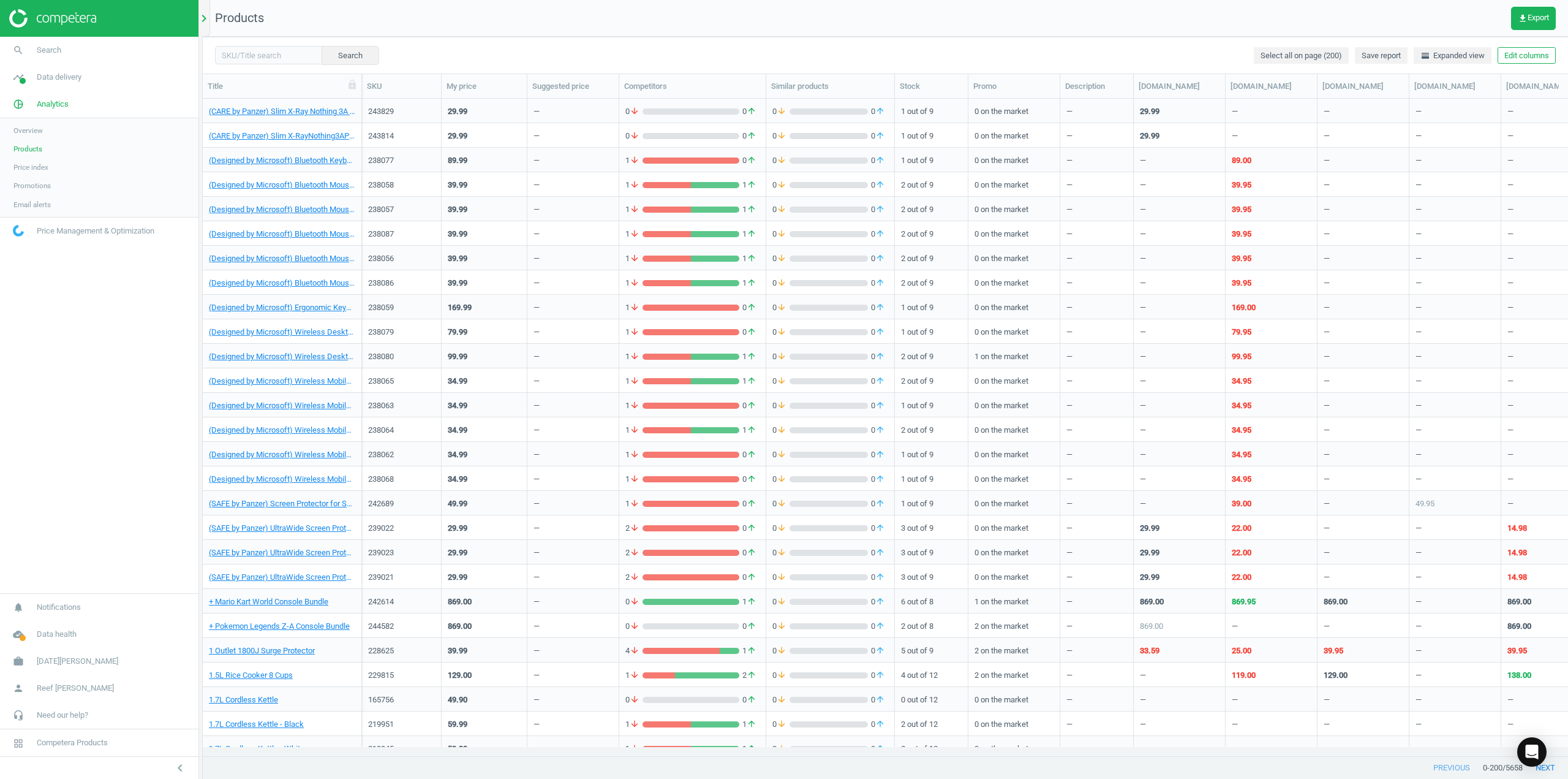
click at [204, 21] on icon "chevron_right" at bounding box center [203, 18] width 14 height 14
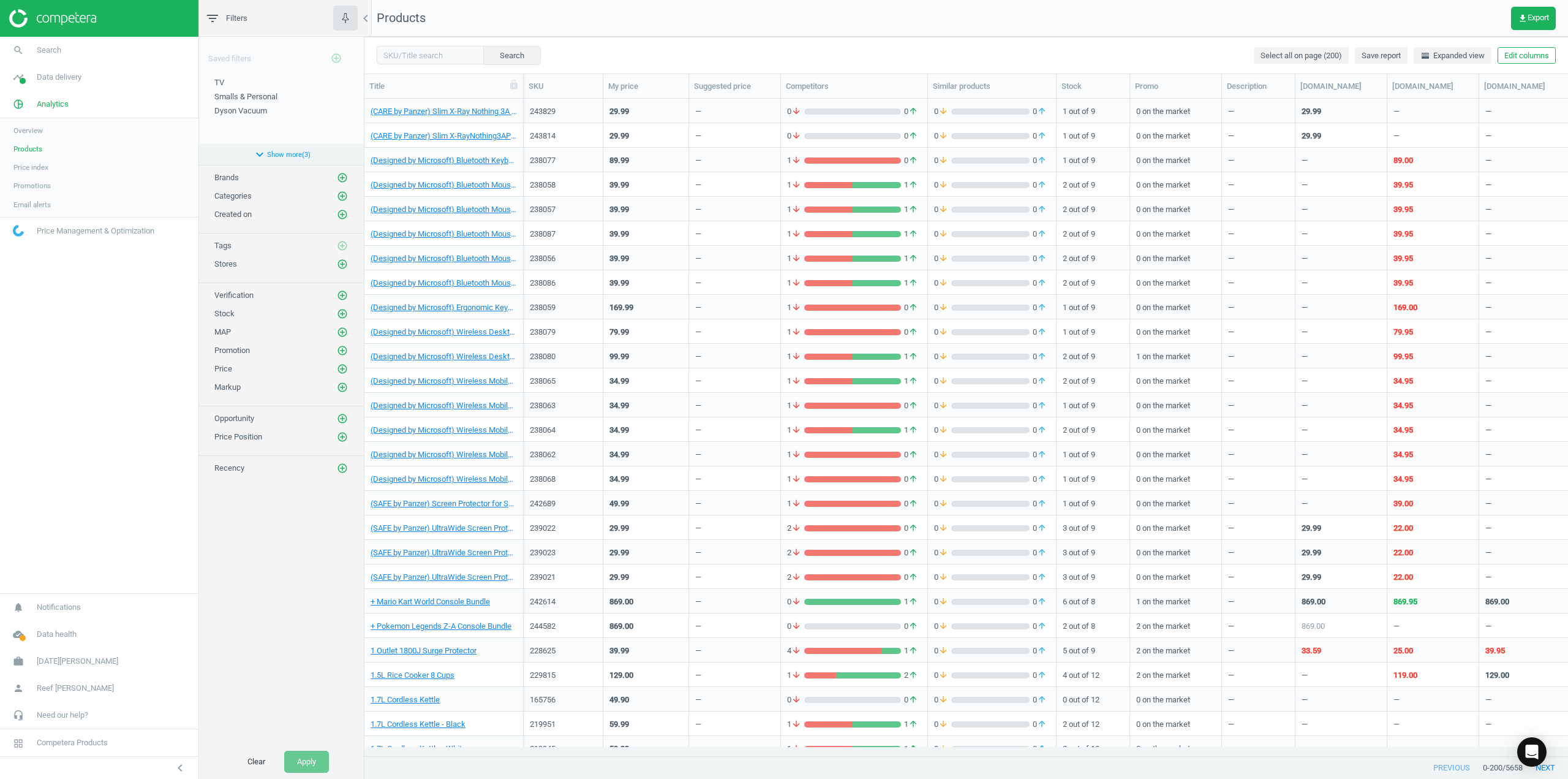
click at [284, 152] on button "expand_more Show more ( 3 )" at bounding box center [281, 154] width 165 height 21
click at [402, 50] on input "text" at bounding box center [430, 54] width 108 height 18
type input "212951"
click at [485, 56] on button "Search" at bounding box center [511, 54] width 57 height 18
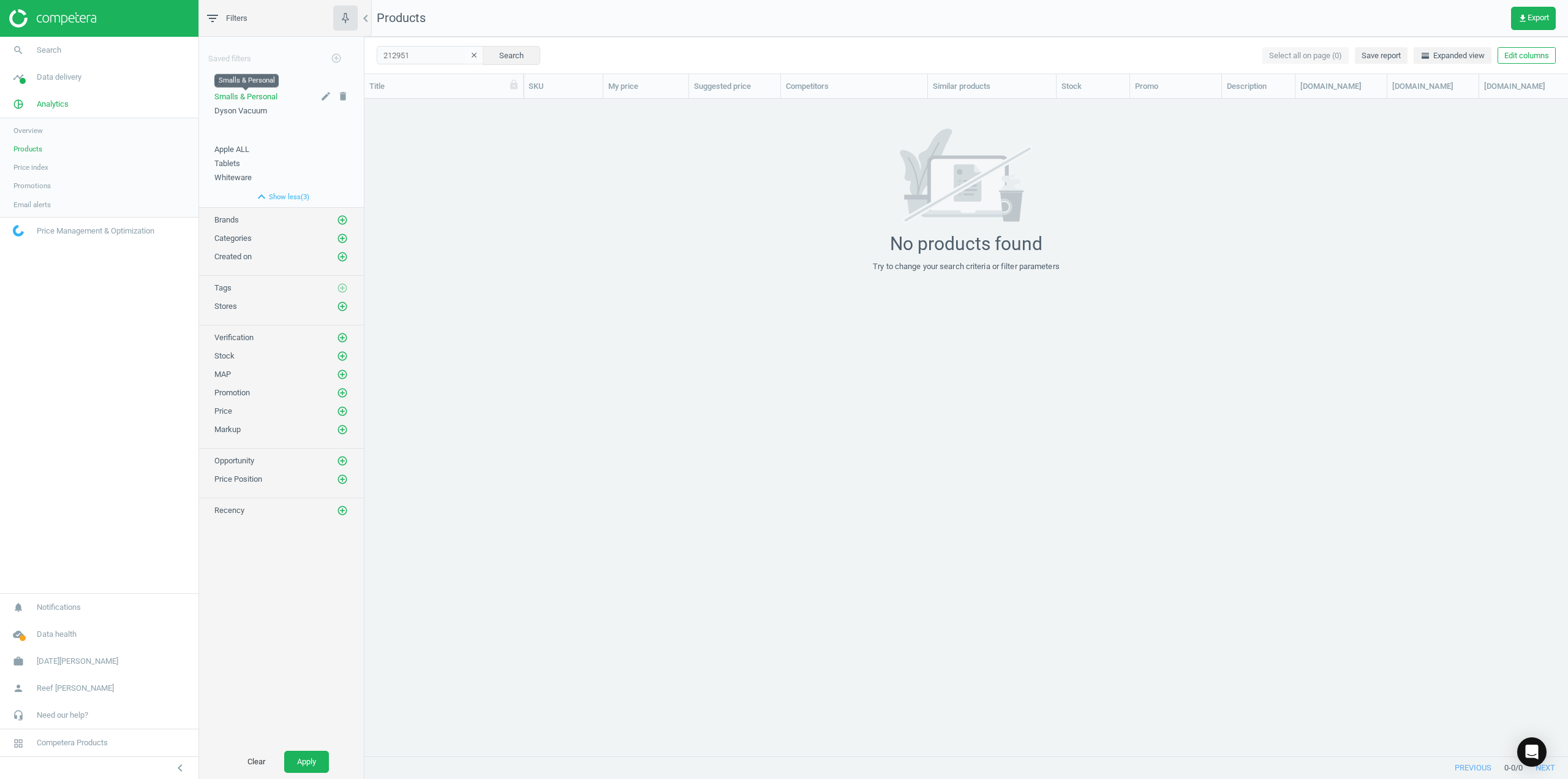
click at [251, 95] on span "Smalls & Personal" at bounding box center [246, 96] width 63 height 10
click at [499, 53] on button "Search" at bounding box center [511, 54] width 57 height 18
click at [406, 51] on input "212951" at bounding box center [430, 54] width 108 height 18
